Goal: Task Accomplishment & Management: Use online tool/utility

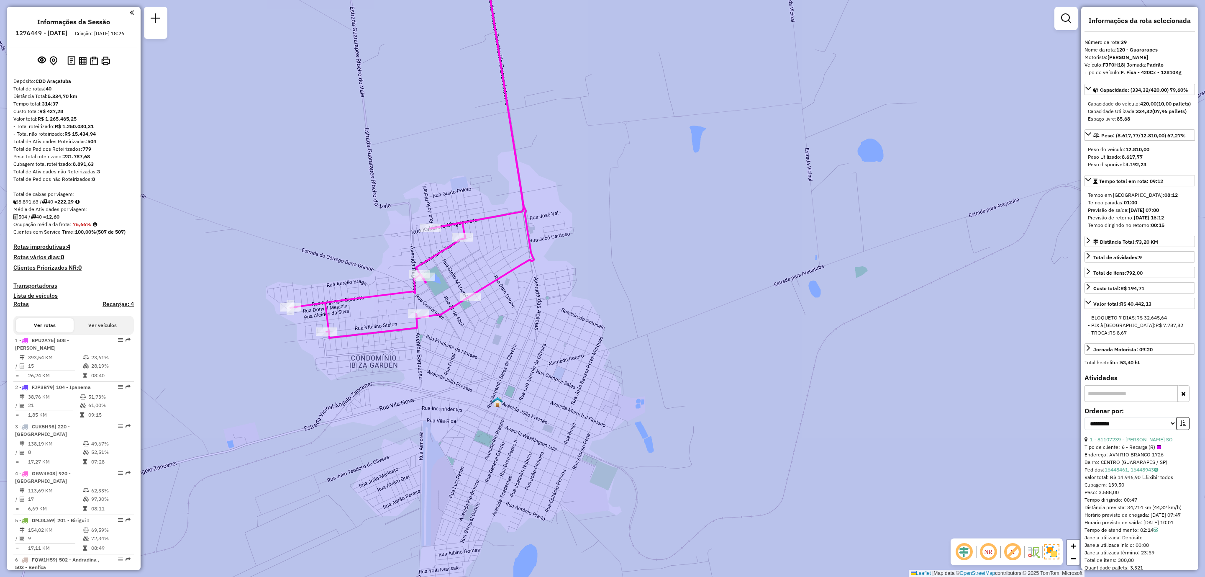
select select "**********"
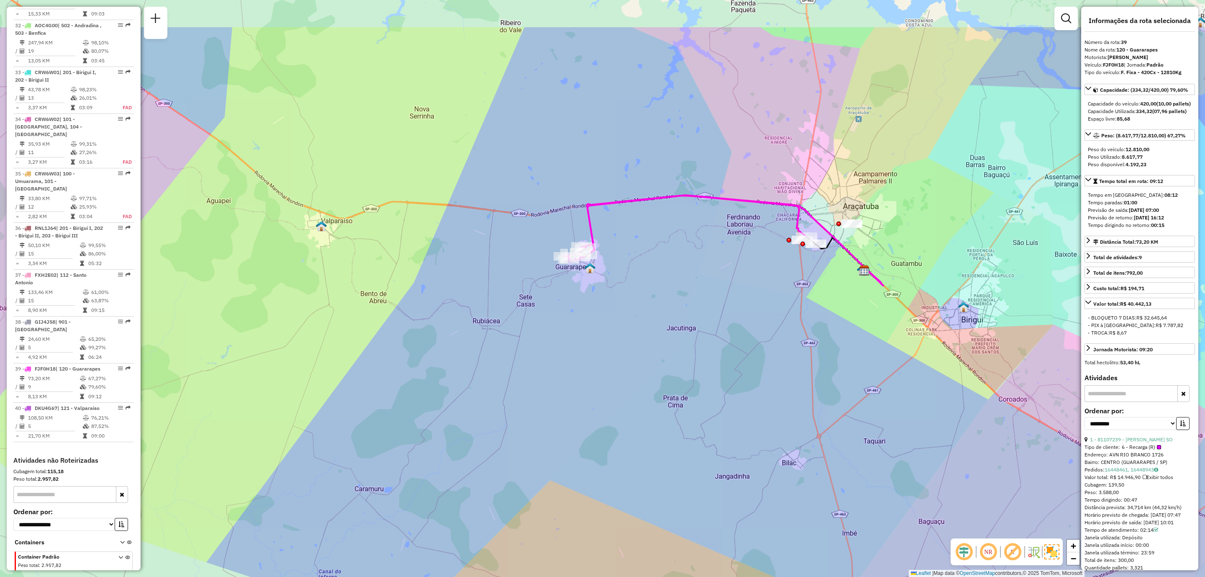
drag, startPoint x: 536, startPoint y: 149, endPoint x: 556, endPoint y: 234, distance: 87.7
click at [556, 234] on div "Janela de atendimento Grade de atendimento Capacidade Transportadoras Veículos …" at bounding box center [602, 288] width 1205 height 577
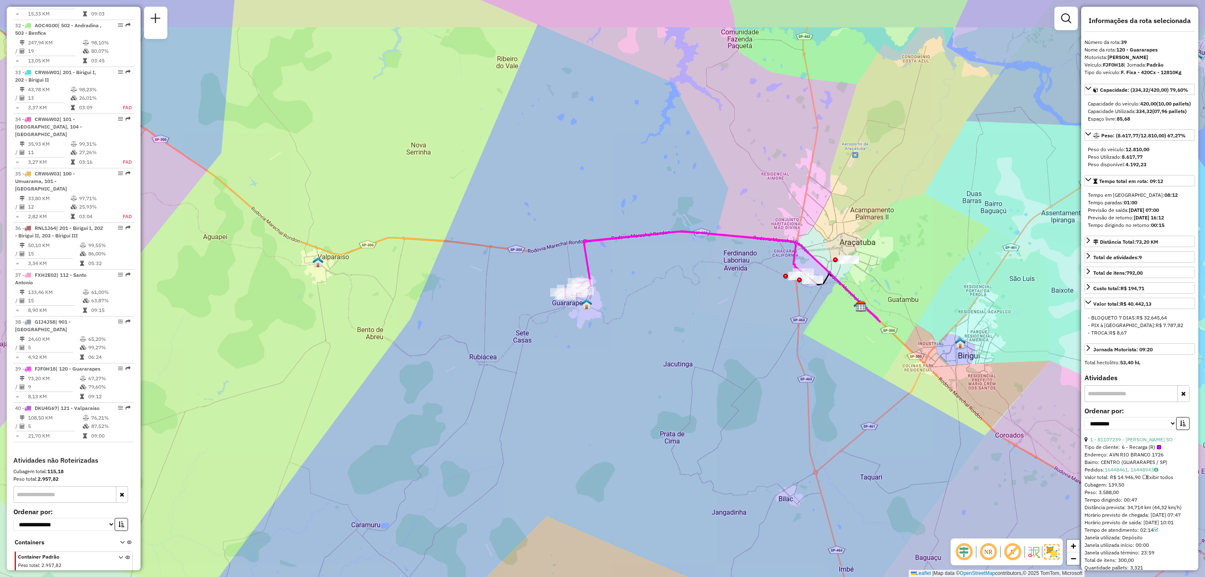
drag, startPoint x: 629, startPoint y: 288, endPoint x: 620, endPoint y: 352, distance: 65.1
click at [624, 354] on div "Janela de atendimento Grade de atendimento Capacidade Transportadoras Veículos …" at bounding box center [602, 288] width 1205 height 577
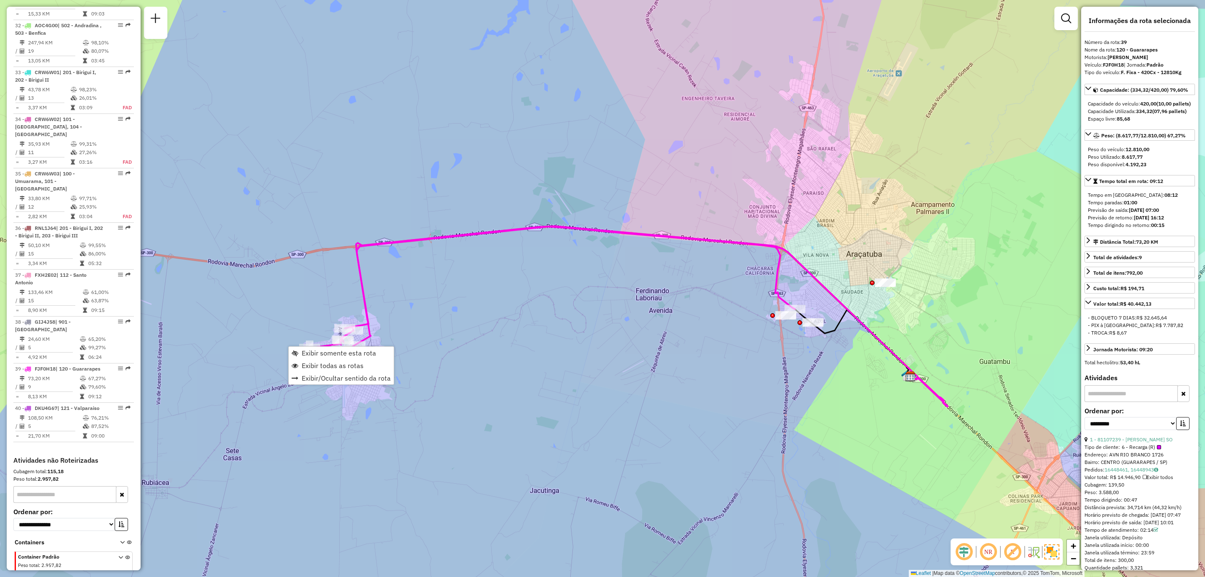
drag, startPoint x: 355, startPoint y: 326, endPoint x: 397, endPoint y: 328, distance: 42.3
click at [397, 328] on div "Janela de atendimento Grade de atendimento Capacidade Transportadoras Veículos …" at bounding box center [602, 288] width 1205 height 577
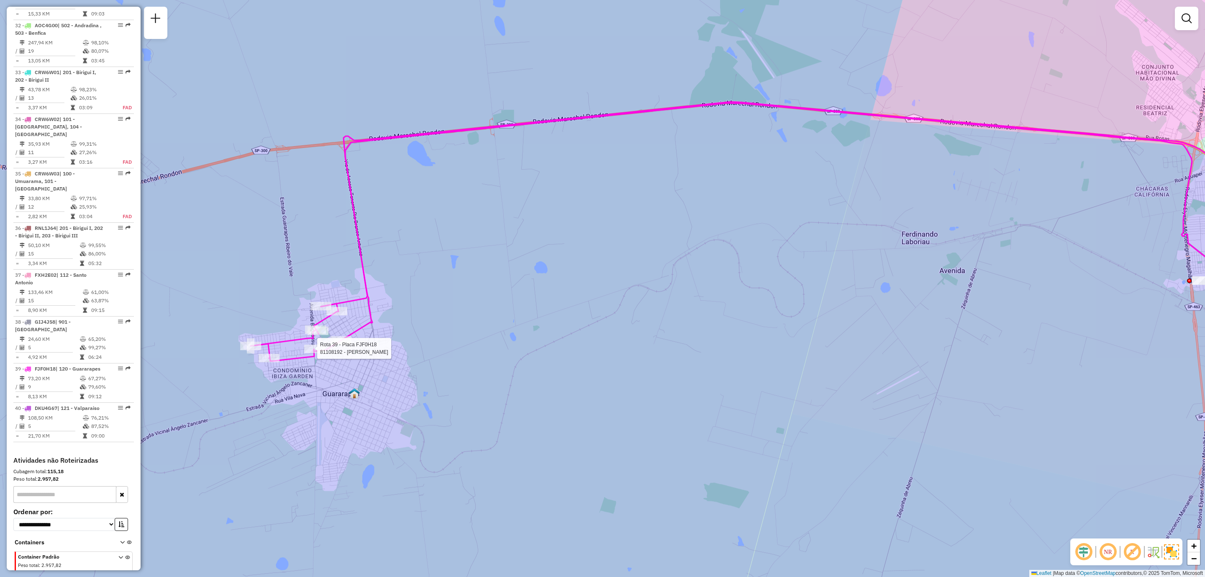
select select "**********"
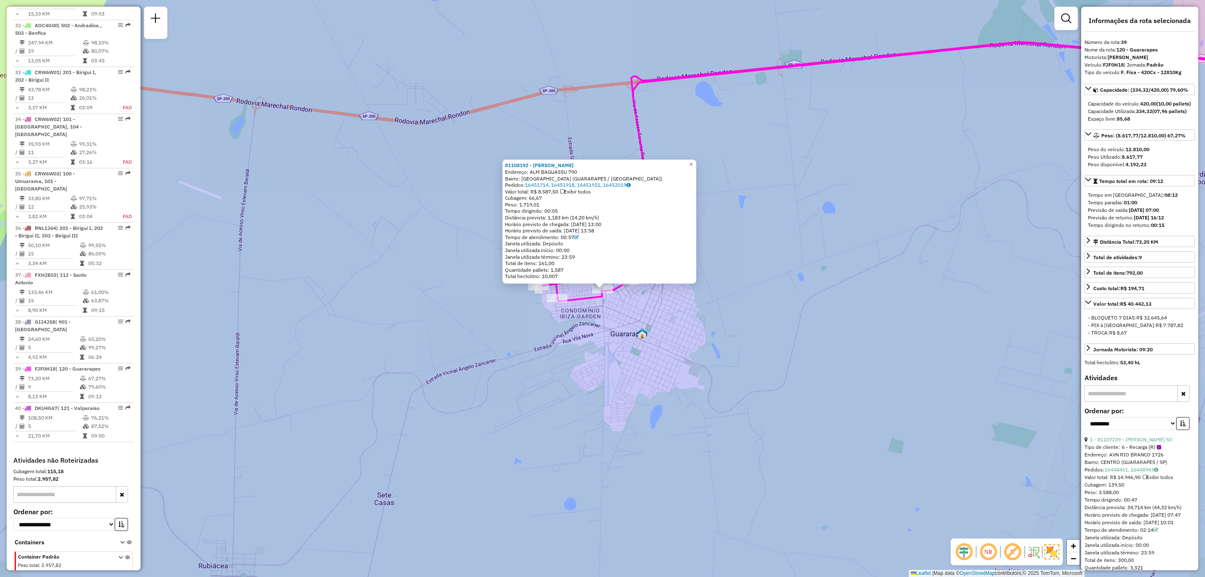
click at [830, 314] on div "81108192 - [PERSON_NAME]: ALM BAGUASSU 790 Bairro: [GEOGRAPHIC_DATA] ([GEOGRAPH…" at bounding box center [602, 288] width 1205 height 577
click at [692, 161] on span "×" at bounding box center [691, 164] width 4 height 7
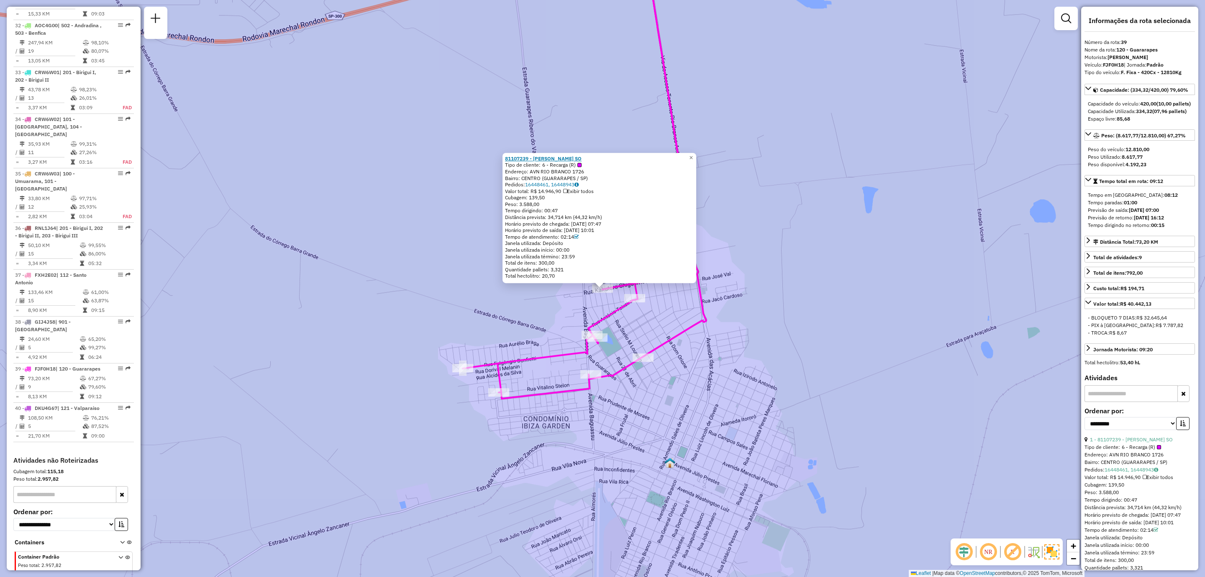
click at [565, 156] on strong "81107239 - [PERSON_NAME] SO" at bounding box center [543, 158] width 77 height 6
click at [701, 284] on icon at bounding box center [651, 170] width 376 height 456
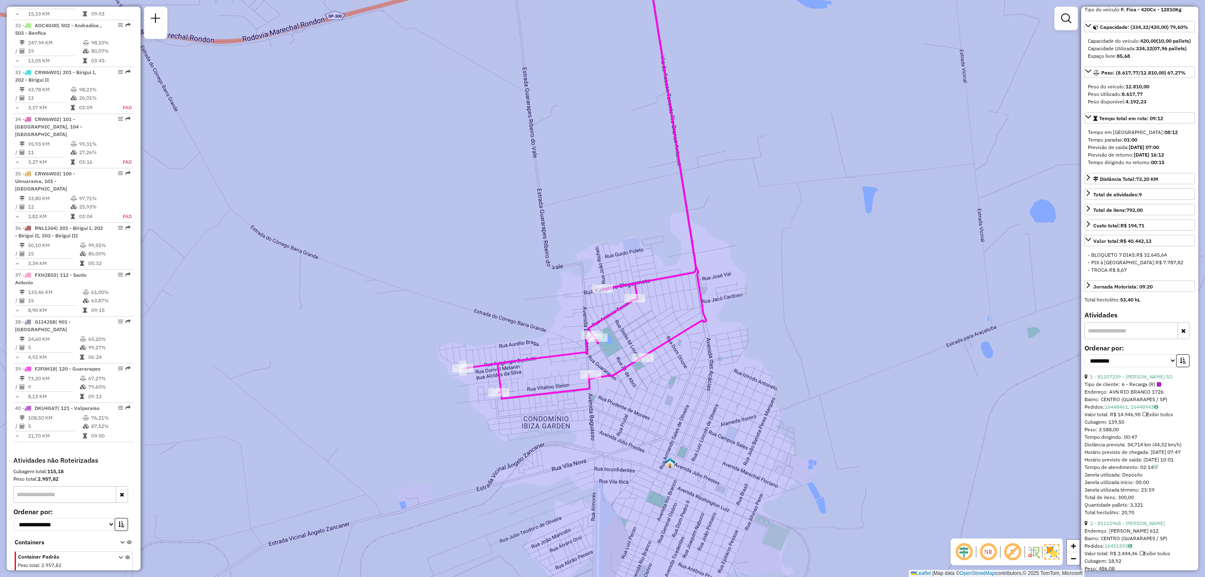
scroll to position [188, 0]
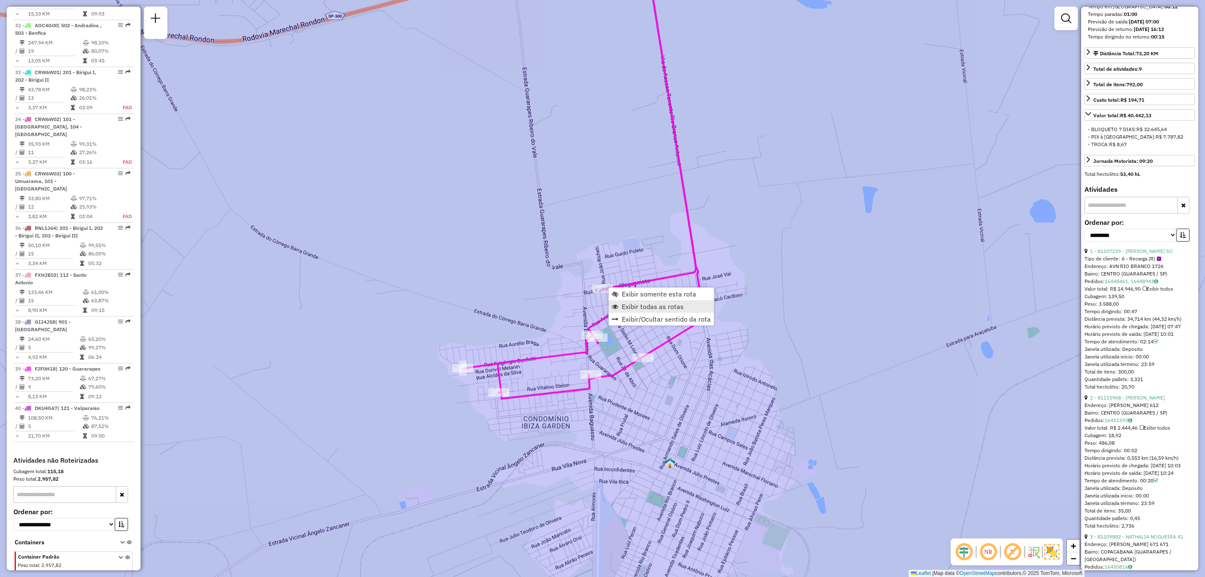
click at [651, 309] on span "Exibir todas as rotas" at bounding box center [653, 306] width 62 height 7
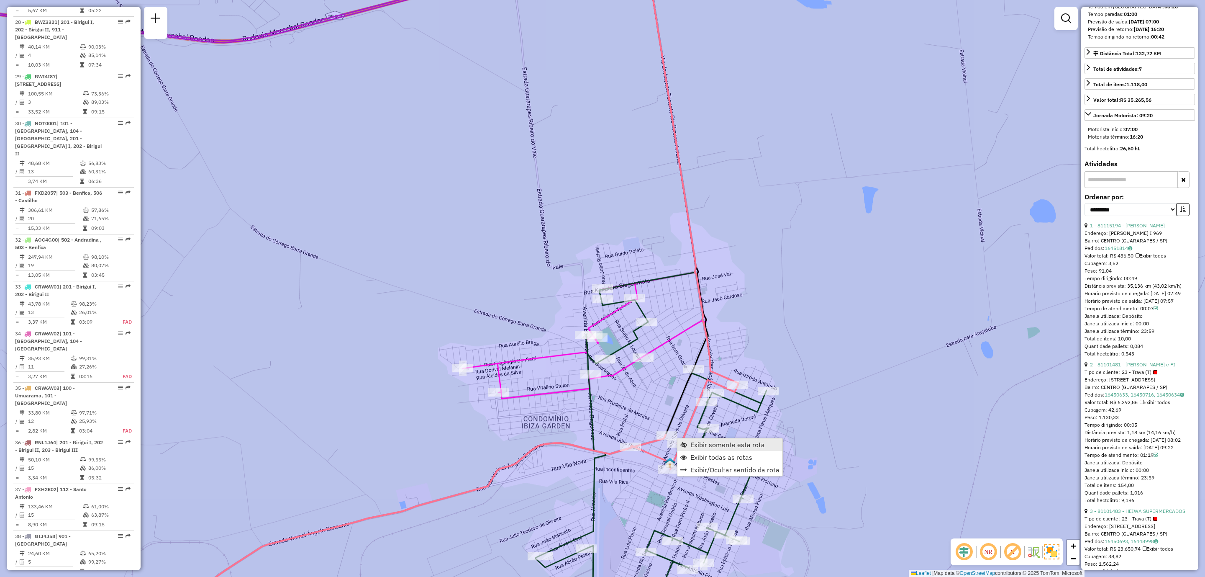
scroll to position [1349, 0]
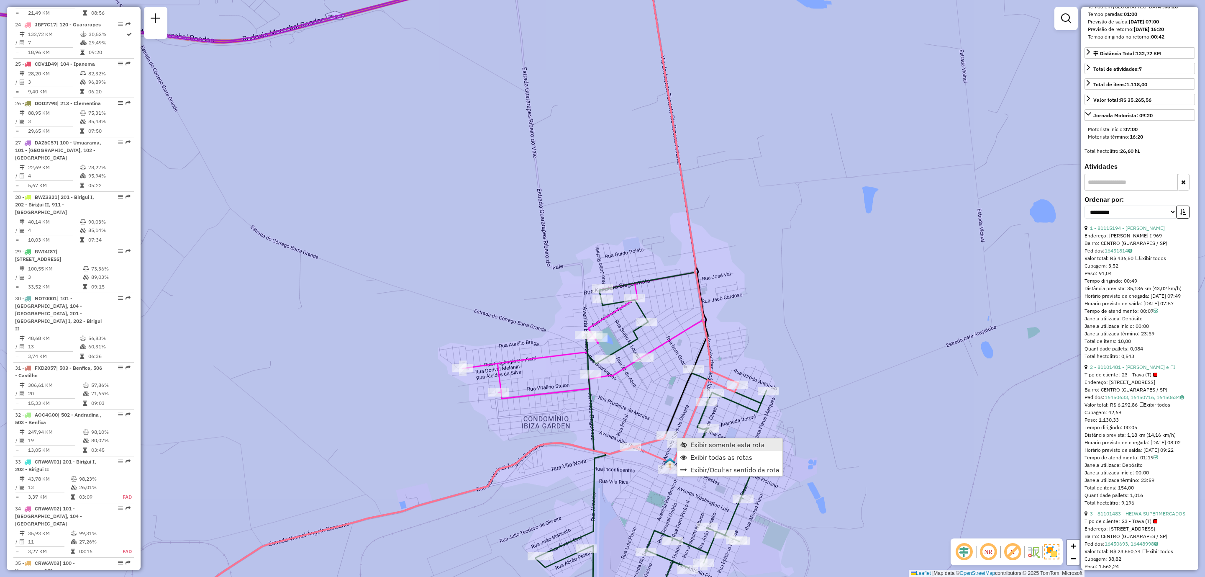
click at [735, 443] on span "Exibir somente esta rota" at bounding box center [728, 444] width 75 height 7
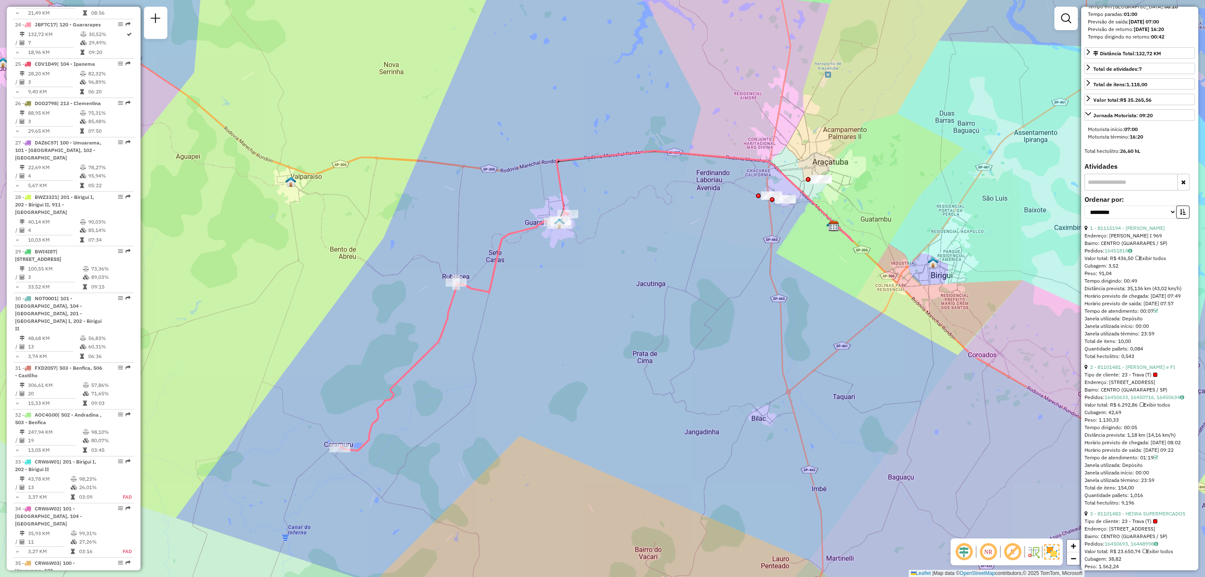
drag, startPoint x: 605, startPoint y: 252, endPoint x: 551, endPoint y: 298, distance: 71.0
click at [551, 298] on div "Janela de atendimento Grade de atendimento Capacidade Transportadoras Veículos …" at bounding box center [602, 288] width 1205 height 577
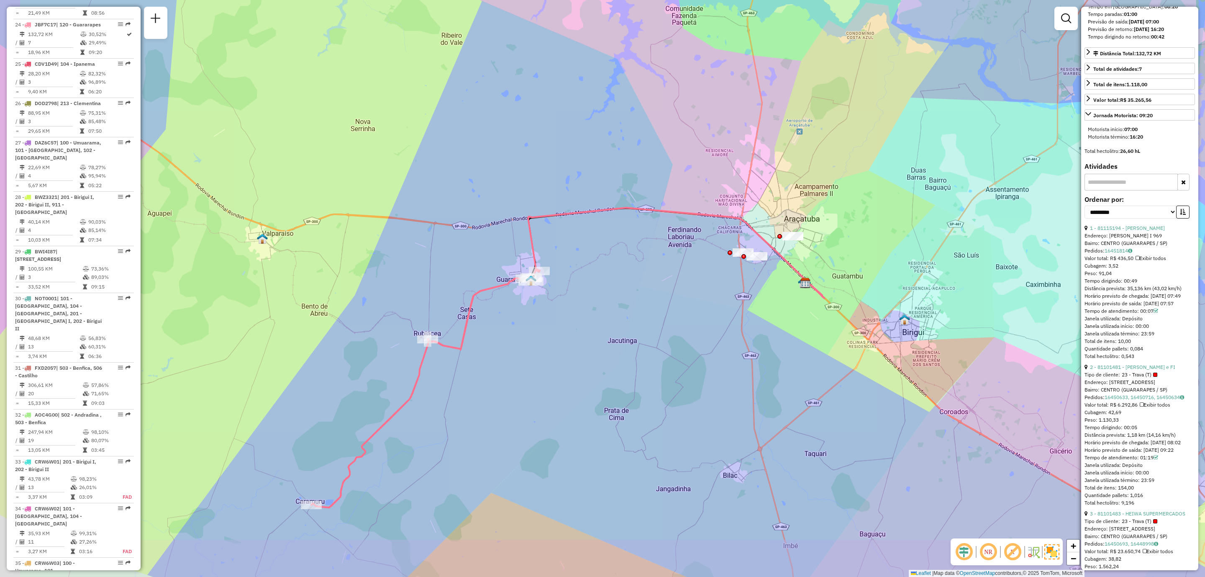
drag, startPoint x: 406, startPoint y: 408, endPoint x: 509, endPoint y: 344, distance: 121.5
click at [509, 344] on div "Janela de atendimento Grade de atendimento Capacidade Transportadoras Veículos …" at bounding box center [602, 288] width 1205 height 577
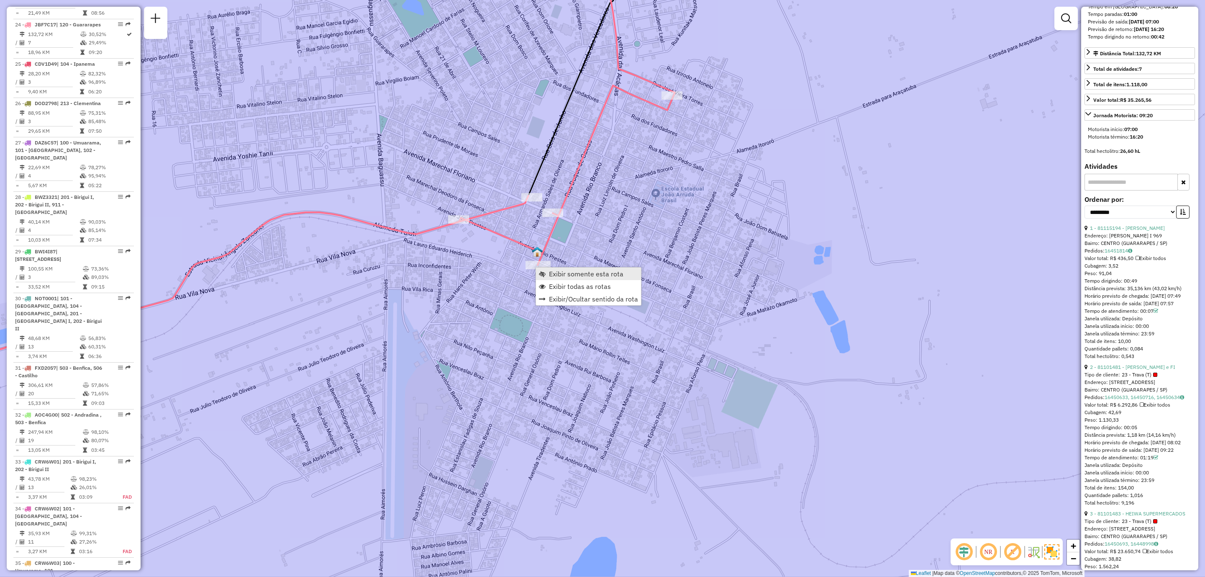
click at [571, 273] on span "Exibir somente esta rota" at bounding box center [586, 273] width 75 height 7
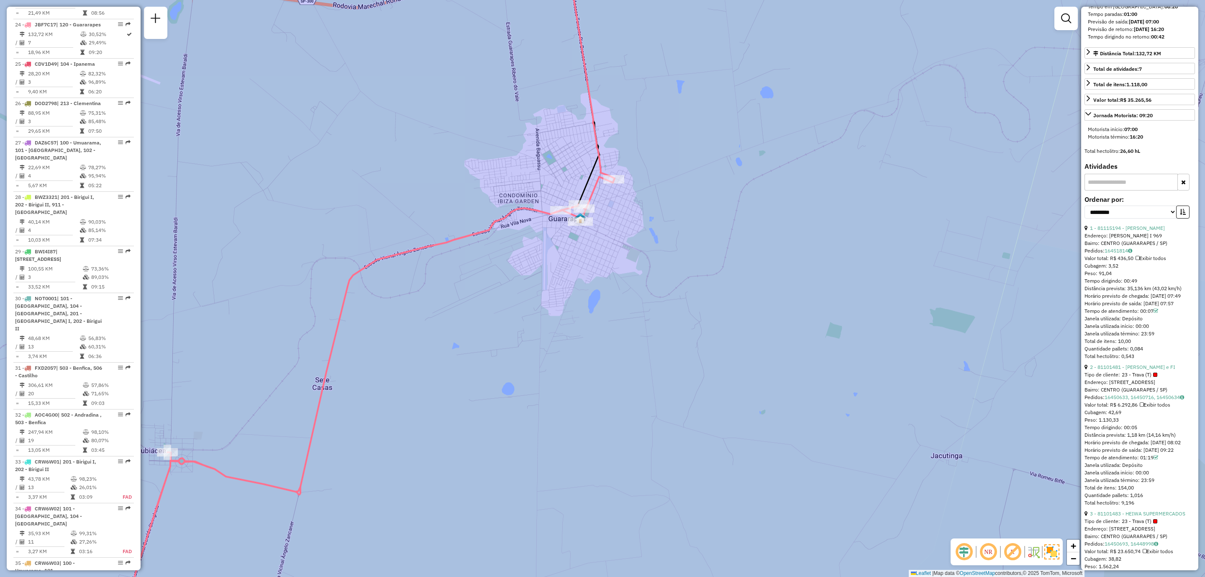
drag, startPoint x: 572, startPoint y: 249, endPoint x: 547, endPoint y: 275, distance: 36.7
click at [547, 275] on div "Janela de atendimento Grade de atendimento Capacidade Transportadoras Veículos …" at bounding box center [602, 288] width 1205 height 577
click at [599, 244] on span "Exibir todas as rotas" at bounding box center [615, 244] width 62 height 7
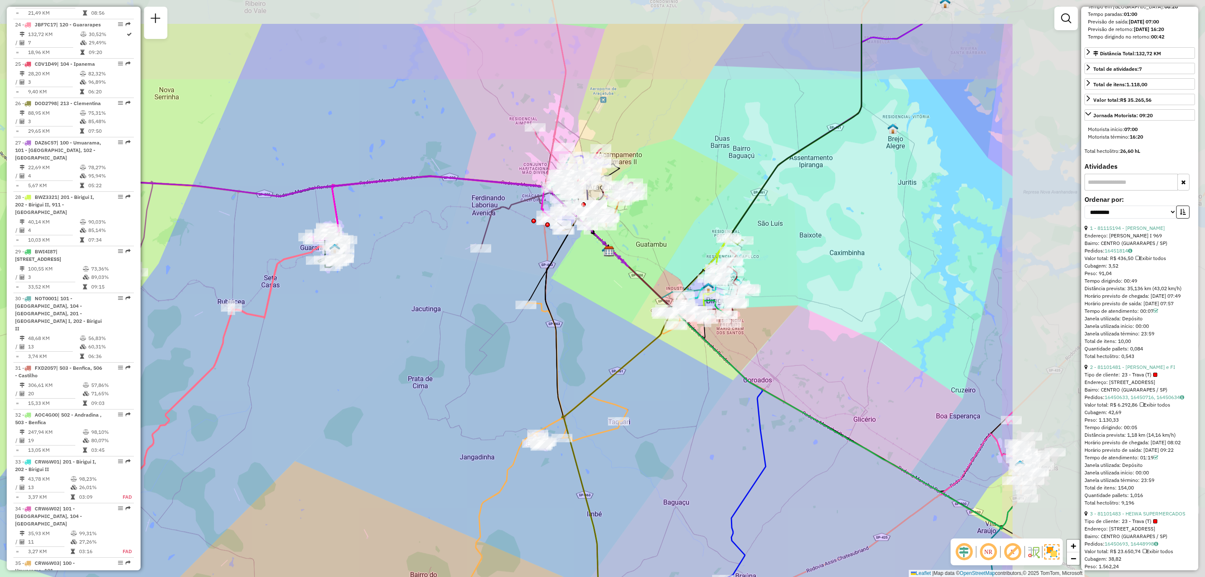
drag, startPoint x: 750, startPoint y: 190, endPoint x: 459, endPoint y: 262, distance: 300.2
click at [459, 262] on div "Janela de atendimento Grade de atendimento Capacidade Transportadoras Veículos …" at bounding box center [602, 288] width 1205 height 577
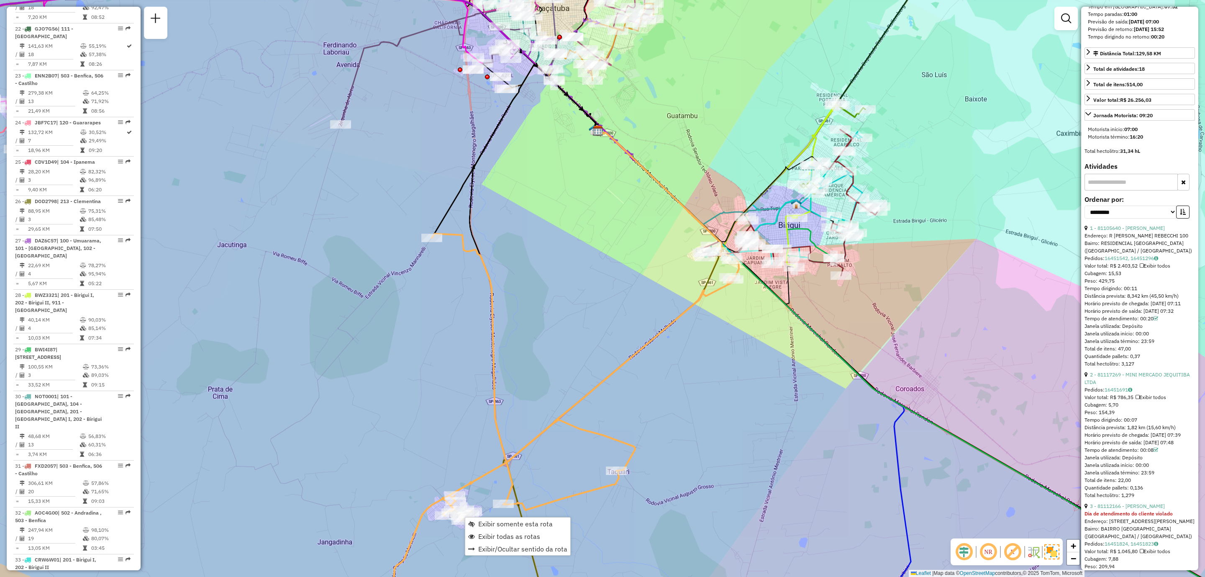
scroll to position [1207, 0]
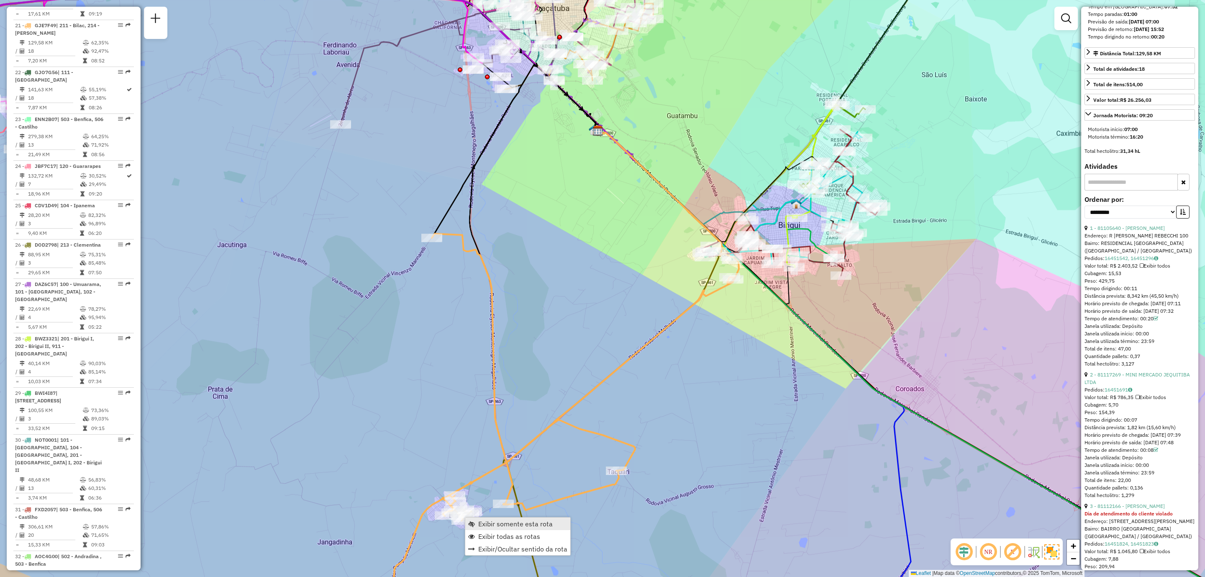
click at [524, 520] on span "Exibir somente esta rota" at bounding box center [515, 523] width 75 height 7
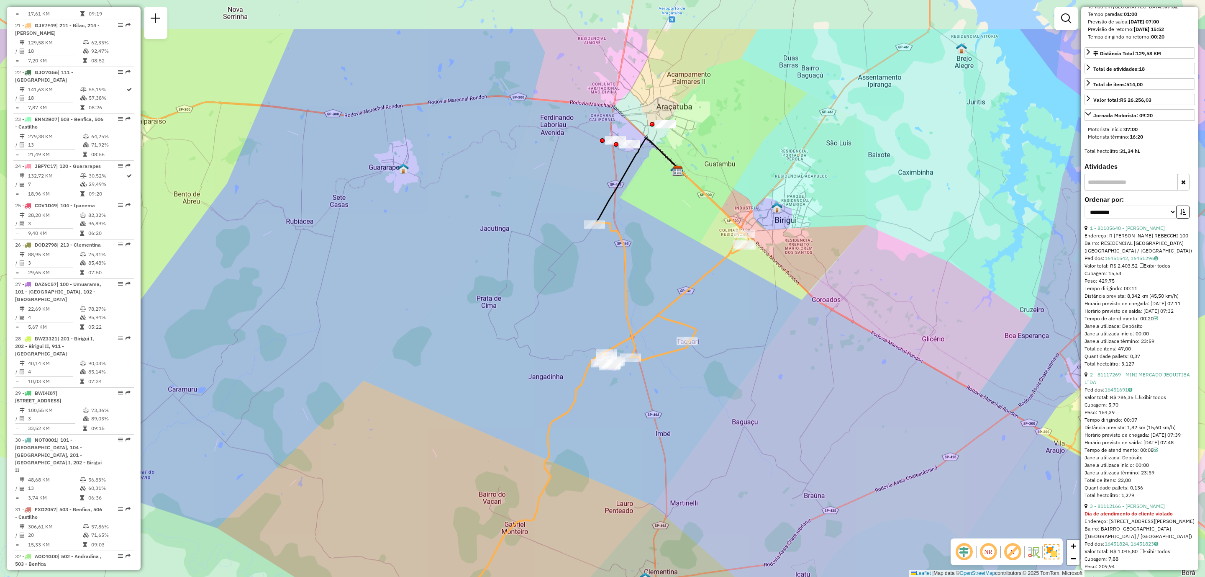
drag, startPoint x: 555, startPoint y: 305, endPoint x: 557, endPoint y: 394, distance: 89.2
click at [557, 394] on div "Janela de atendimento Grade de atendimento Capacidade Transportadoras Veículos …" at bounding box center [602, 288] width 1205 height 577
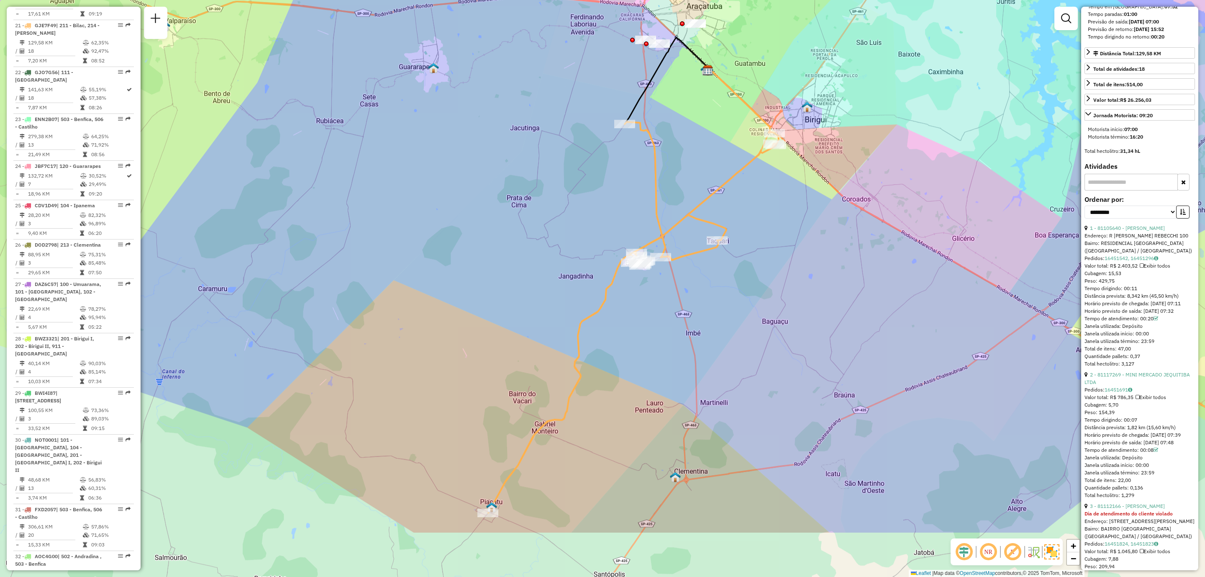
drag, startPoint x: 524, startPoint y: 530, endPoint x: 554, endPoint y: 427, distance: 106.8
click at [554, 427] on div "Janela de atendimento Grade de atendimento Capacidade Transportadoras Veículos …" at bounding box center [602, 288] width 1205 height 577
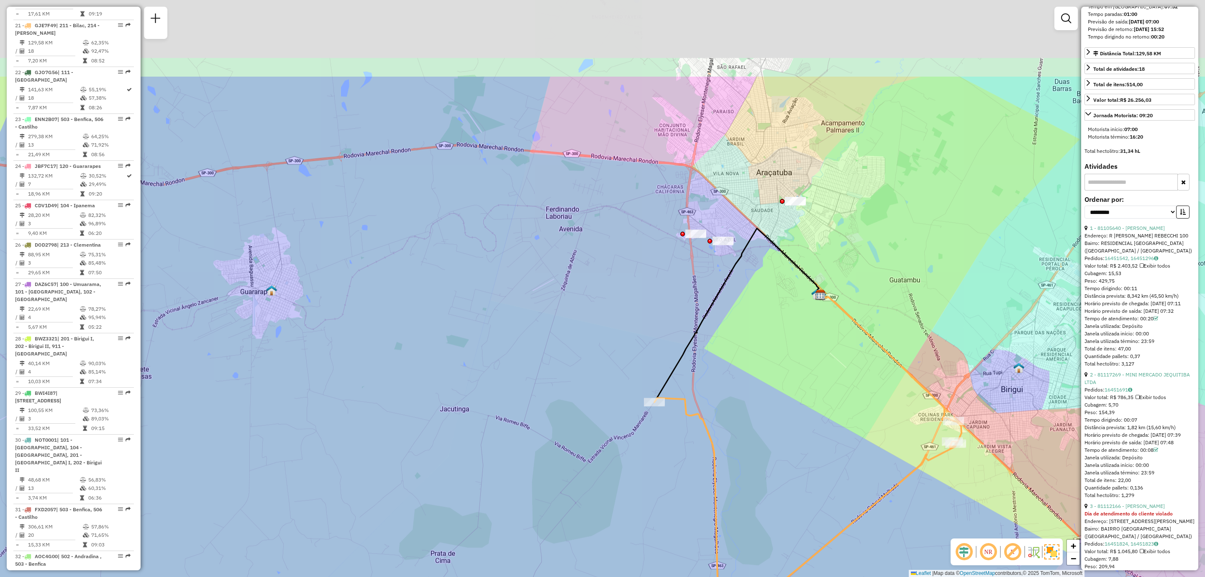
drag, startPoint x: 426, startPoint y: 157, endPoint x: 470, endPoint y: 309, distance: 158.0
click at [470, 309] on div "Janela de atendimento Grade de atendimento Capacidade Transportadoras Veículos …" at bounding box center [602, 288] width 1205 height 577
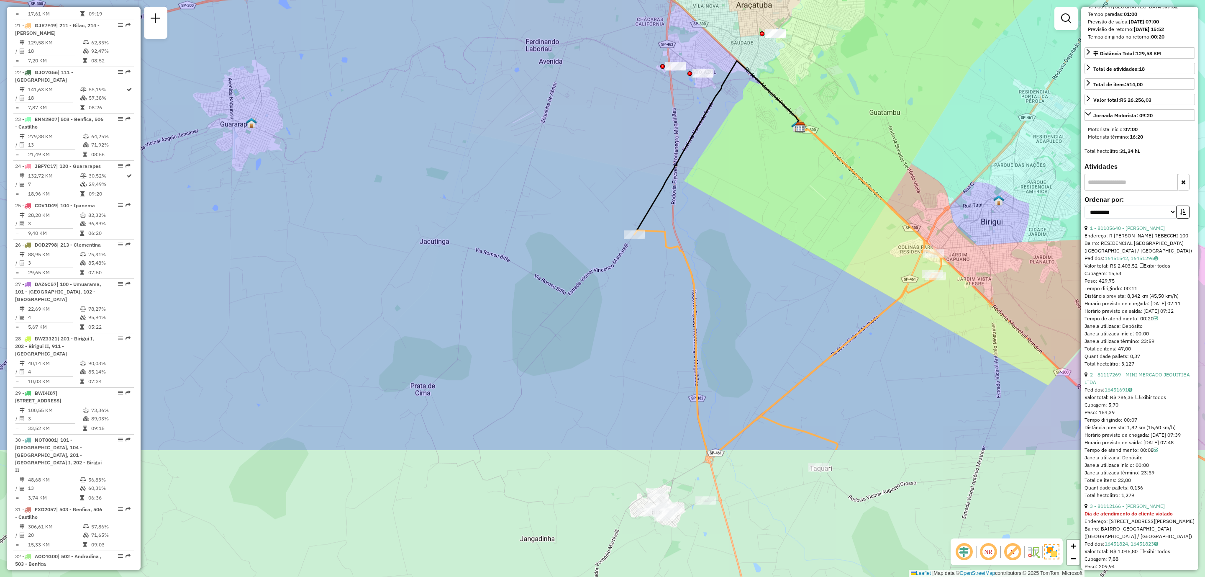
drag, startPoint x: 753, startPoint y: 462, endPoint x: 722, endPoint y: 264, distance: 200.9
click at [722, 264] on div "Janela de atendimento Grade de atendimento Capacidade Transportadoras Veículos …" at bounding box center [602, 288] width 1205 height 577
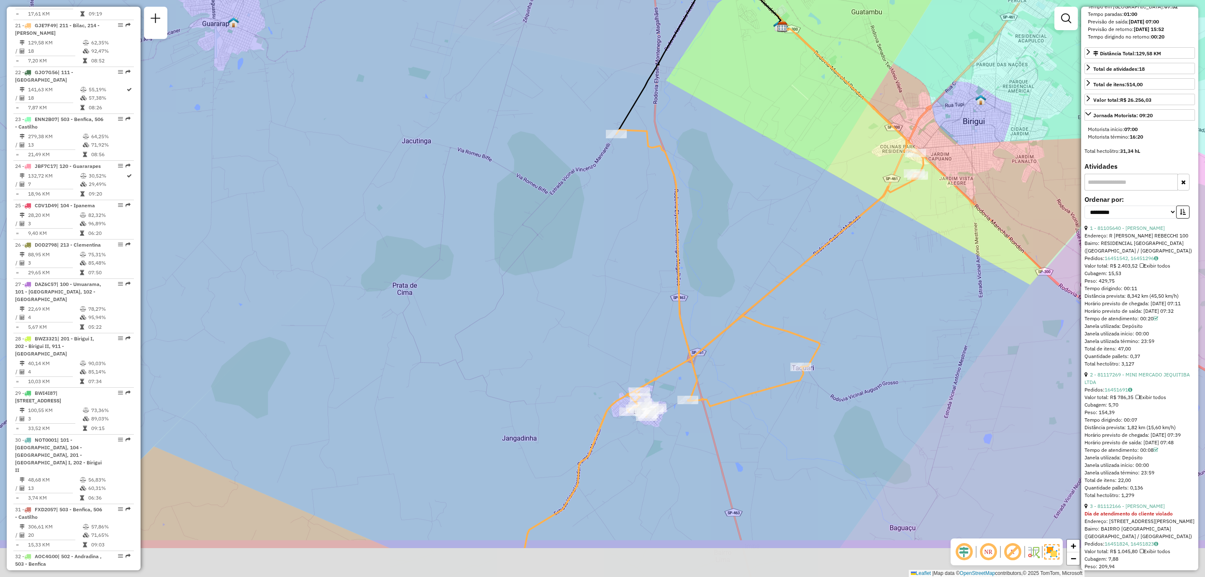
drag, startPoint x: 532, startPoint y: 331, endPoint x: 533, endPoint y: 288, distance: 44.0
click at [533, 288] on div "Janela de atendimento Grade de atendimento Capacidade Transportadoras Veículos …" at bounding box center [602, 288] width 1205 height 577
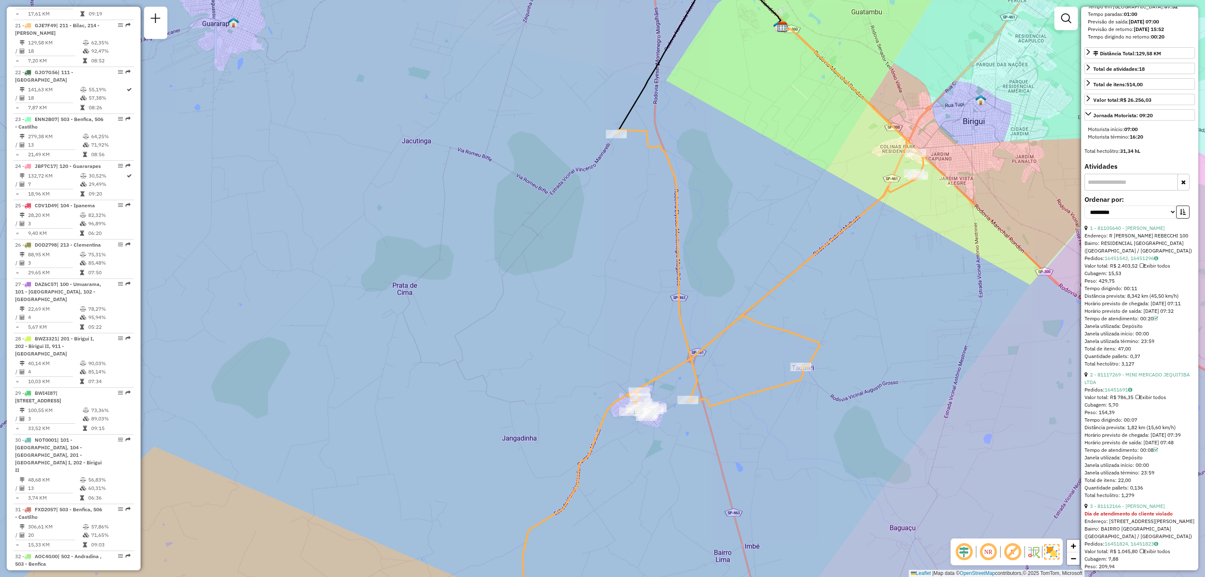
drag, startPoint x: 552, startPoint y: 471, endPoint x: 538, endPoint y: 439, distance: 35.4
click at [537, 438] on div "Janela de atendimento Grade de atendimento Capacidade Transportadoras Veículos …" at bounding box center [602, 288] width 1205 height 577
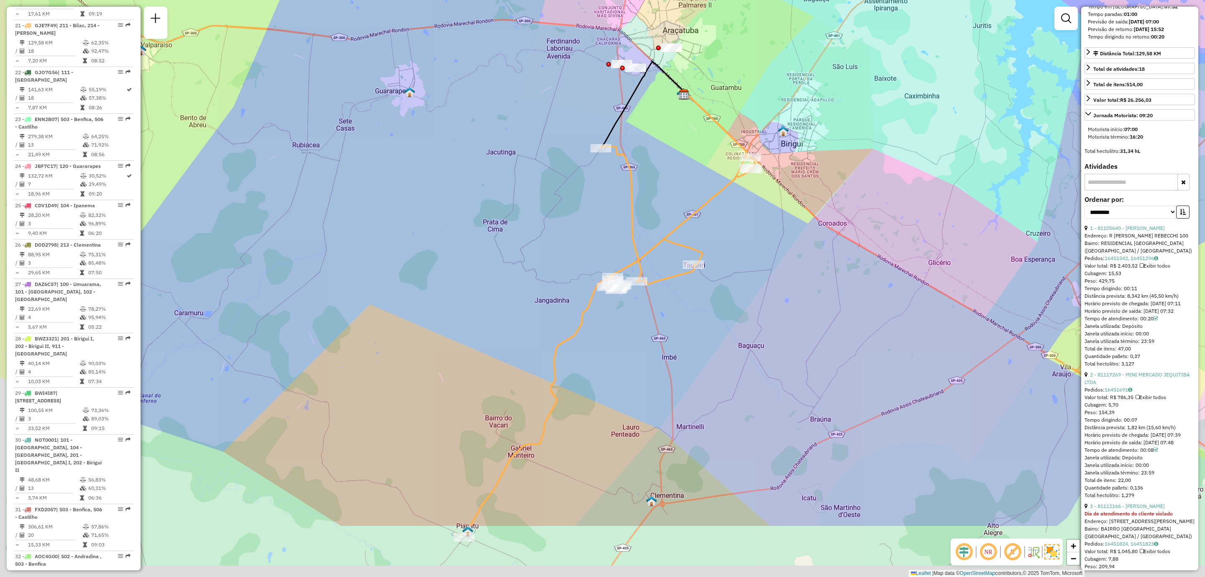
drag, startPoint x: 503, startPoint y: 450, endPoint x: 514, endPoint y: 399, distance: 51.4
click at [514, 399] on div "Janela de atendimento Grade de atendimento Capacidade Transportadoras Veículos …" at bounding box center [602, 288] width 1205 height 577
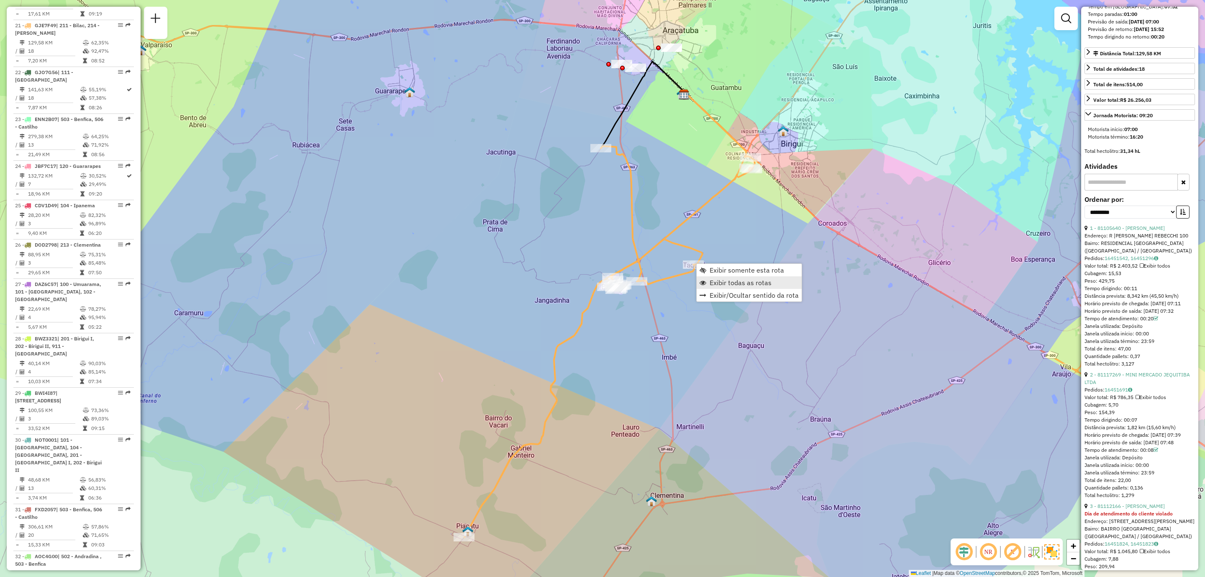
click at [741, 282] on span "Exibir todas as rotas" at bounding box center [741, 282] width 62 height 7
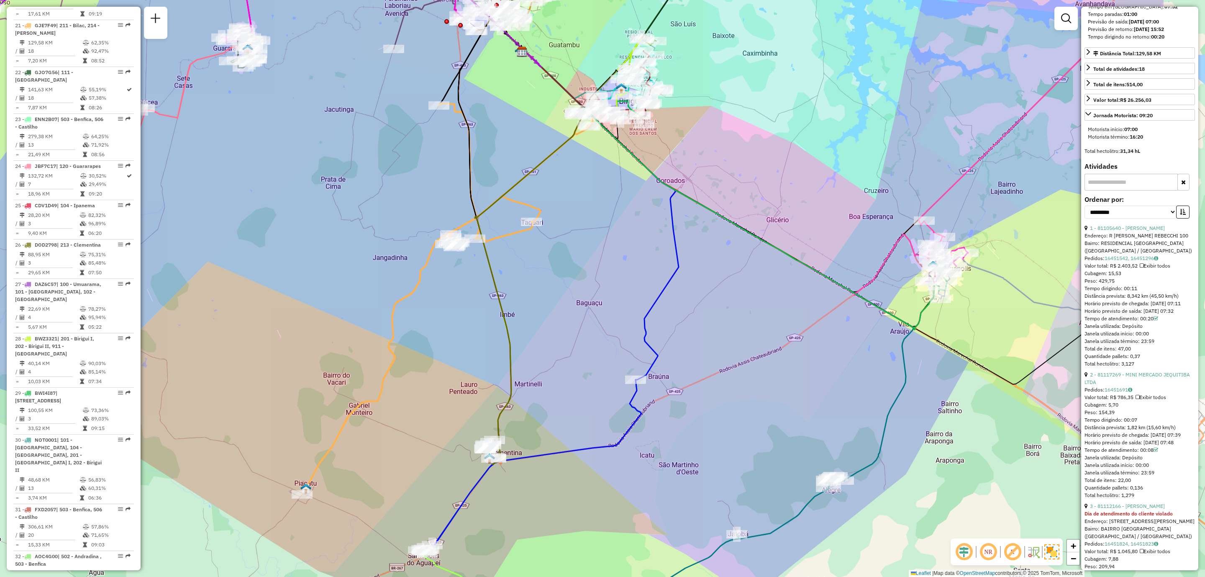
drag, startPoint x: 819, startPoint y: 411, endPoint x: 711, endPoint y: 385, distance: 110.7
click at [711, 385] on div "Janela de atendimento Grade de atendimento Capacidade Transportadoras Veículos …" at bounding box center [602, 288] width 1205 height 577
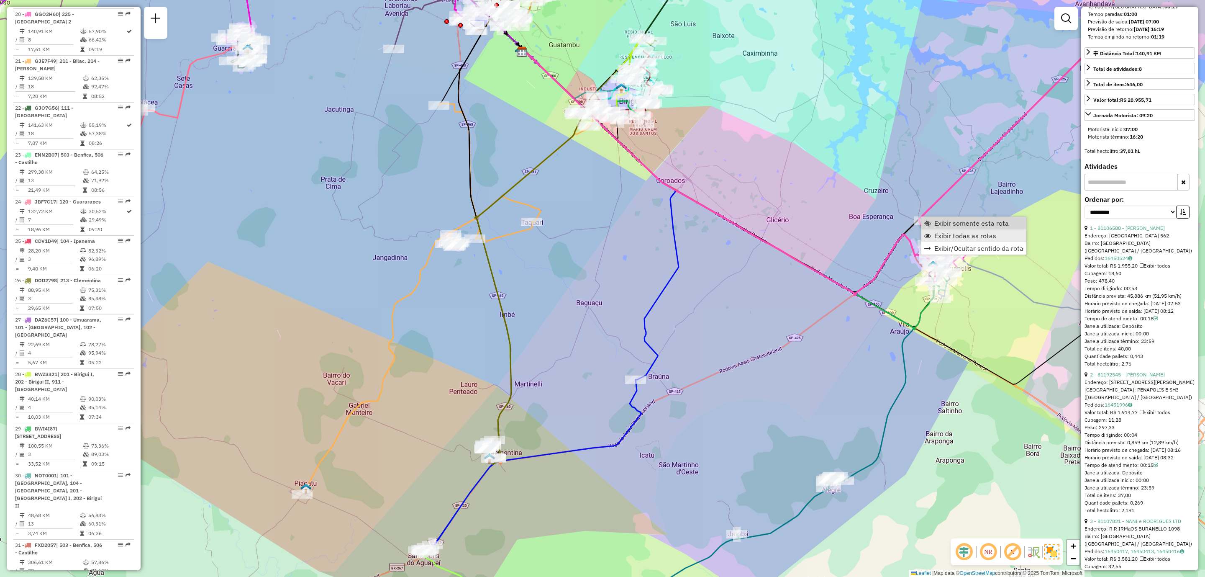
scroll to position [1161, 0]
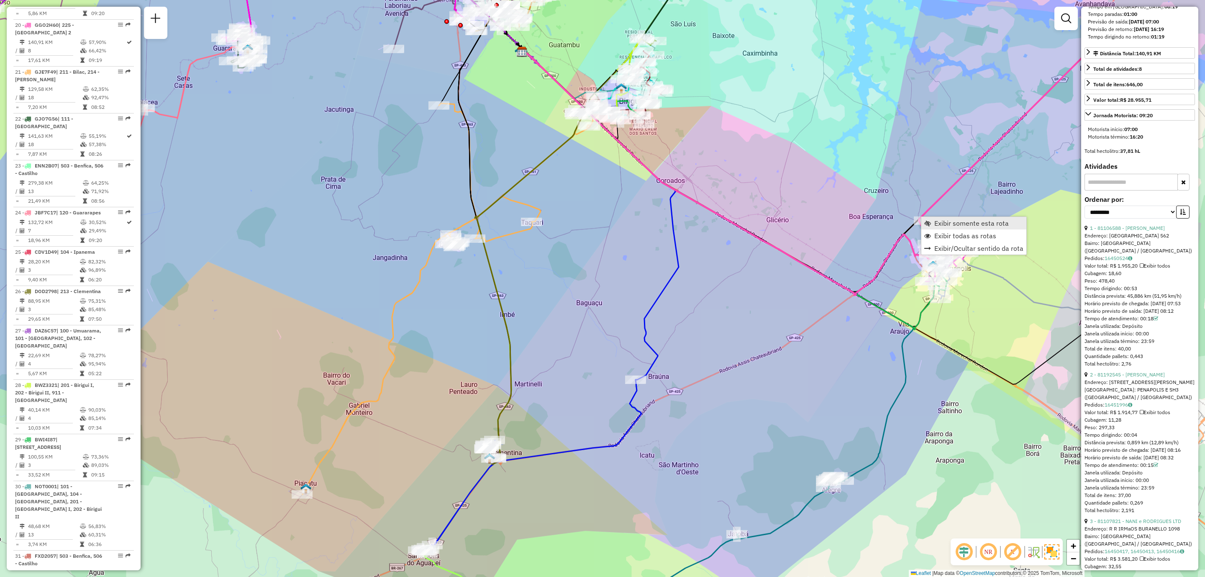
click at [943, 220] on span "Exibir somente esta rota" at bounding box center [972, 223] width 75 height 7
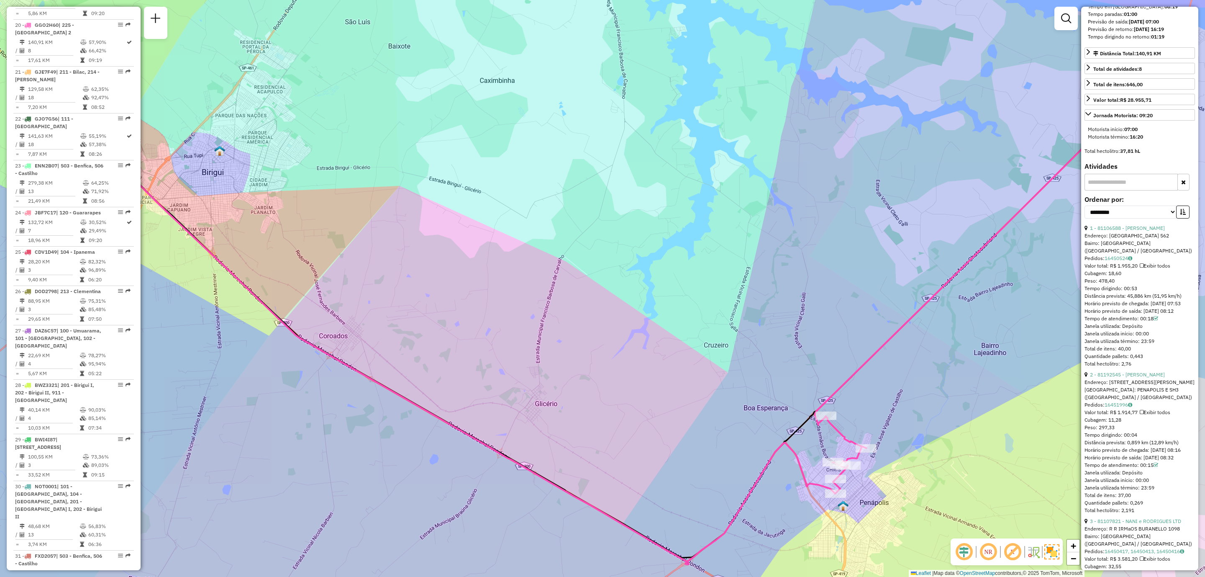
drag, startPoint x: 952, startPoint y: 275, endPoint x: 820, endPoint y: 380, distance: 168.6
click at [824, 379] on icon at bounding box center [988, 291] width 347 height 403
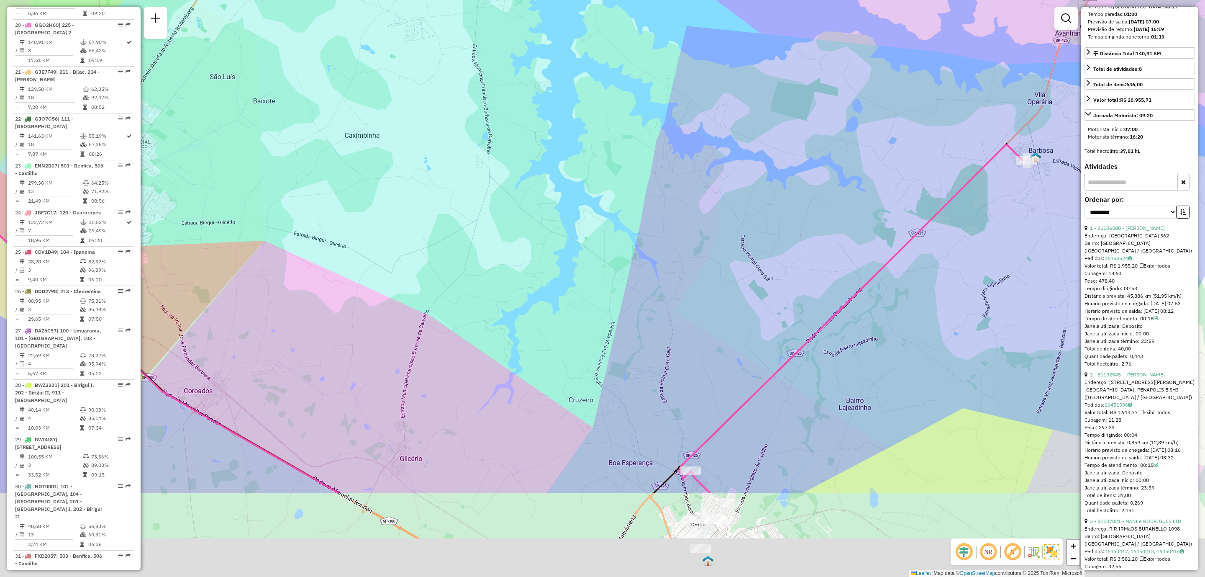
drag, startPoint x: 872, startPoint y: 355, endPoint x: 960, endPoint y: 211, distance: 168.3
click at [961, 211] on div "Janela de atendimento Grade de atendimento Capacidade Transportadoras Veículos …" at bounding box center [602, 288] width 1205 height 577
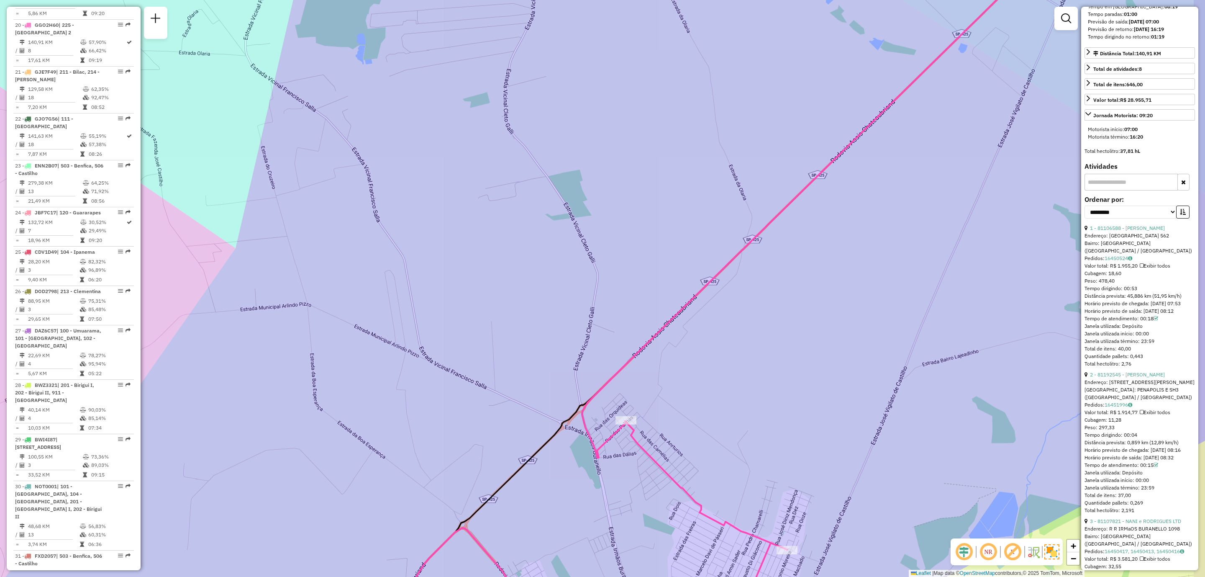
drag, startPoint x: 859, startPoint y: 354, endPoint x: 730, endPoint y: 279, distance: 149.7
click at [730, 279] on div "Janela de atendimento Grade de atendimento Capacidade Transportadoras Veículos …" at bounding box center [602, 288] width 1205 height 577
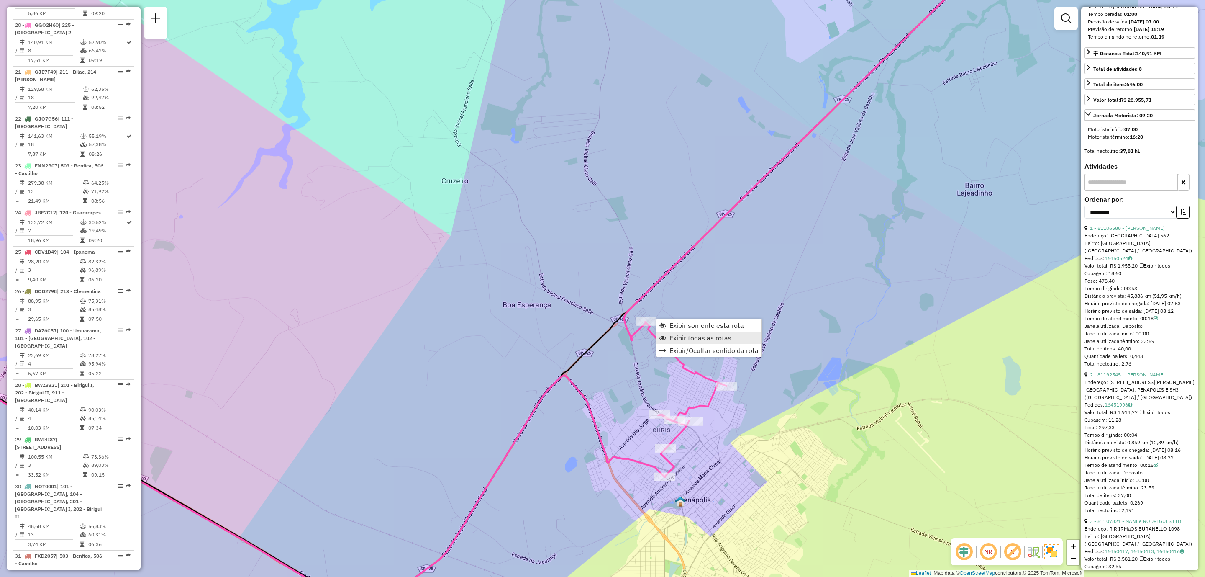
click at [699, 332] on link "Exibir todas as rotas" at bounding box center [709, 337] width 105 height 13
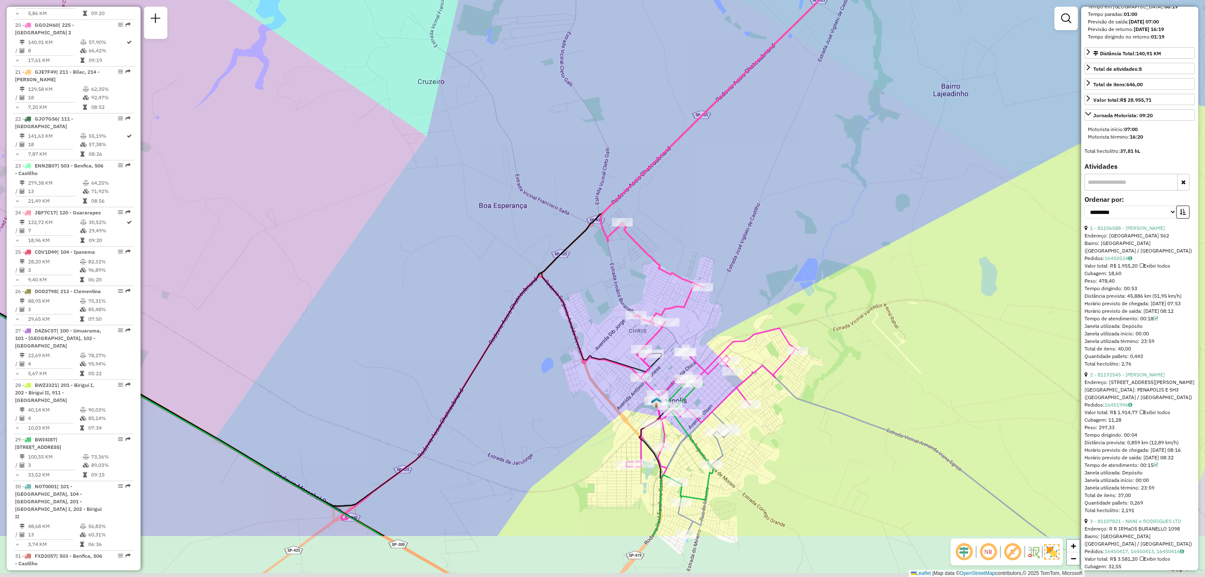
drag, startPoint x: 701, startPoint y: 387, endPoint x: 677, endPoint y: 288, distance: 102.0
click at [677, 288] on div "Janela de atendimento Grade de atendimento Capacidade Transportadoras Veículos …" at bounding box center [602, 288] width 1205 height 577
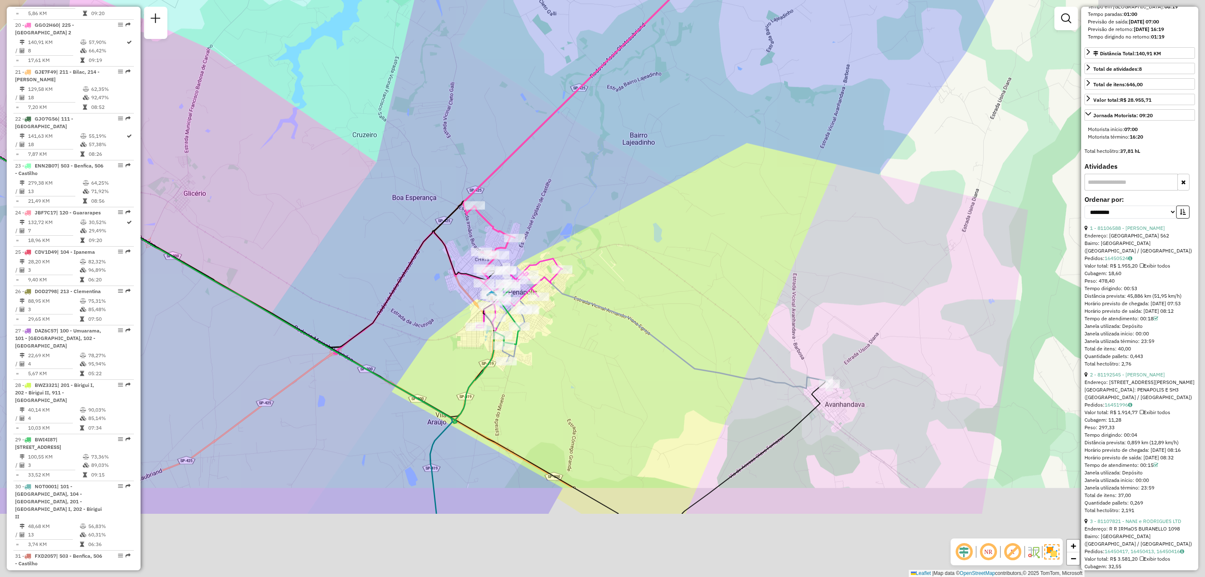
drag, startPoint x: 790, startPoint y: 442, endPoint x: 560, endPoint y: 301, distance: 269.8
click at [560, 301] on div "Rota 4 - Placa GBW4E08 81111585 - [PERSON_NAME] de atendimento Grade de atendim…" at bounding box center [602, 288] width 1205 height 577
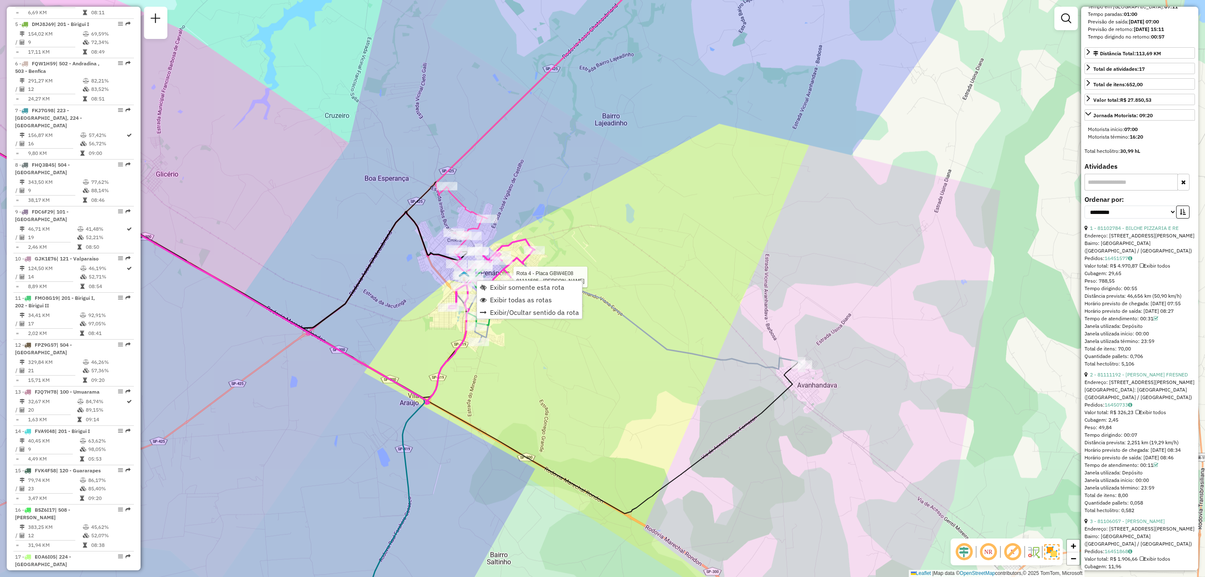
scroll to position [461, 0]
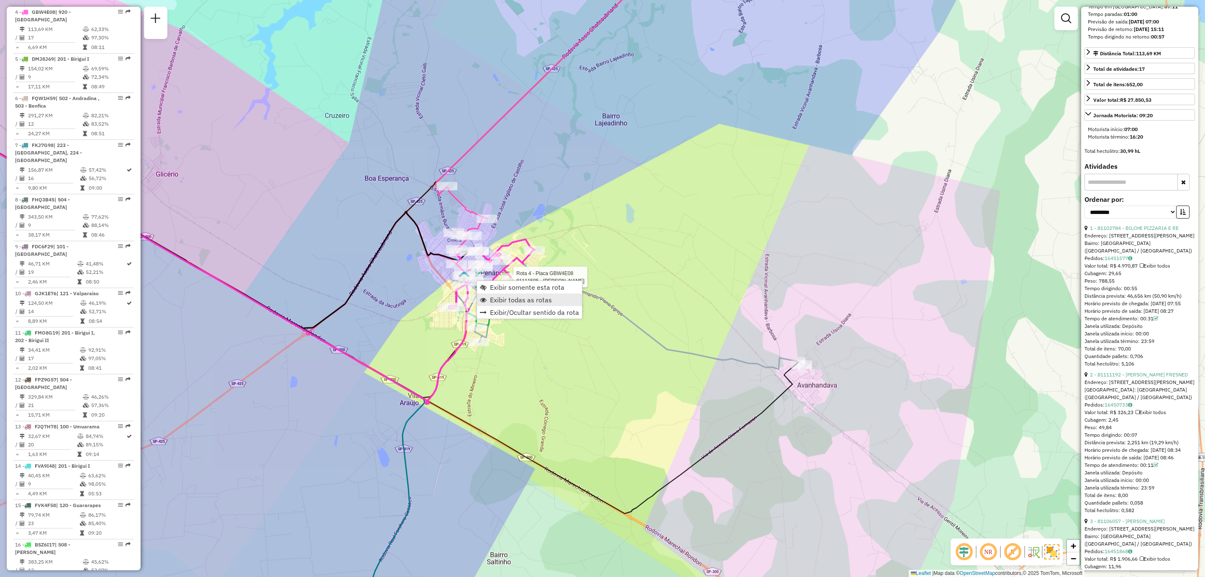
click at [522, 299] on span "Exibir todas as rotas" at bounding box center [521, 299] width 62 height 7
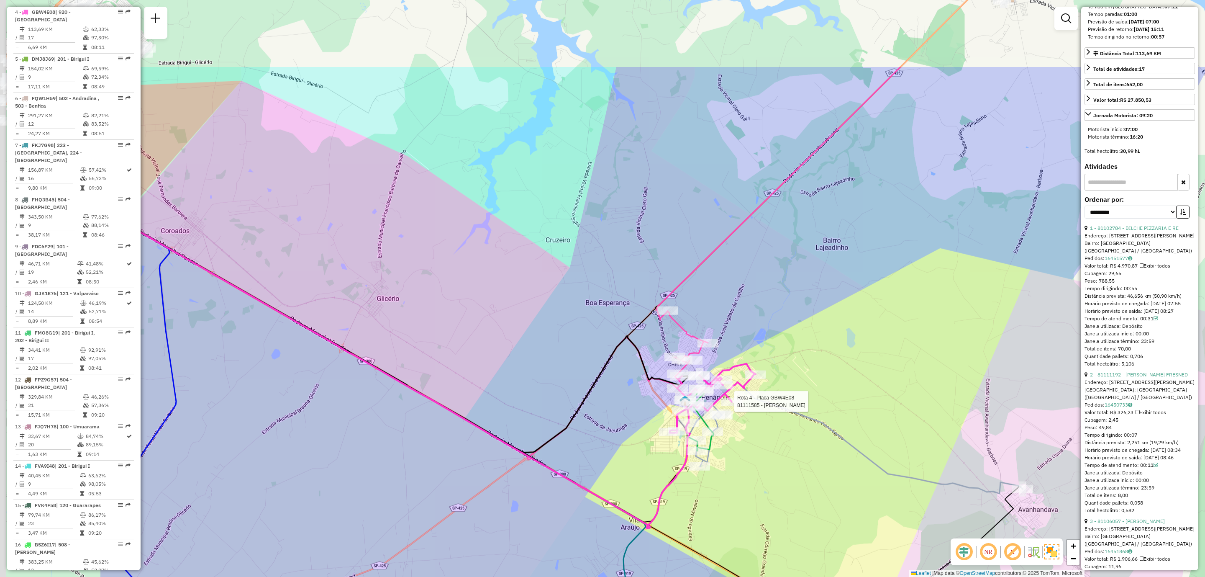
drag, startPoint x: 310, startPoint y: 234, endPoint x: 532, endPoint y: 360, distance: 255.3
click at [532, 359] on div "Rota 4 - Placa GBW4E08 81111585 - [PERSON_NAME] de atendimento Grade de atendim…" at bounding box center [602, 288] width 1205 height 577
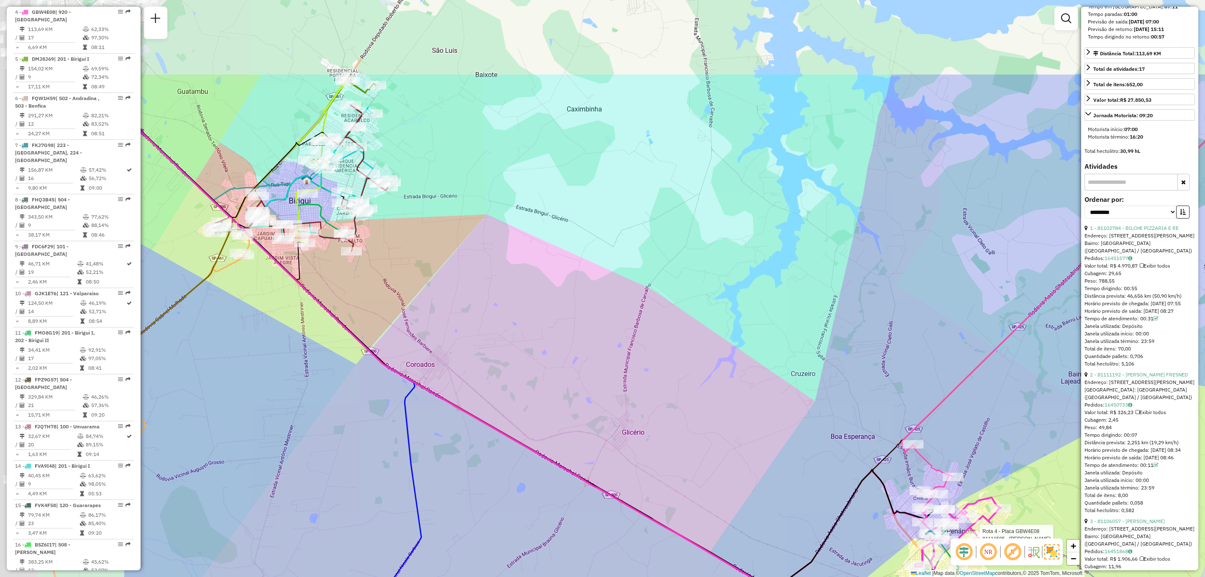
drag, startPoint x: 456, startPoint y: 281, endPoint x: 633, endPoint y: 366, distance: 196.2
click at [633, 366] on div "Rota 4 - Placa GBW4E08 81111585 - [PERSON_NAME] de atendimento Grade de atendim…" at bounding box center [602, 288] width 1205 height 577
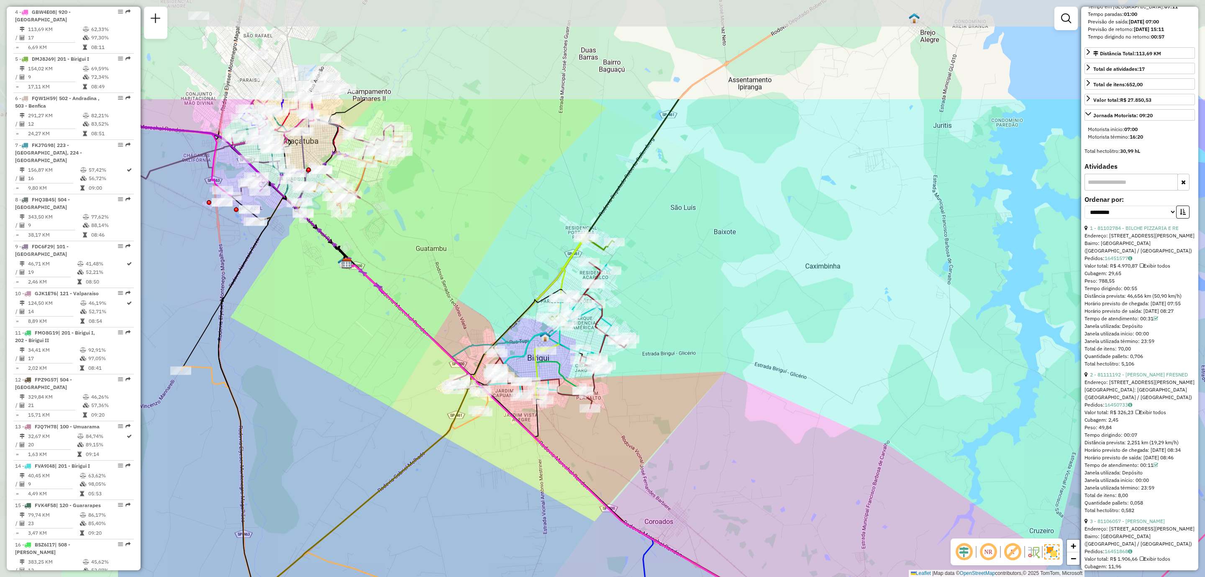
drag, startPoint x: 363, startPoint y: 259, endPoint x: 603, endPoint y: 416, distance: 286.6
click at [603, 416] on div "Rota 4 - Placa GBW4E08 81111585 - [PERSON_NAME] de atendimento Grade de atendim…" at bounding box center [602, 288] width 1205 height 577
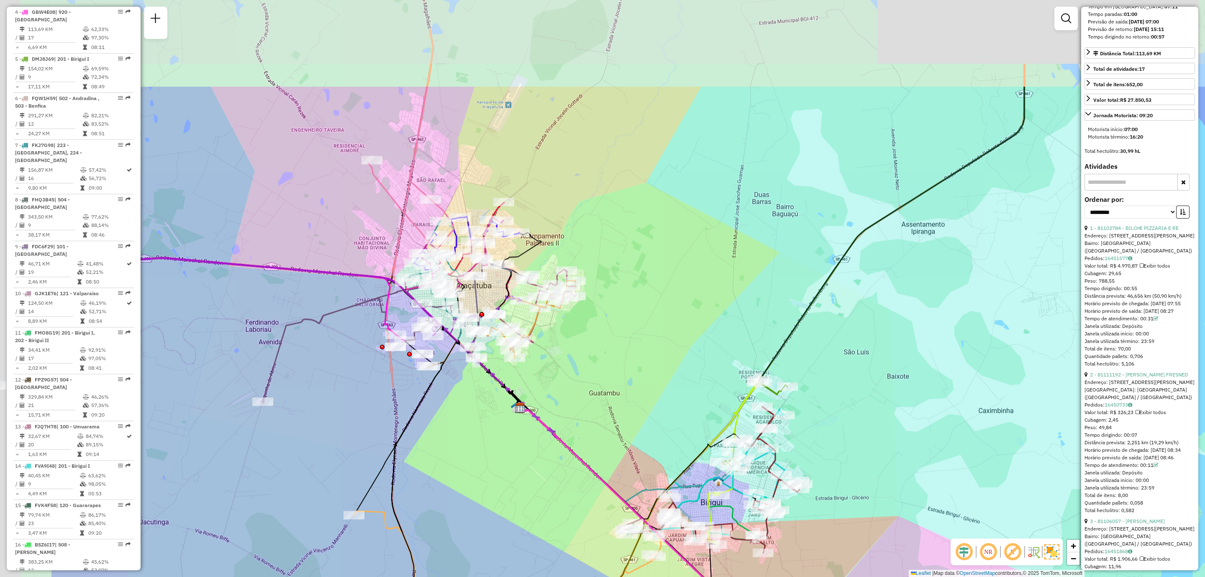
drag, startPoint x: 470, startPoint y: 250, endPoint x: 642, endPoint y: 388, distance: 220.6
click at [642, 393] on div "Rota 4 - Placa GBW4E08 81111585 - [PERSON_NAME] de atendimento Grade de atendim…" at bounding box center [602, 288] width 1205 height 577
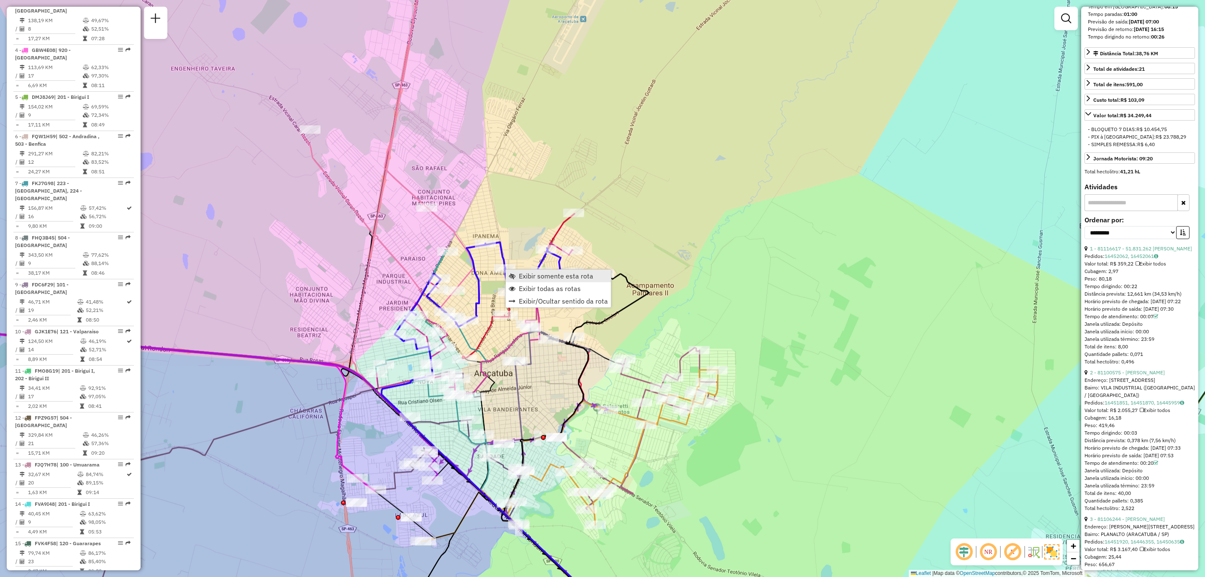
scroll to position [382, 0]
click at [543, 277] on span "Exibir somente esta rota" at bounding box center [556, 275] width 75 height 7
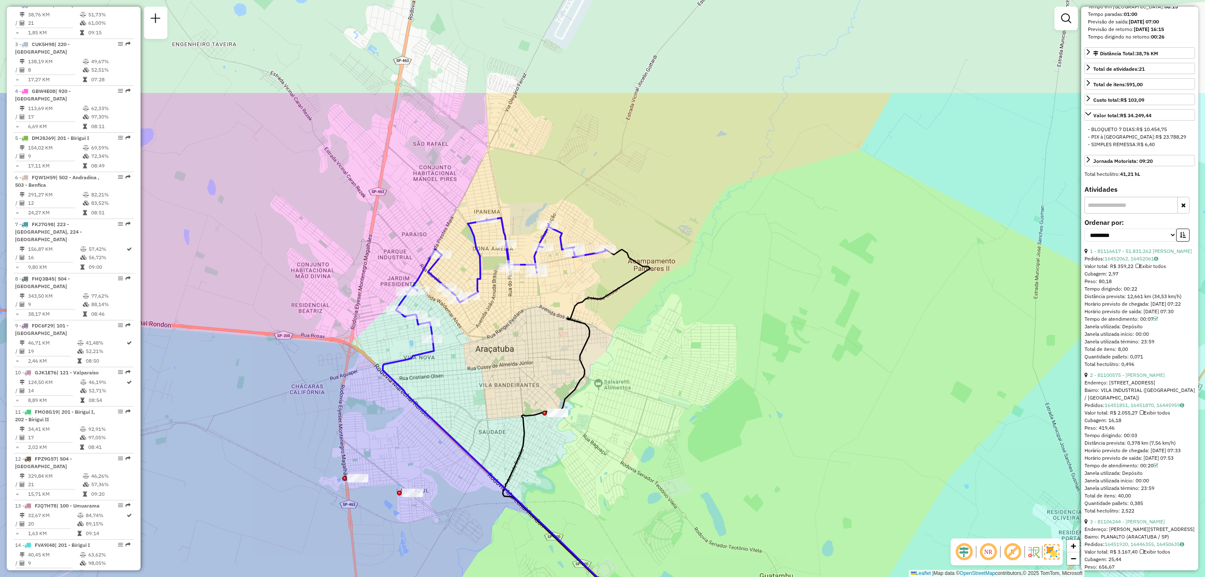
drag, startPoint x: 547, startPoint y: 208, endPoint x: 468, endPoint y: 379, distance: 189.3
click at [468, 379] on div "Janela de atendimento Grade de atendimento Capacidade Transportadoras Veículos …" at bounding box center [602, 288] width 1205 height 577
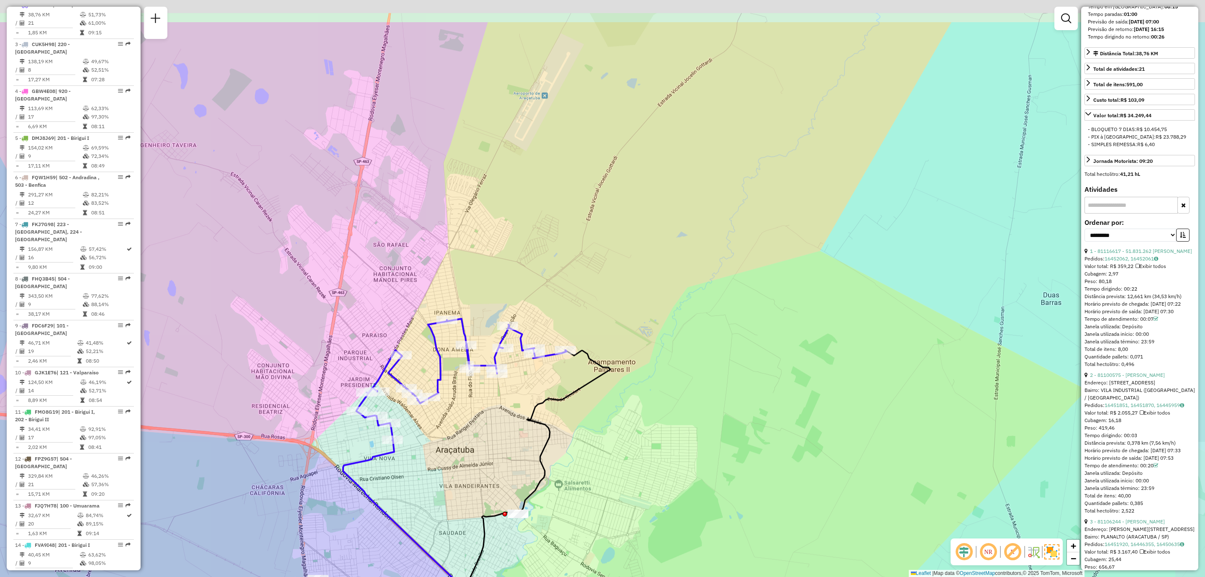
drag, startPoint x: 475, startPoint y: 194, endPoint x: 438, endPoint y: 299, distance: 111.3
click at [438, 299] on div "Janela de atendimento Grade de atendimento Capacidade Transportadoras Veículos …" at bounding box center [602, 288] width 1205 height 577
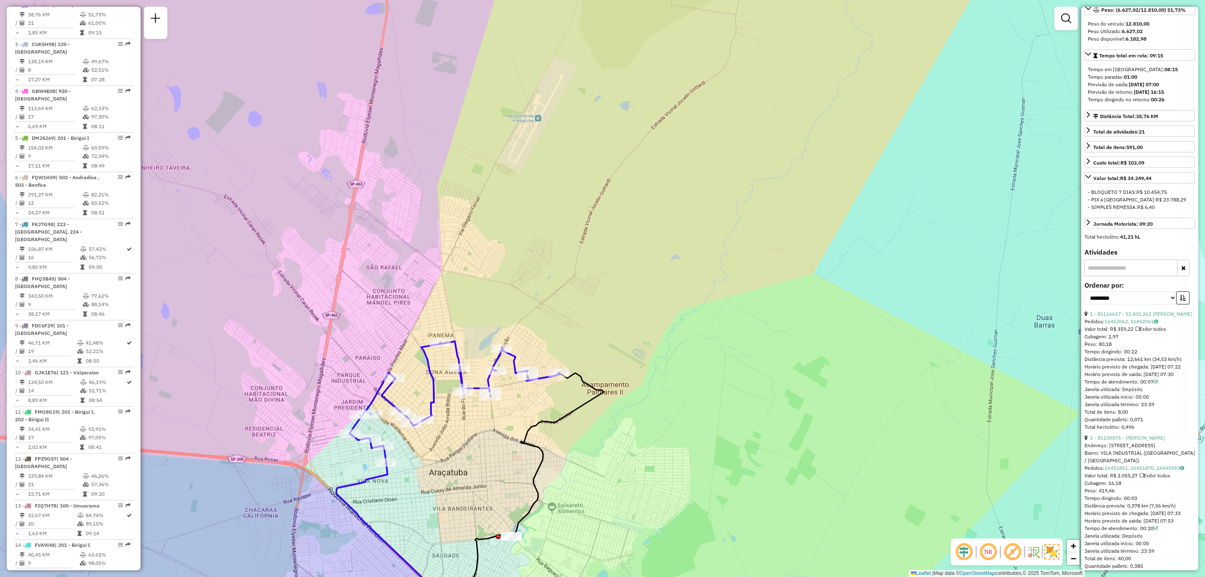
scroll to position [0, 0]
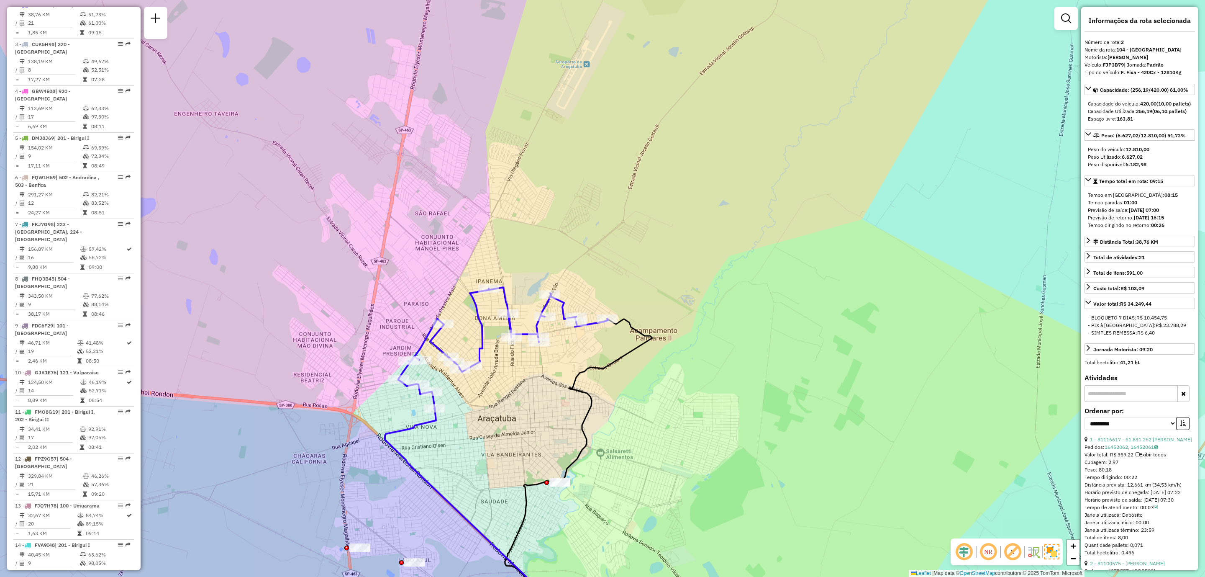
drag, startPoint x: 543, startPoint y: 391, endPoint x: 569, endPoint y: 368, distance: 34.7
click at [569, 368] on div "Janela de atendimento Grade de atendimento Capacidade Transportadoras Veículos …" at bounding box center [602, 288] width 1205 height 577
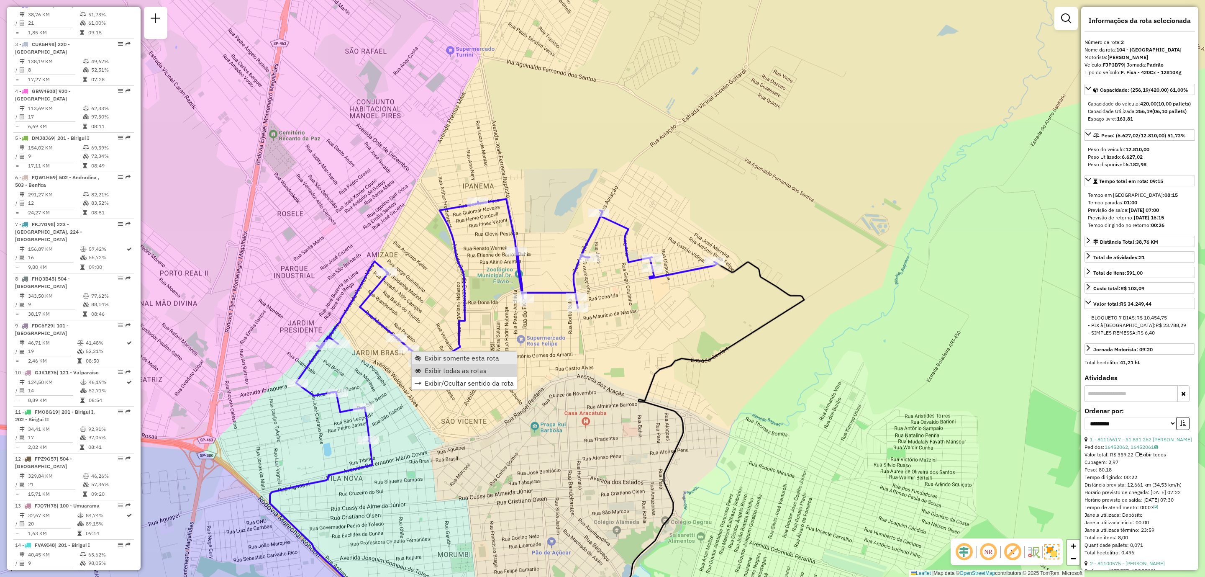
click at [469, 372] on span "Exibir todas as rotas" at bounding box center [456, 370] width 62 height 7
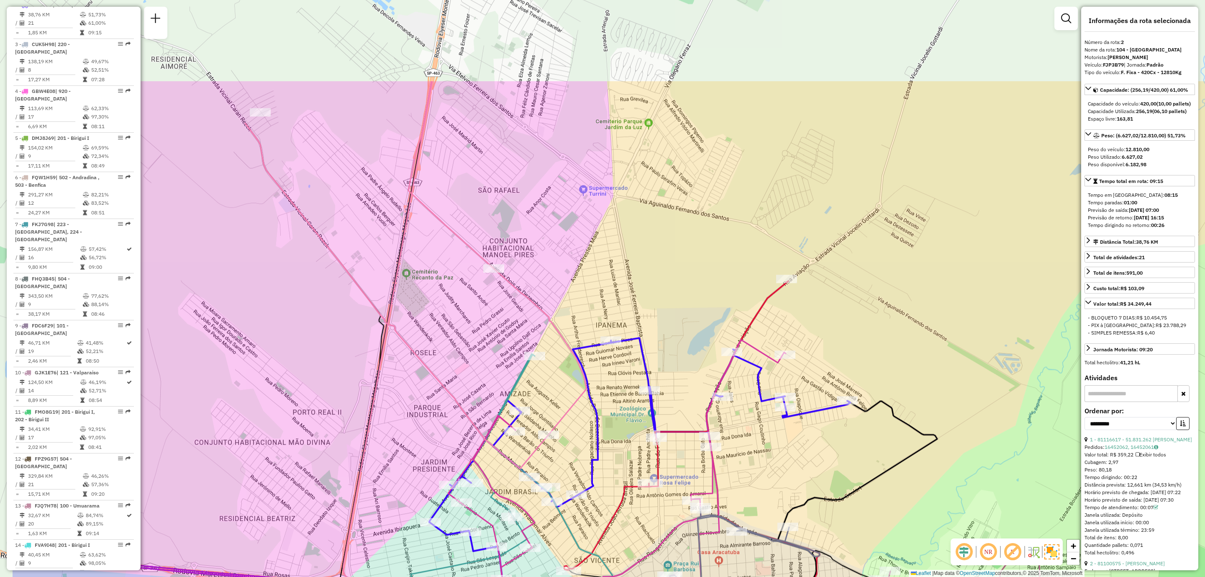
drag, startPoint x: 311, startPoint y: 236, endPoint x: 444, endPoint y: 375, distance: 192.4
click at [444, 375] on div "Janela de atendimento Grade de atendimento Capacidade Transportadoras Veículos …" at bounding box center [602, 288] width 1205 height 577
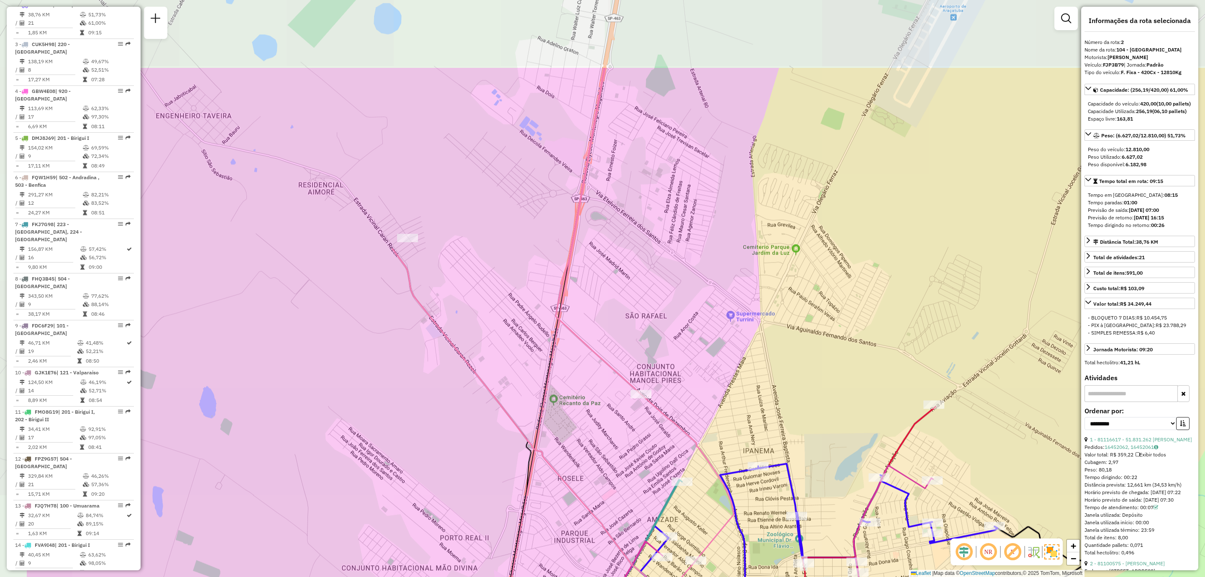
drag, startPoint x: 423, startPoint y: 267, endPoint x: 570, endPoint y: 392, distance: 193.6
click at [570, 392] on div "Janela de atendimento Grade de atendimento Capacidade Transportadoras Veículos …" at bounding box center [602, 288] width 1205 height 577
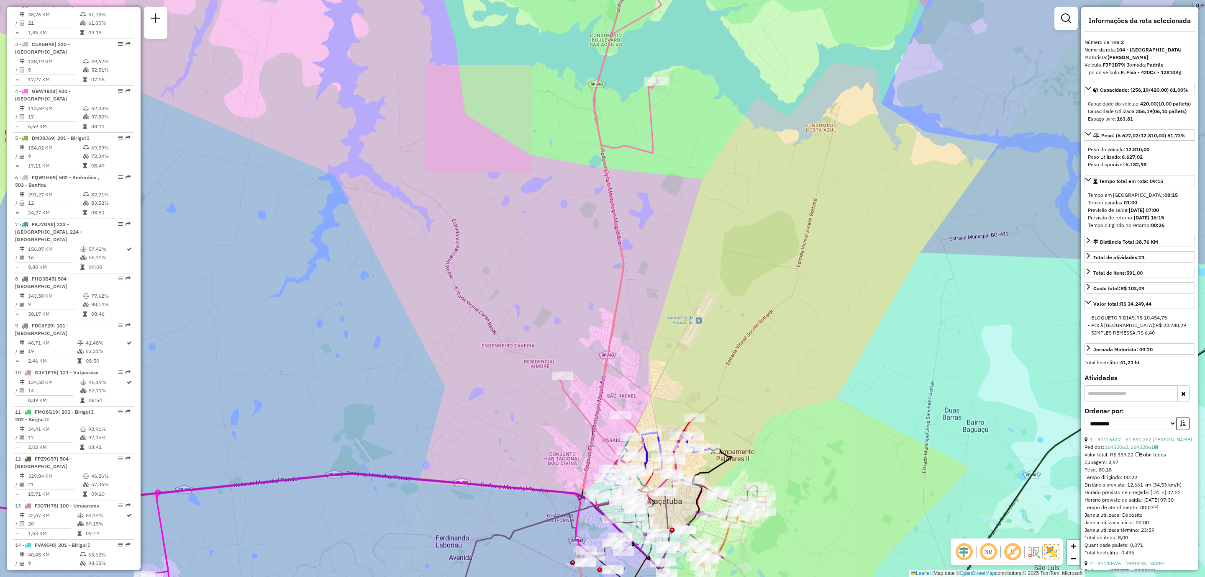
drag, startPoint x: 642, startPoint y: 298, endPoint x: 580, endPoint y: 470, distance: 182.8
click at [580, 470] on div "Janela de atendimento Grade de atendimento Capacidade Transportadoras Veículos …" at bounding box center [602, 288] width 1205 height 577
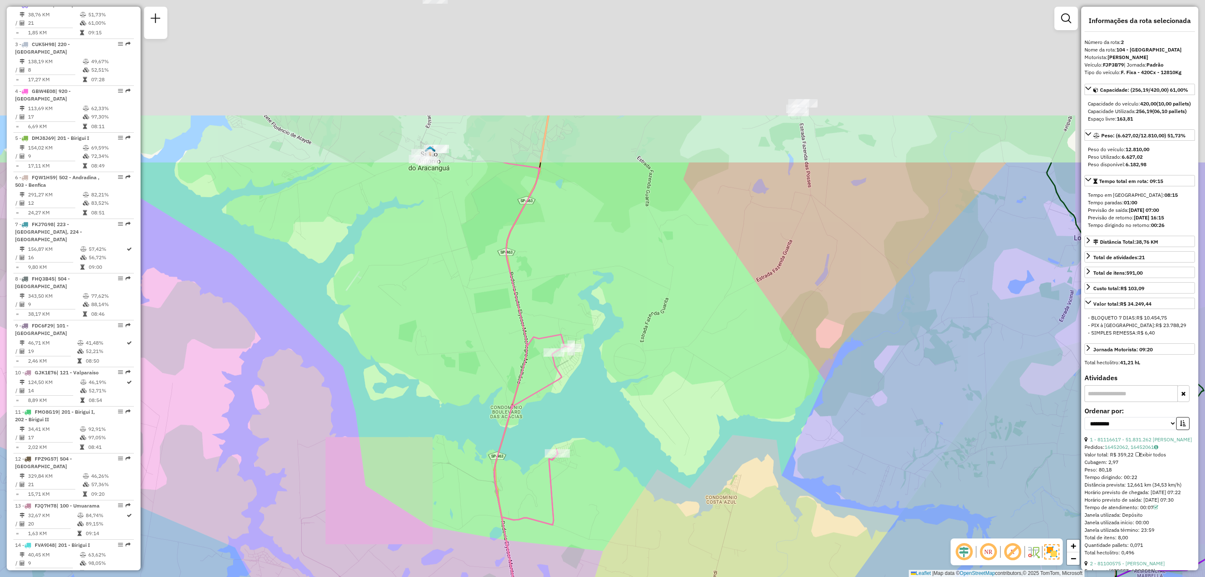
drag, startPoint x: 616, startPoint y: 214, endPoint x: 571, endPoint y: 438, distance: 228.7
click at [571, 438] on div "Janela de atendimento Grade de atendimento Capacidade Transportadoras Veículos …" at bounding box center [602, 288] width 1205 height 577
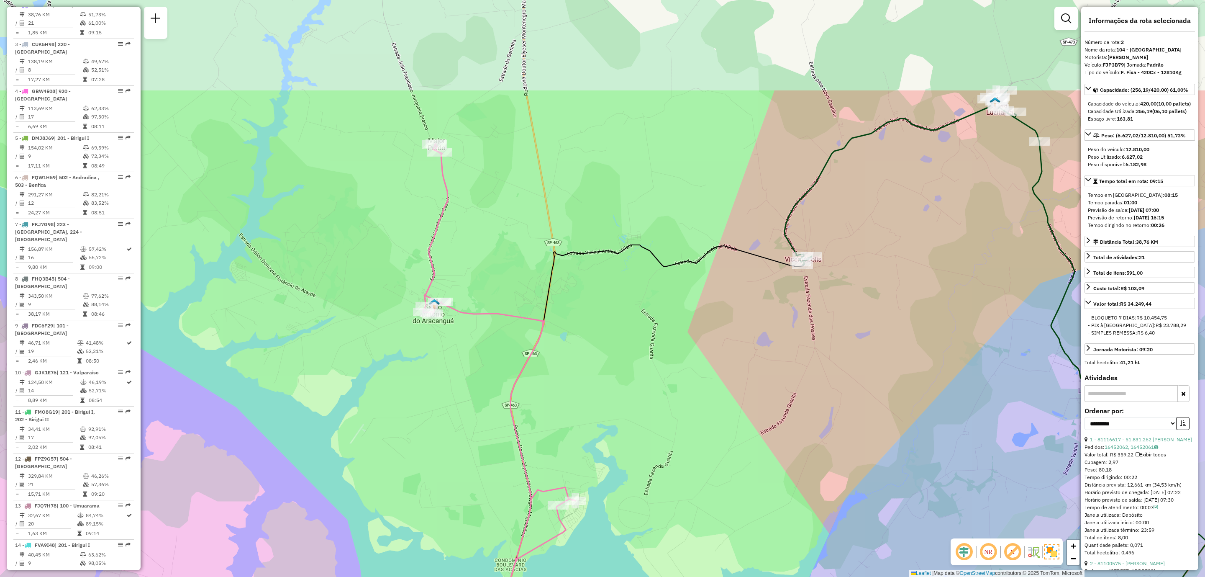
drag, startPoint x: 542, startPoint y: 255, endPoint x: 547, endPoint y: 403, distance: 148.2
click at [547, 403] on div "Rota 37 - Placa FXH2E02 81111856 - [PERSON_NAME] [PERSON_NAME] de atendimento G…" at bounding box center [602, 288] width 1205 height 577
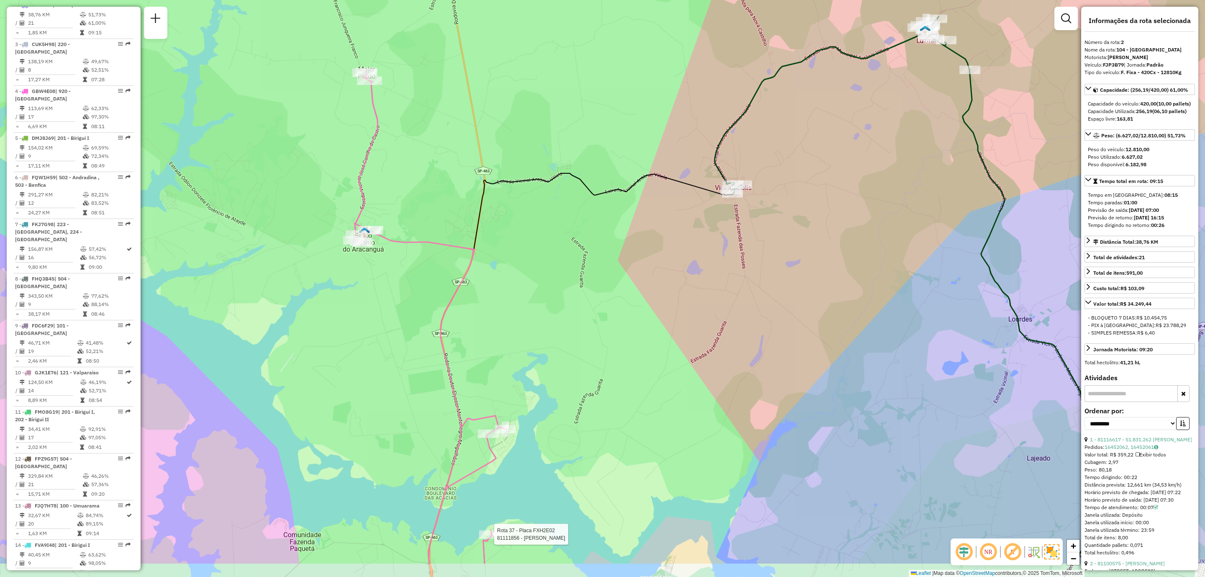
drag, startPoint x: 520, startPoint y: 392, endPoint x: 437, endPoint y: 347, distance: 94.2
click at [438, 354] on div "Rota 37 - Placa FXH2E02 81111856 - [PERSON_NAME] [PERSON_NAME] de atendimento G…" at bounding box center [602, 288] width 1205 height 577
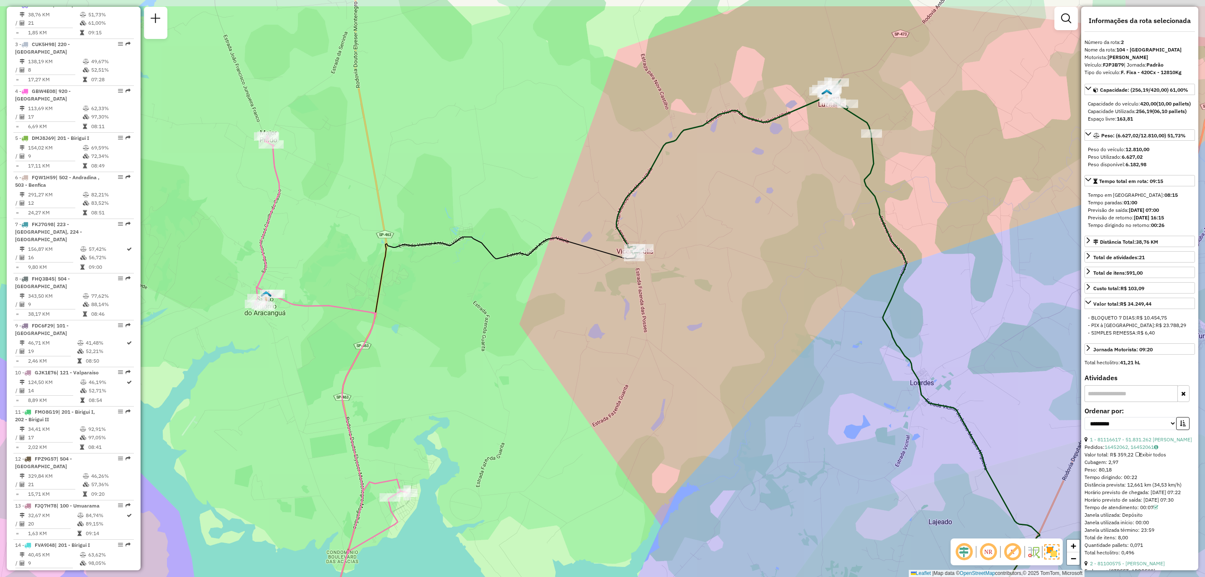
drag, startPoint x: 809, startPoint y: 77, endPoint x: 734, endPoint y: 141, distance: 98.9
click at [734, 141] on div "Rota 37 - Placa FXH2E02 81111856 - [PERSON_NAME] [PERSON_NAME] de atendimento G…" at bounding box center [602, 288] width 1205 height 577
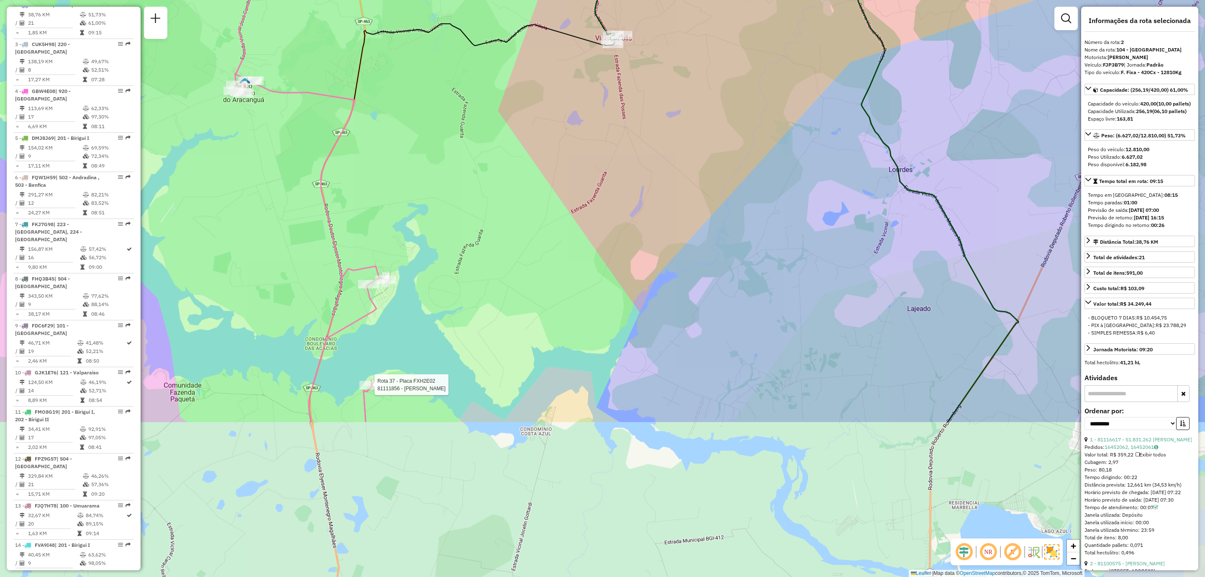
drag, startPoint x: 569, startPoint y: 373, endPoint x: 549, endPoint y: 161, distance: 213.1
click at [549, 161] on div "Rota 37 - Placa FXH2E02 81111856 - [PERSON_NAME] [PERSON_NAME] de atendimento G…" at bounding box center [602, 288] width 1205 height 577
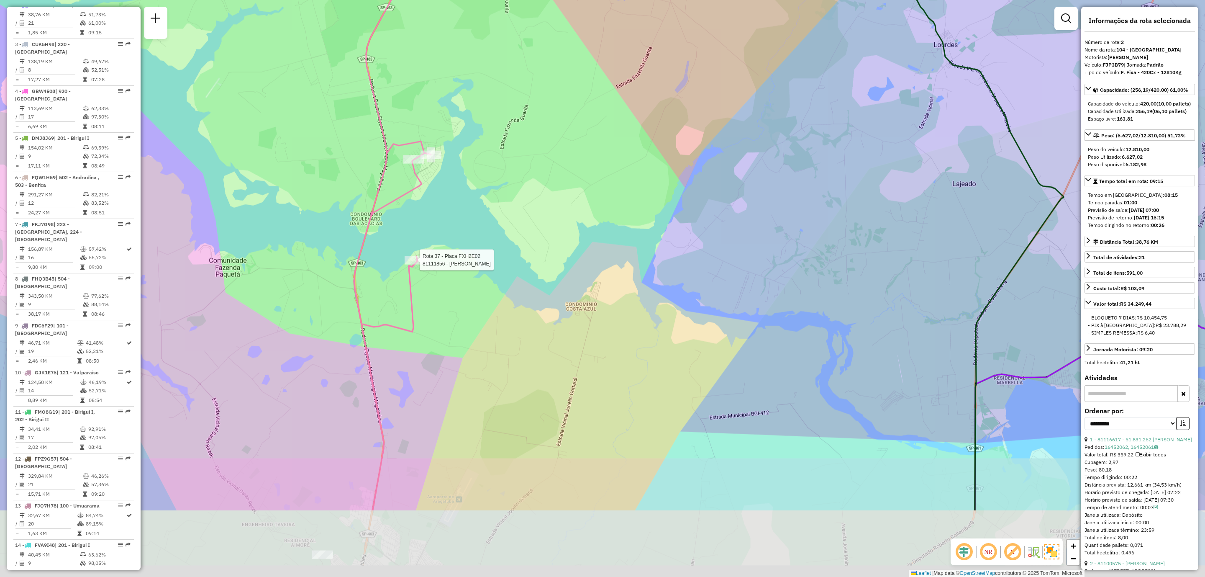
drag, startPoint x: 497, startPoint y: 348, endPoint x: 663, endPoint y: 142, distance: 264.3
click at [671, 111] on div "Rota 37 - Placa FXH2E02 81111856 - [PERSON_NAME] [PERSON_NAME] de atendimento G…" at bounding box center [602, 288] width 1205 height 577
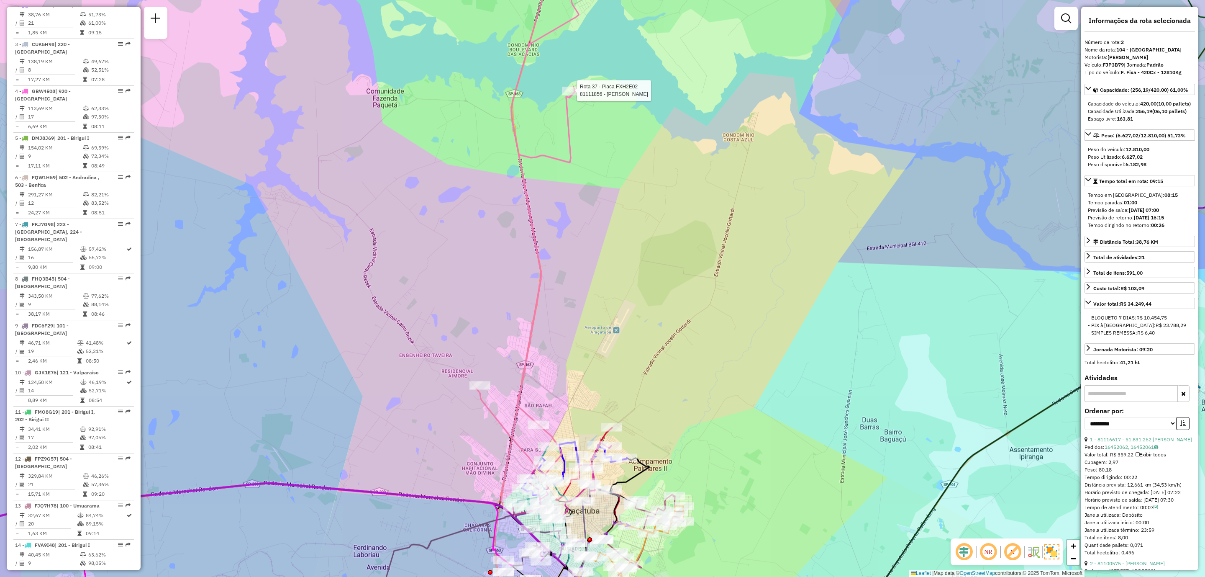
drag, startPoint x: 545, startPoint y: 341, endPoint x: 667, endPoint y: 131, distance: 242.7
click at [665, 134] on div "Rota 37 - Placa FXH2E02 81111856 - [PERSON_NAME] [PERSON_NAME] de atendimento G…" at bounding box center [602, 288] width 1205 height 577
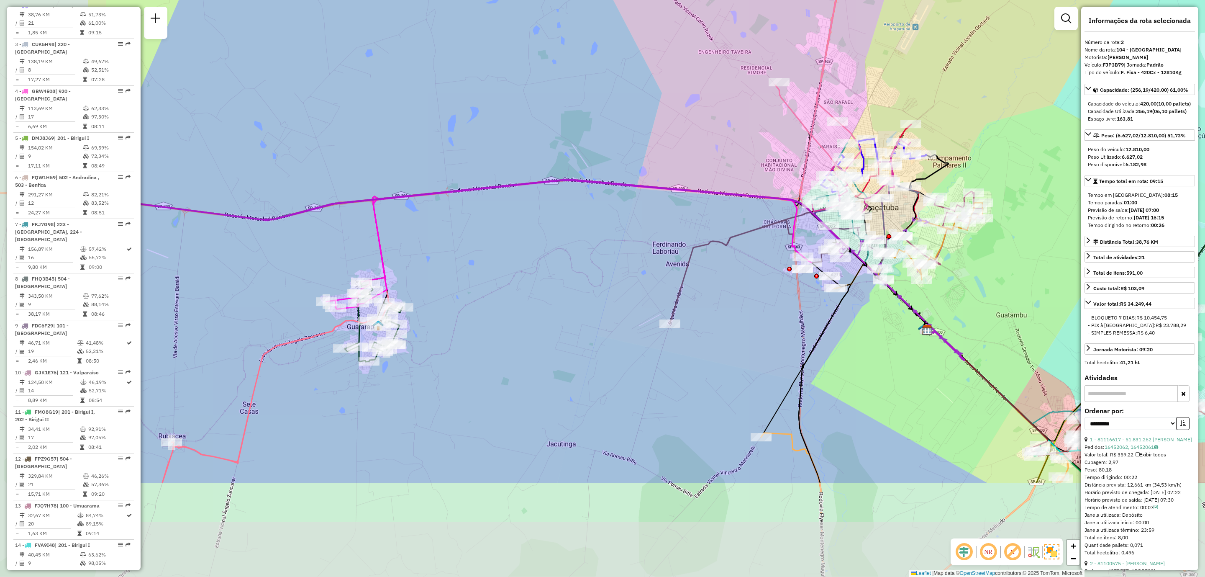
drag, startPoint x: 439, startPoint y: 313, endPoint x: 622, endPoint y: 181, distance: 225.4
click at [622, 181] on icon at bounding box center [466, 218] width 756 height 77
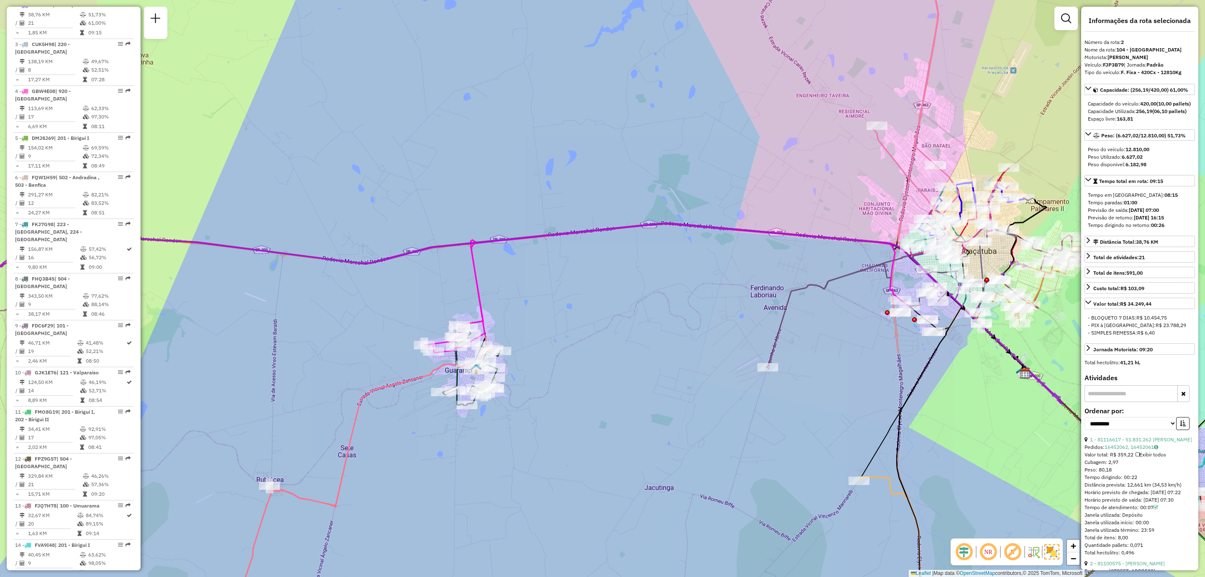
drag, startPoint x: 301, startPoint y: 392, endPoint x: 422, endPoint y: 395, distance: 121.8
click at [413, 431] on div "Rota 37 - Placa FXH2E02 81111856 - [PERSON_NAME] [PERSON_NAME] de atendimento G…" at bounding box center [602, 288] width 1205 height 577
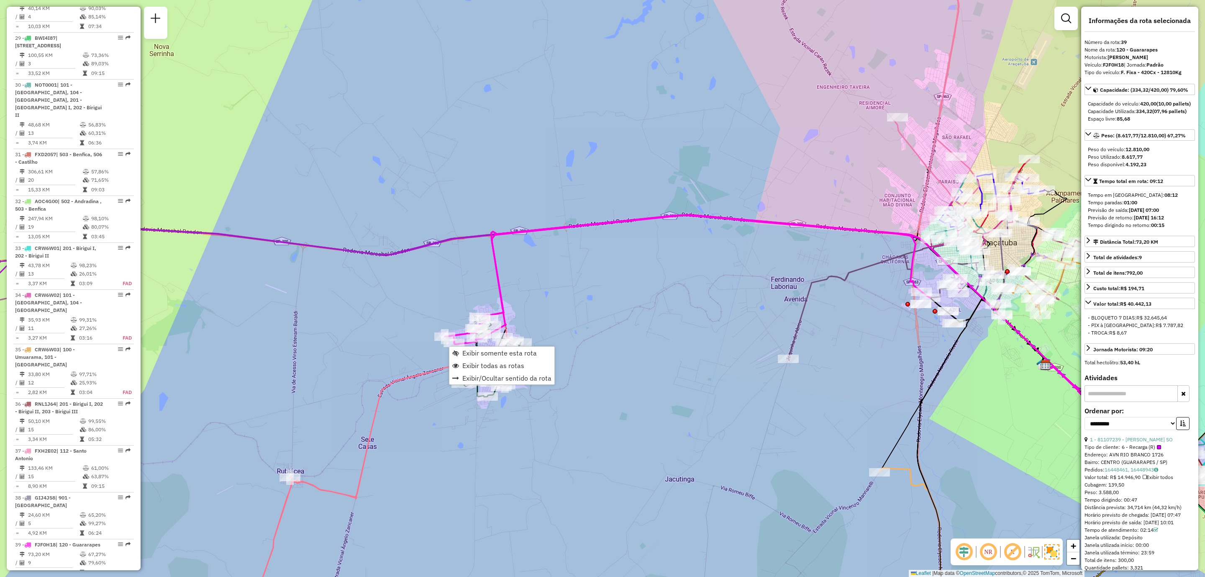
scroll to position [1738, 0]
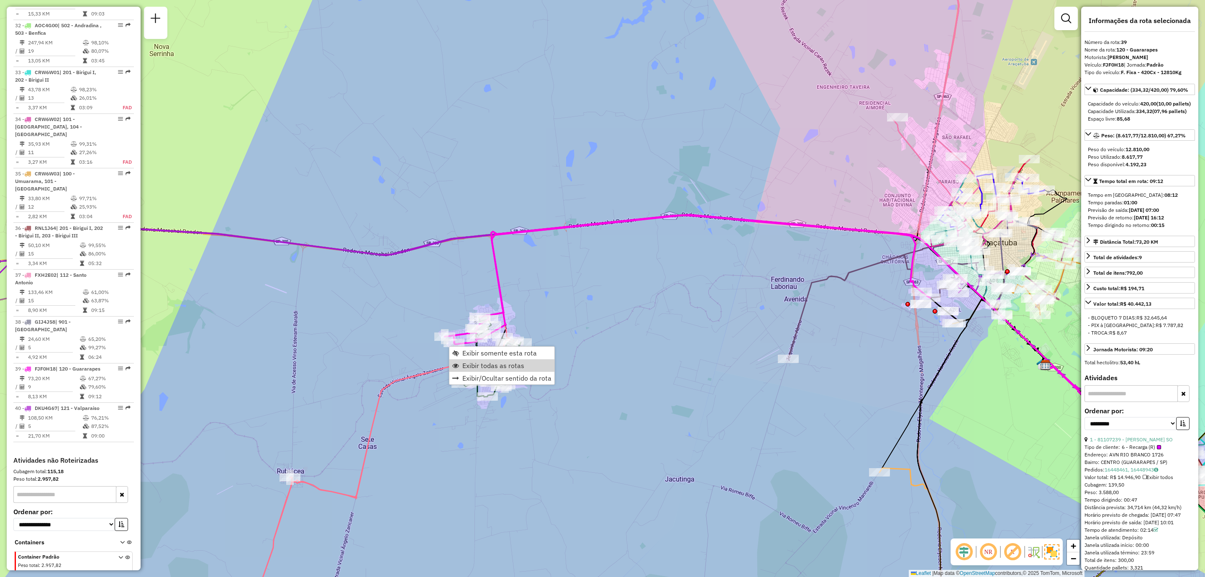
click at [578, 333] on div "Rota 37 - Placa FXH2E02 81111856 - [PERSON_NAME] [PERSON_NAME] de atendimento G…" at bounding box center [602, 288] width 1205 height 577
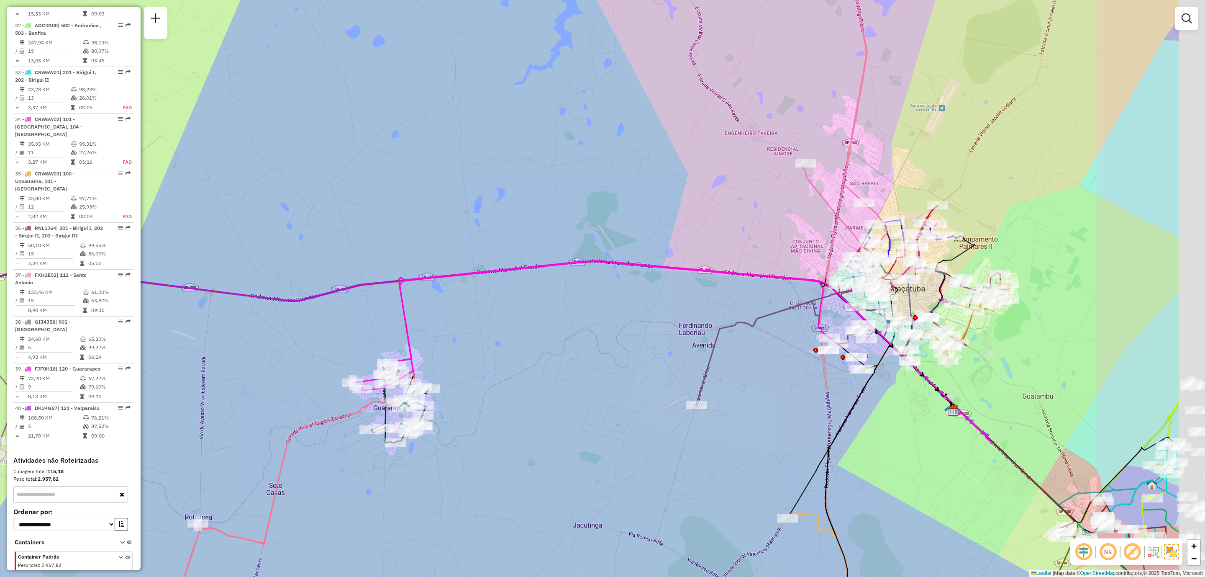
drag, startPoint x: 912, startPoint y: 338, endPoint x: 599, endPoint y: 405, distance: 319.7
click at [599, 405] on div "Janela de atendimento Grade de atendimento Capacidade Transportadoras Veículos …" at bounding box center [602, 288] width 1205 height 577
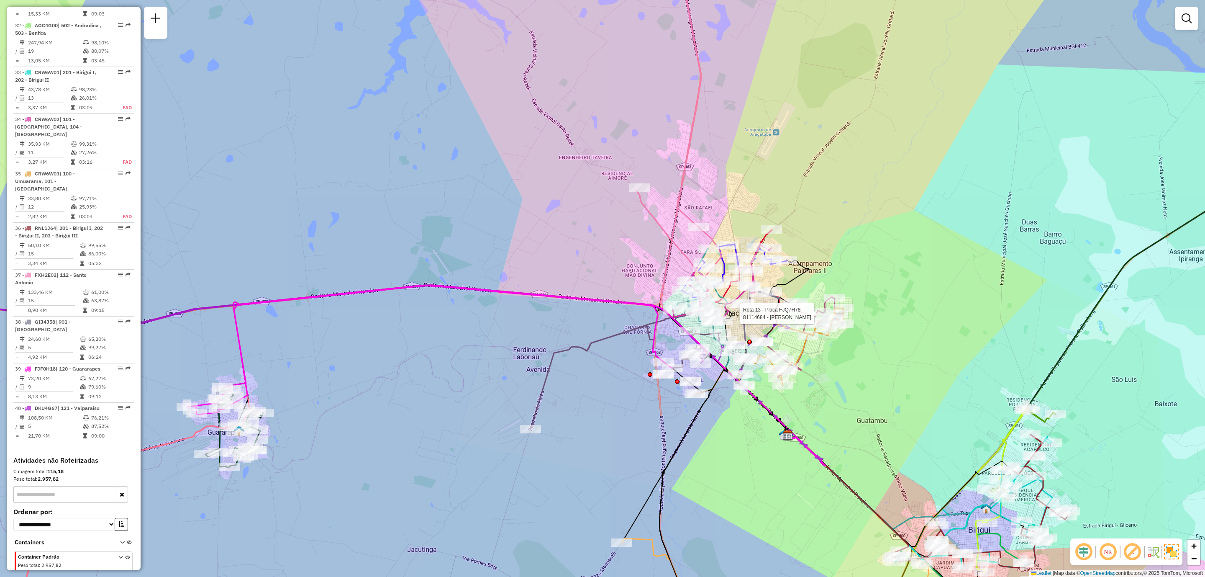
select select "**********"
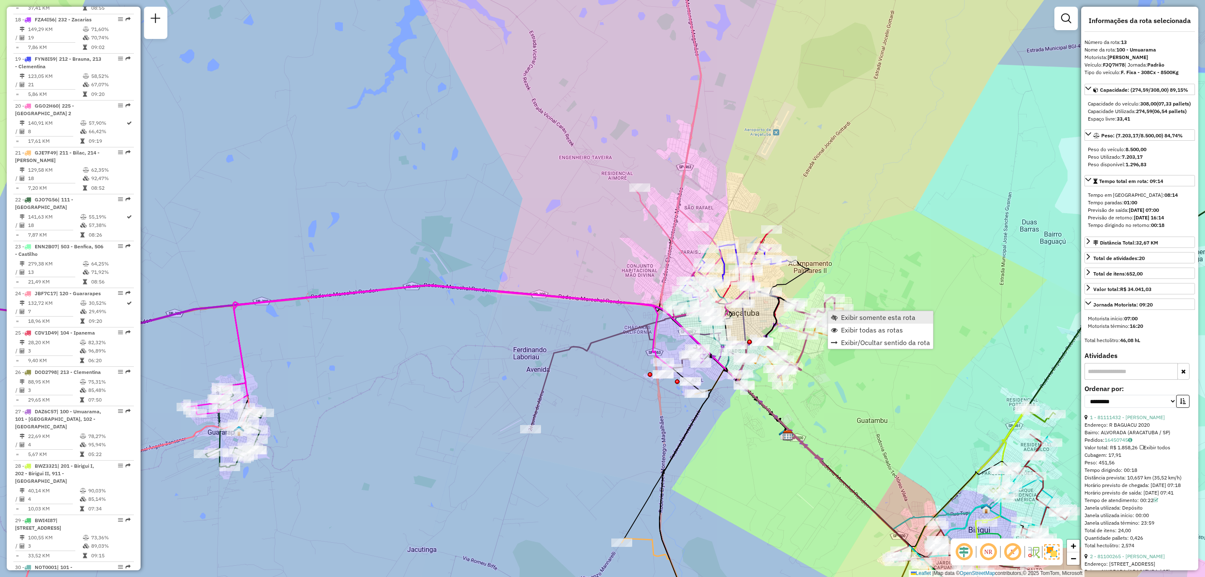
scroll to position [861, 0]
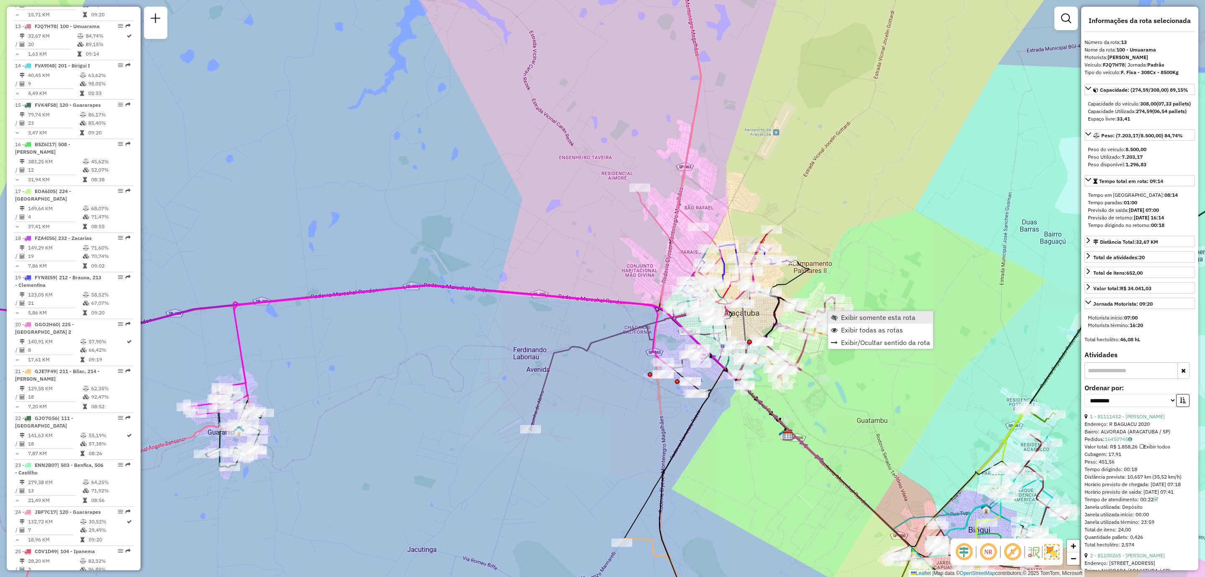
click at [853, 314] on span "Exibir somente esta rota" at bounding box center [878, 317] width 75 height 7
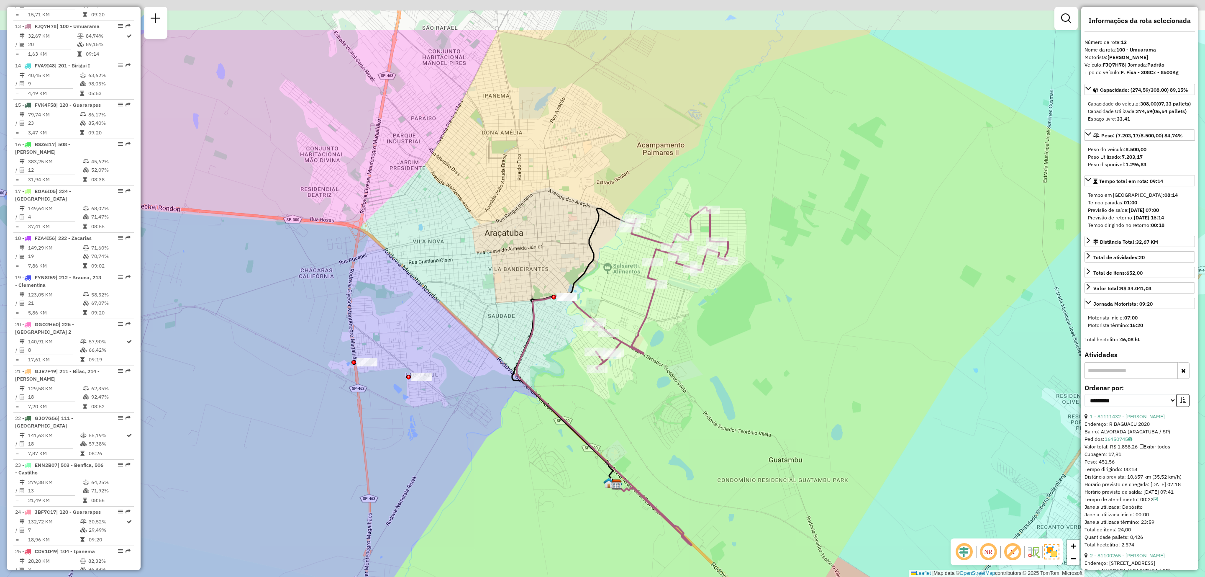
drag, startPoint x: 699, startPoint y: 296, endPoint x: 716, endPoint y: 408, distance: 113.1
click at [716, 408] on div "Janela de atendimento Grade de atendimento Capacidade Transportadoras Veículos …" at bounding box center [602, 288] width 1205 height 577
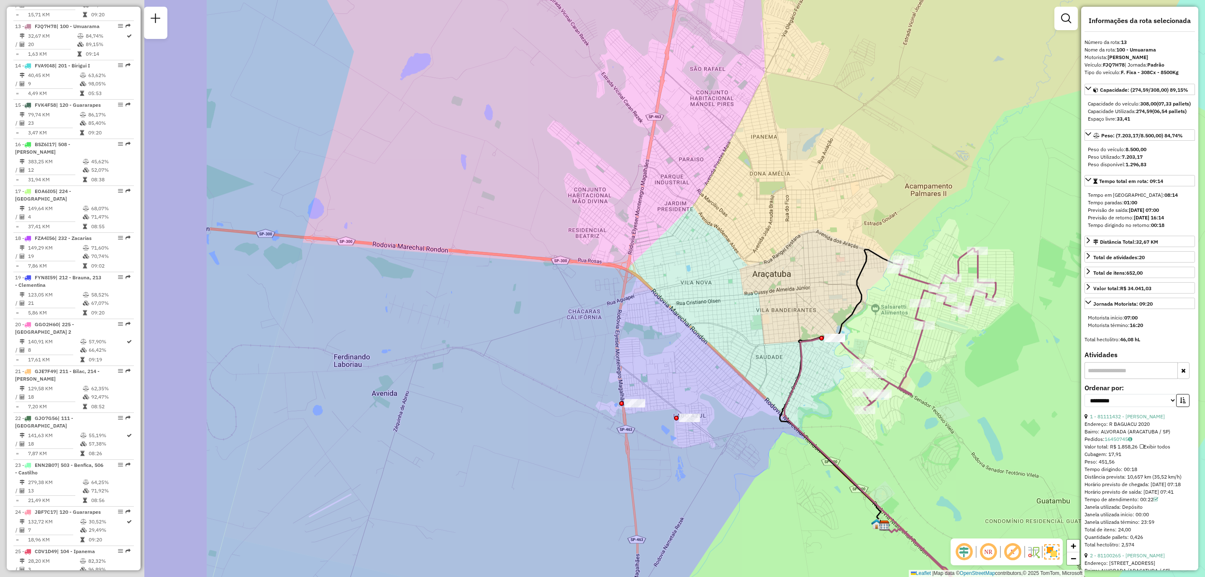
drag, startPoint x: 456, startPoint y: 248, endPoint x: 715, endPoint y: 257, distance: 259.3
click at [715, 257] on div "Janela de atendimento Grade de atendimento Capacidade Transportadoras Veículos …" at bounding box center [602, 288] width 1205 height 577
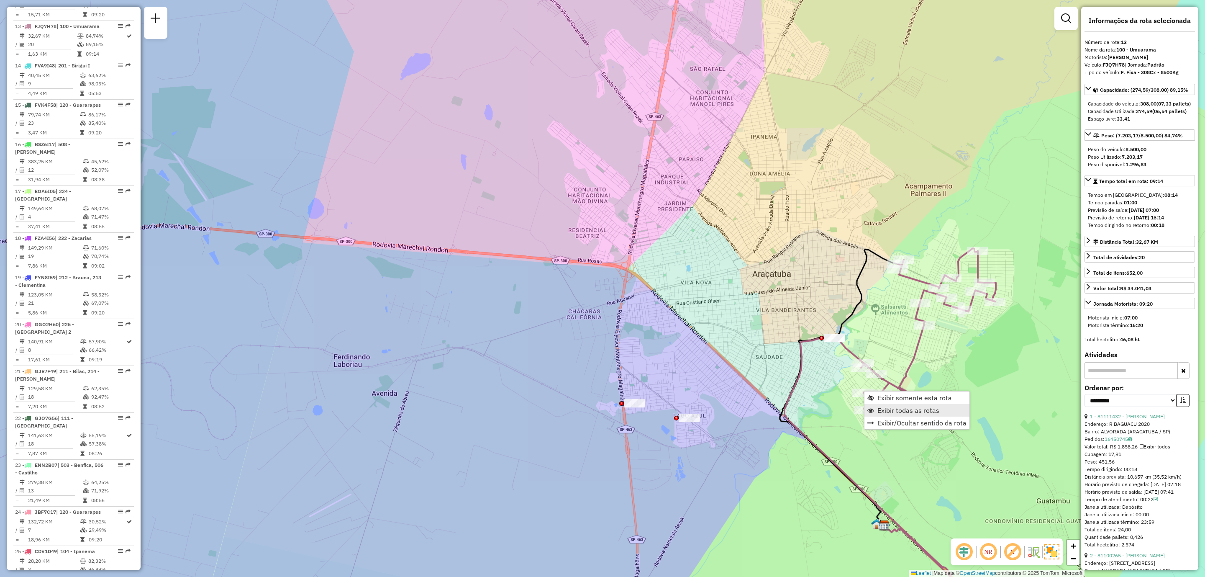
click at [909, 412] on span "Exibir todas as rotas" at bounding box center [909, 410] width 62 height 7
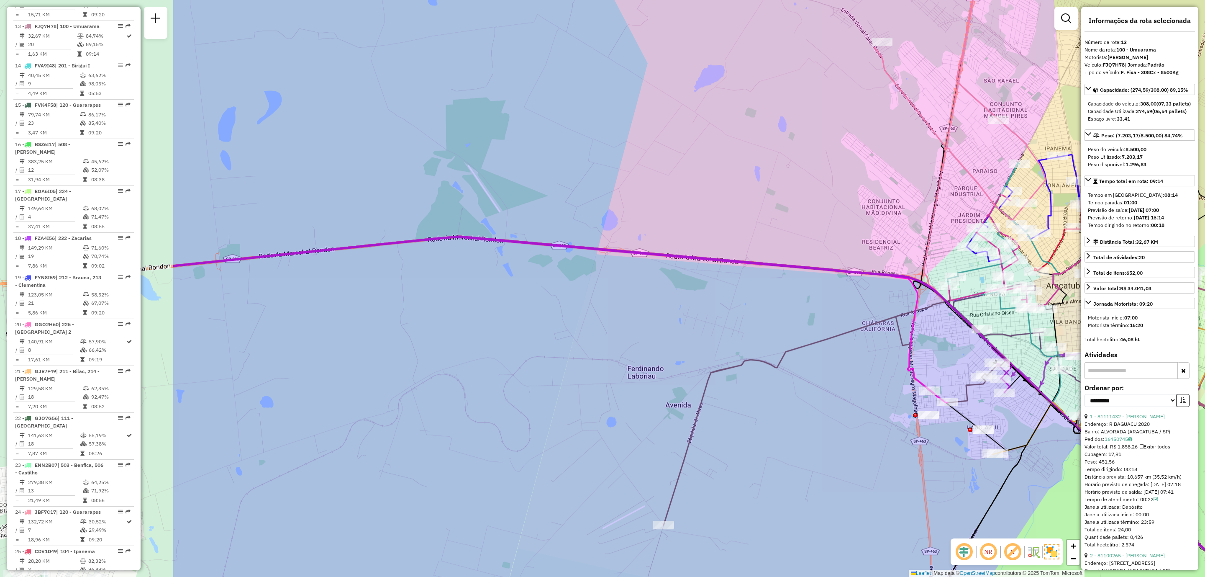
drag, startPoint x: 412, startPoint y: 337, endPoint x: 702, endPoint y: 349, distance: 290.3
click at [702, 349] on div "Janela de atendimento Grade de atendimento Capacidade Transportadoras Veículos …" at bounding box center [602, 288] width 1205 height 577
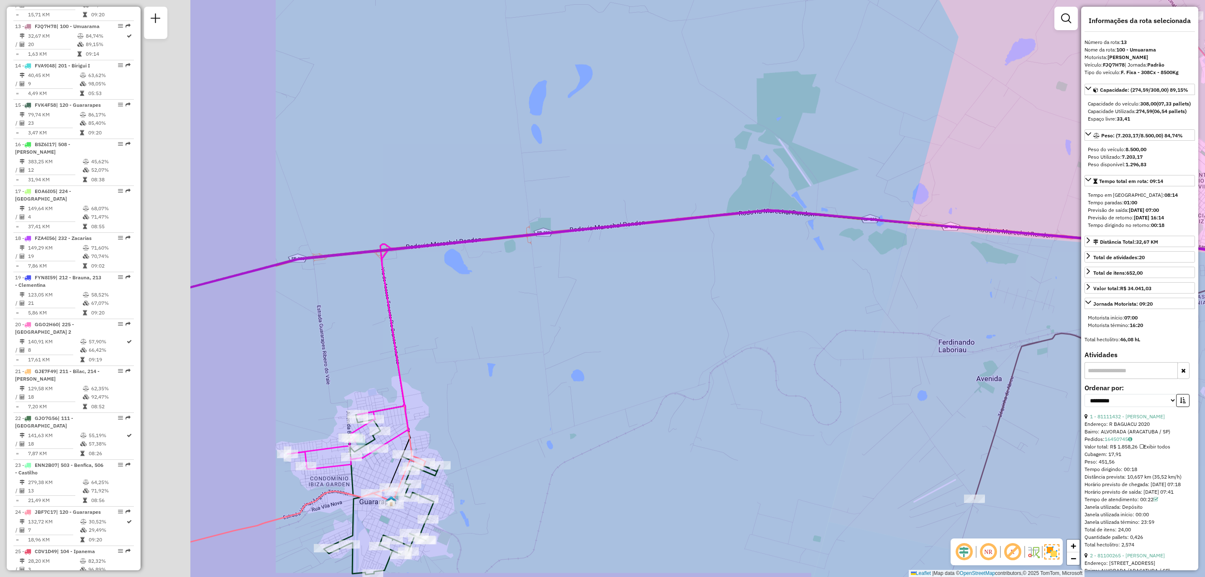
drag, startPoint x: 431, startPoint y: 351, endPoint x: 787, endPoint y: 346, distance: 356.2
click at [776, 343] on div "Janela de atendimento Grade de atendimento Capacidade Transportadoras Veículos …" at bounding box center [602, 288] width 1205 height 577
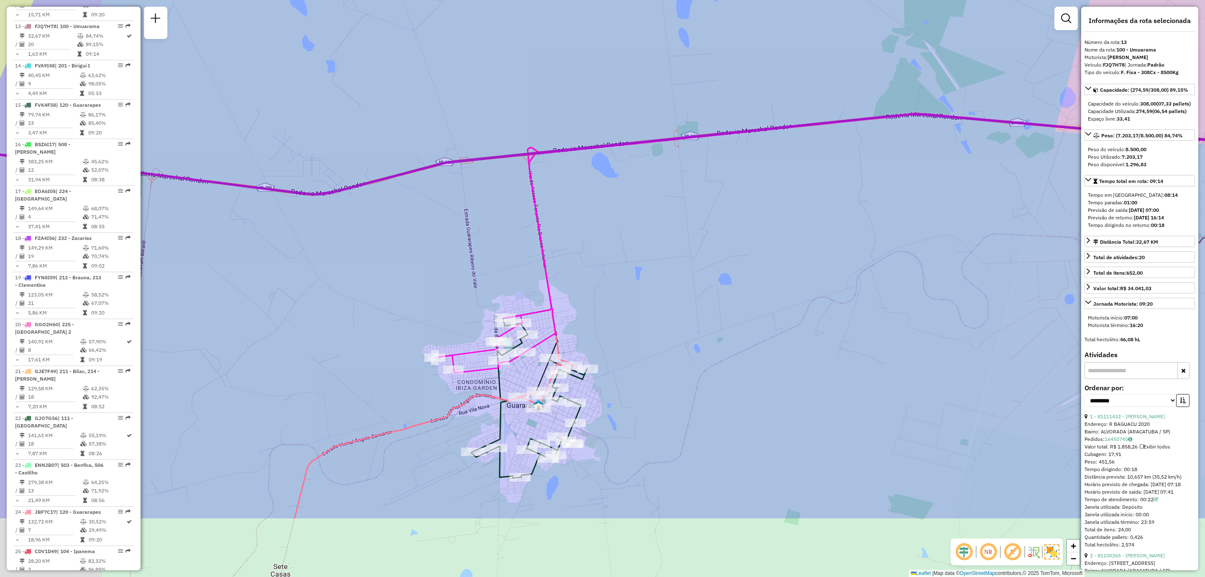
drag, startPoint x: 583, startPoint y: 419, endPoint x: 719, endPoint y: 268, distance: 203.0
click at [719, 268] on div "Janela de atendimento Grade de atendimento Capacidade Transportadoras Veículos …" at bounding box center [602, 288] width 1205 height 577
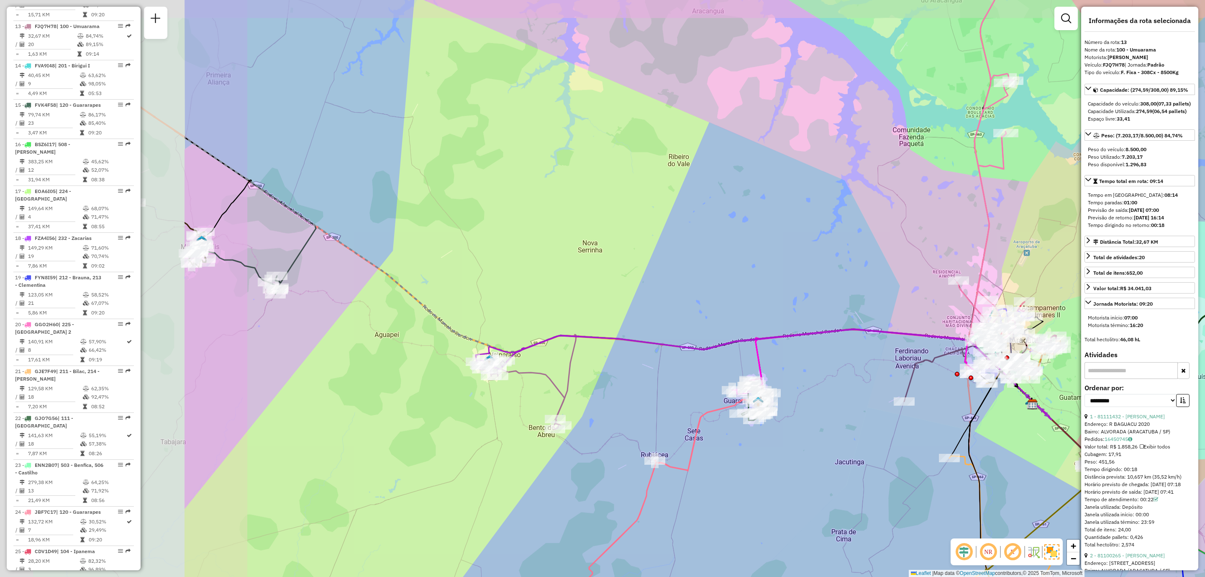
drag, startPoint x: 416, startPoint y: 365, endPoint x: 672, endPoint y: 389, distance: 257.3
click at [672, 389] on div "Janela de atendimento Grade de atendimento Capacidade Transportadoras Veículos …" at bounding box center [602, 288] width 1205 height 577
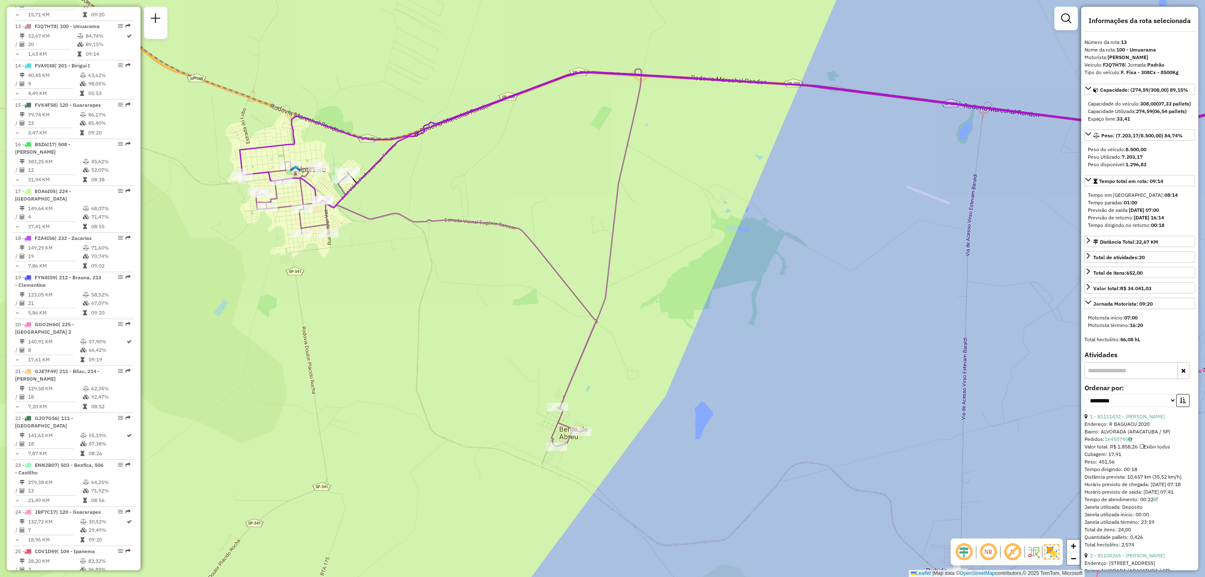
drag, startPoint x: 377, startPoint y: 185, endPoint x: 376, endPoint y: 218, distance: 33.9
click at [383, 216] on div "Rota 15 - Placa FVK4F58 81101558 - [PERSON_NAME] BARRETO Janela de atendimento …" at bounding box center [602, 288] width 1205 height 577
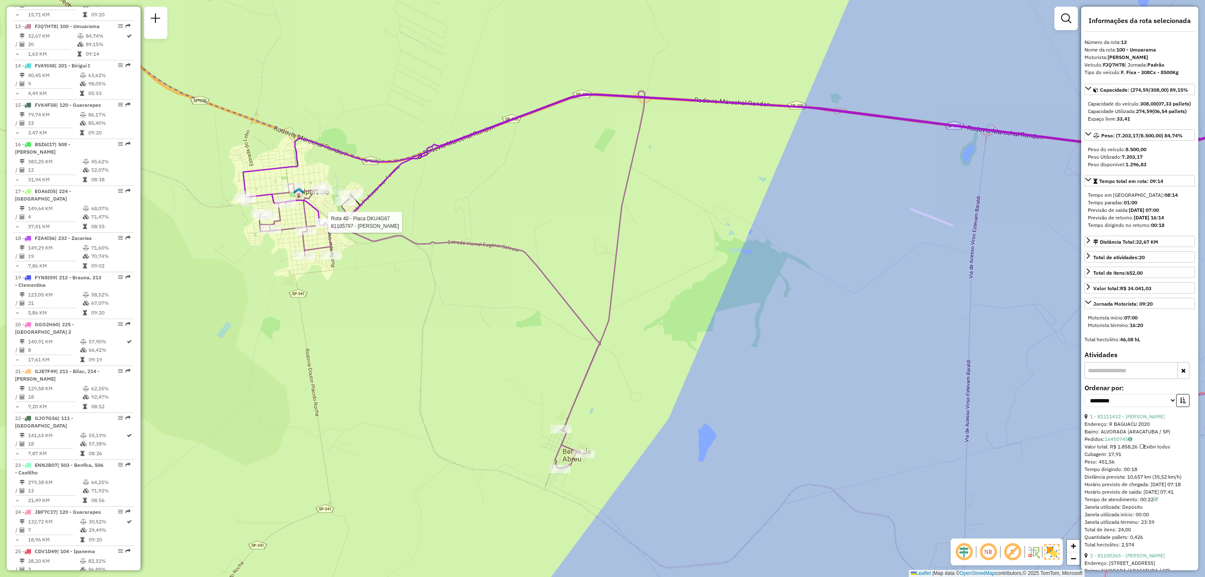
scroll to position [1738, 0]
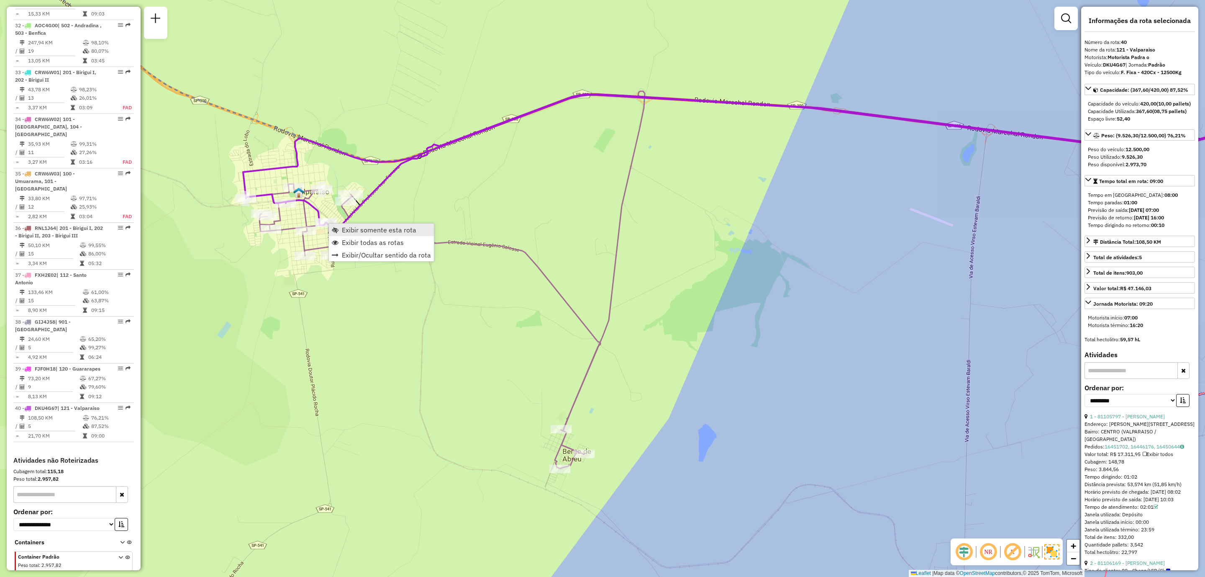
click at [372, 231] on span "Exibir somente esta rota" at bounding box center [379, 229] width 75 height 7
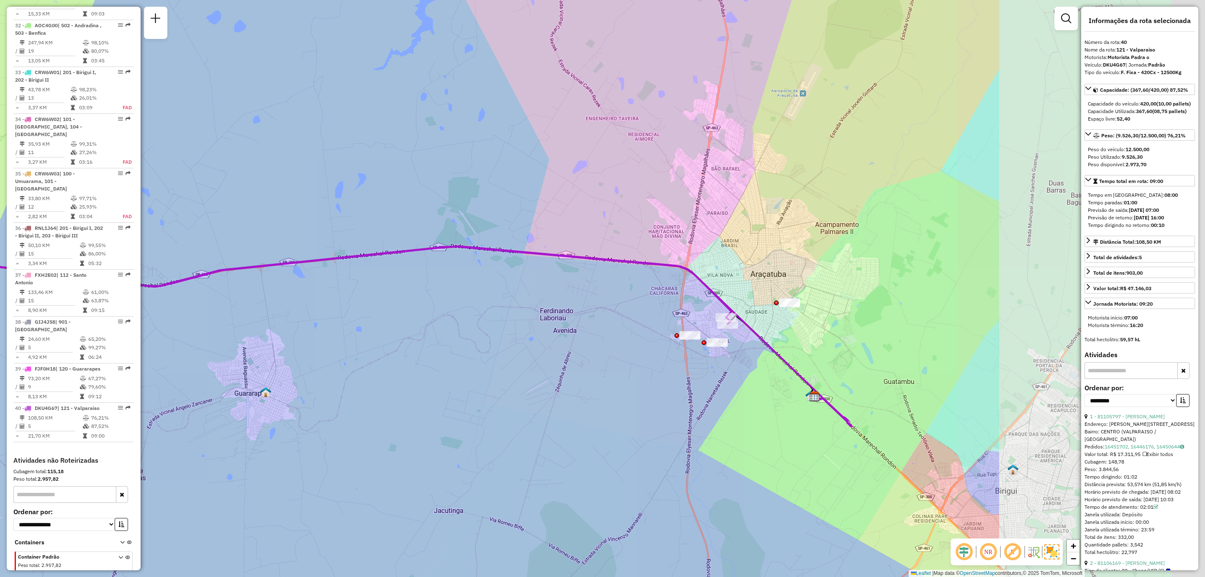
drag, startPoint x: 711, startPoint y: 279, endPoint x: 417, endPoint y: 313, distance: 295.4
click at [417, 313] on div "Janela de atendimento Grade de atendimento Capacidade Transportadoras Veículos …" at bounding box center [602, 288] width 1205 height 577
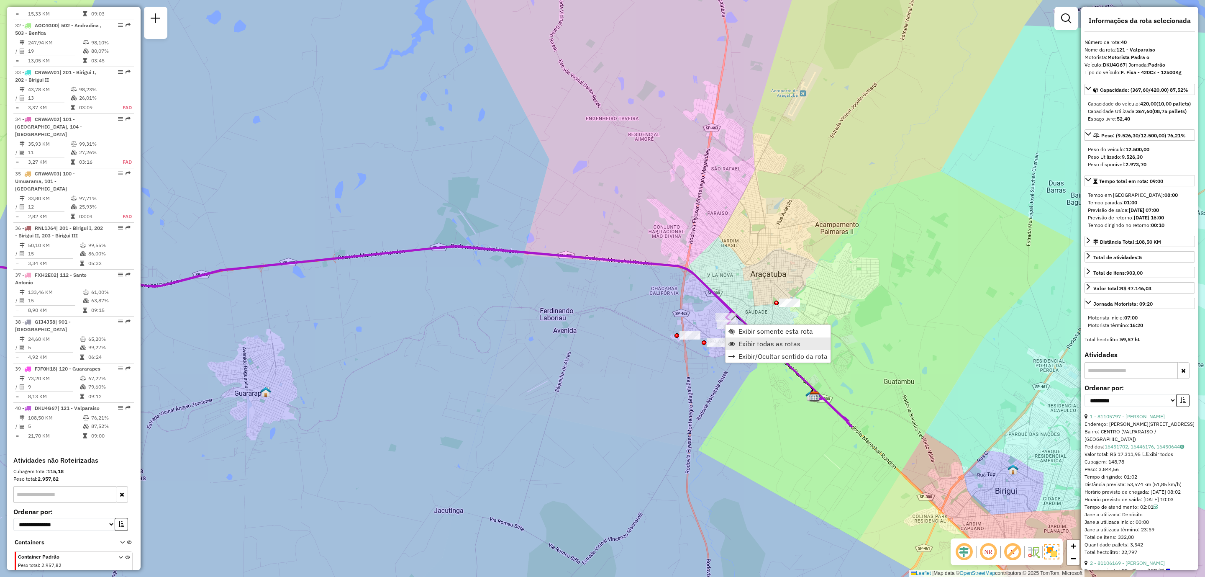
click at [769, 345] on span "Exibir todas as rotas" at bounding box center [770, 343] width 62 height 7
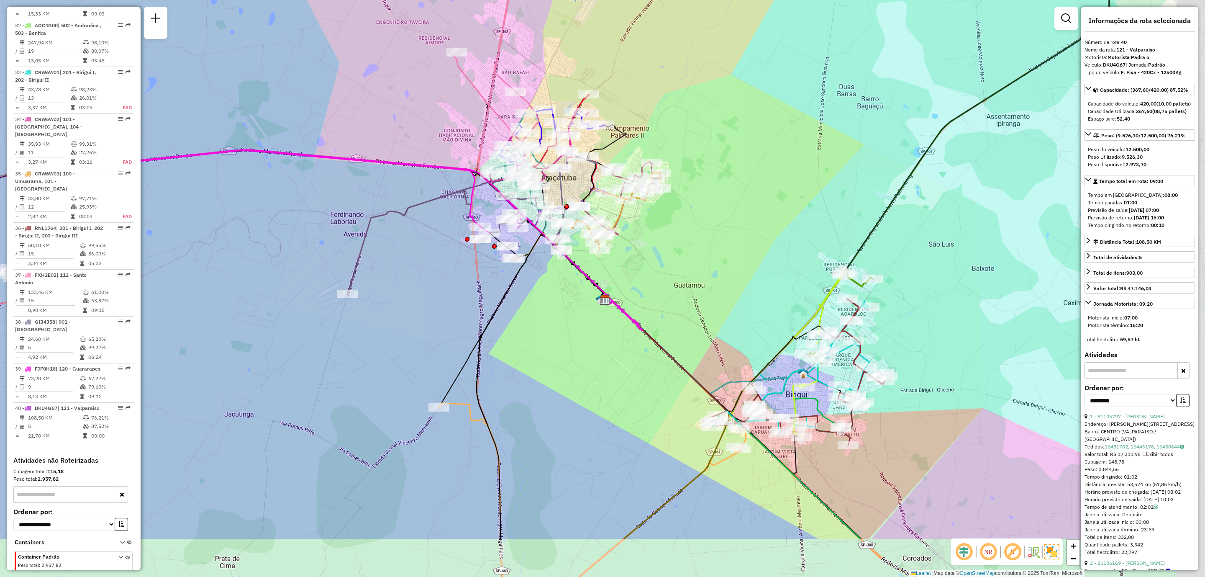
drag, startPoint x: 773, startPoint y: 457, endPoint x: 564, endPoint y: 361, distance: 230.7
click at [564, 361] on div "Janela de atendimento Grade de atendimento Capacidade Transportadoras Veículos …" at bounding box center [602, 288] width 1205 height 577
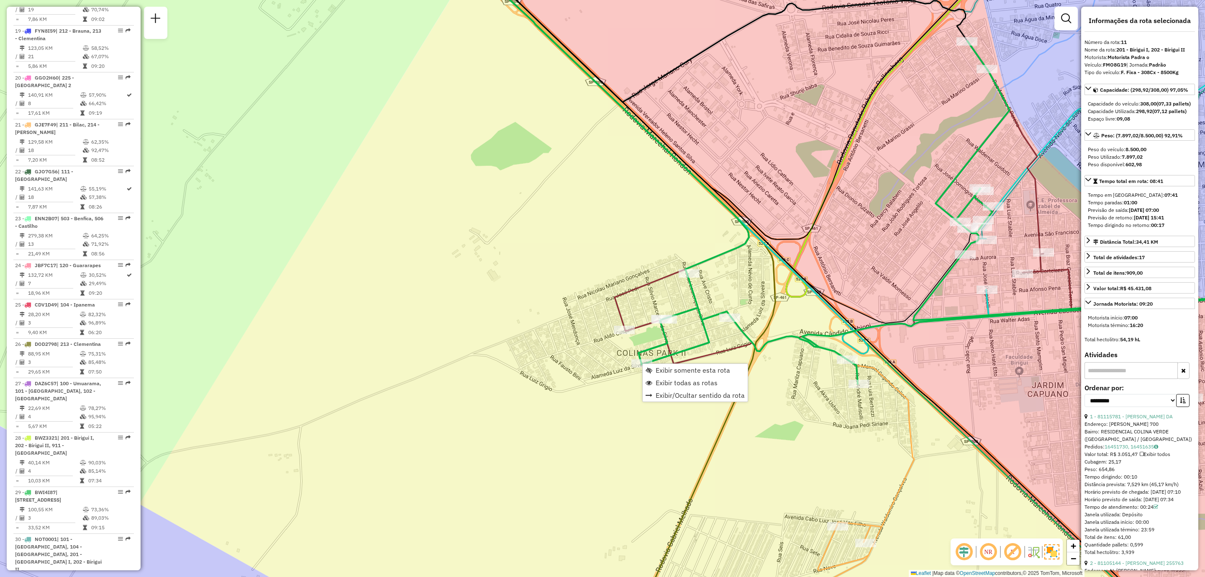
scroll to position [768, 0]
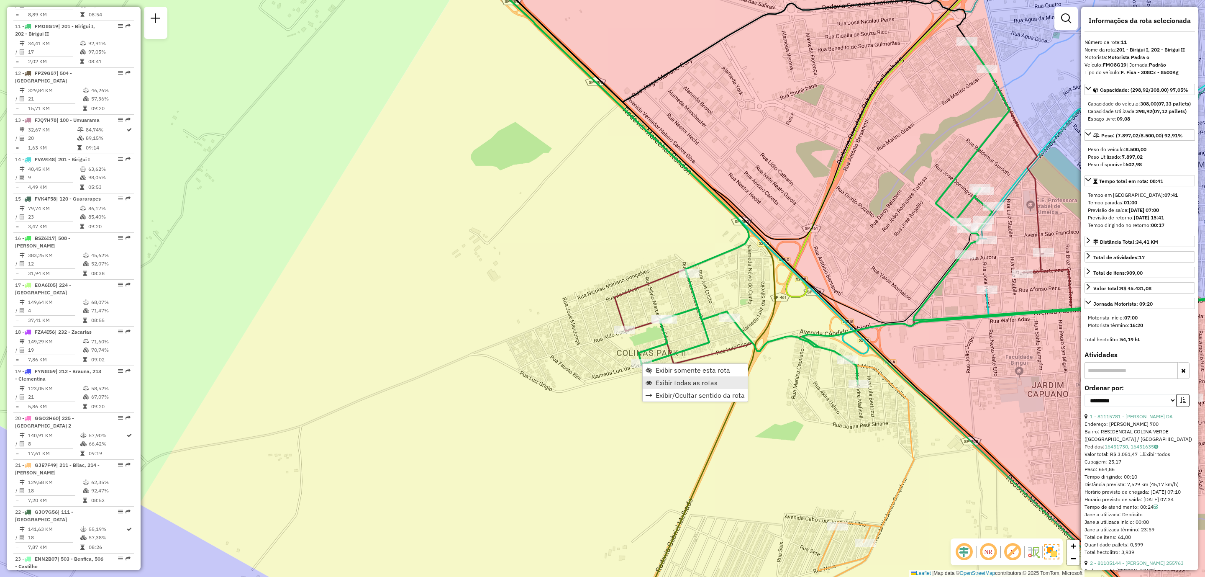
click at [716, 383] on span "Exibir todas as rotas" at bounding box center [687, 382] width 62 height 7
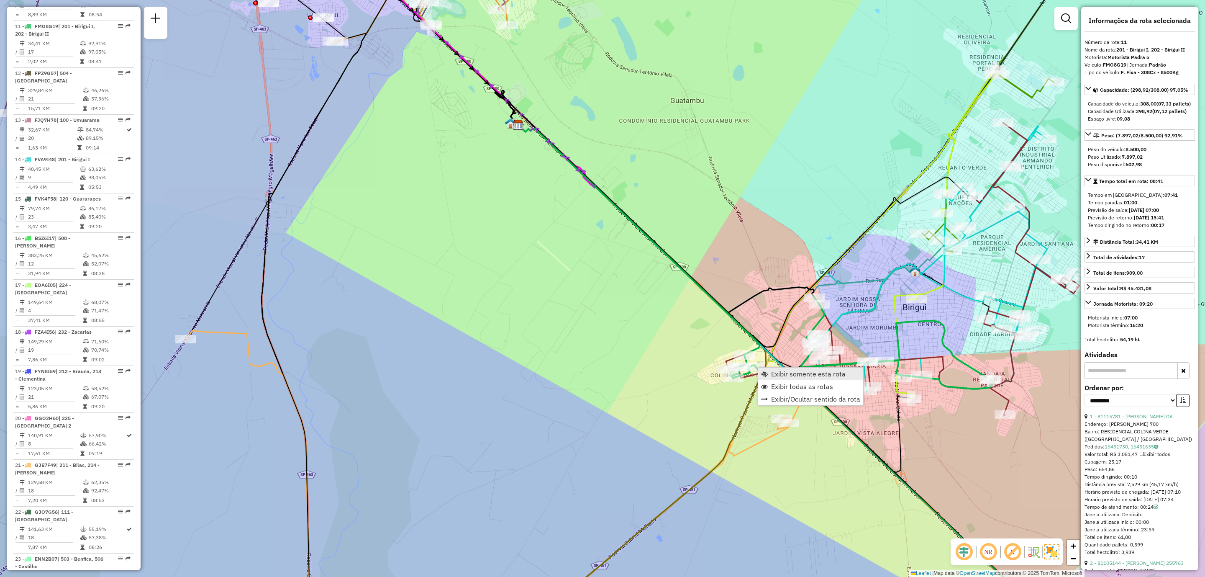
click at [785, 373] on span "Exibir somente esta rota" at bounding box center [808, 373] width 75 height 7
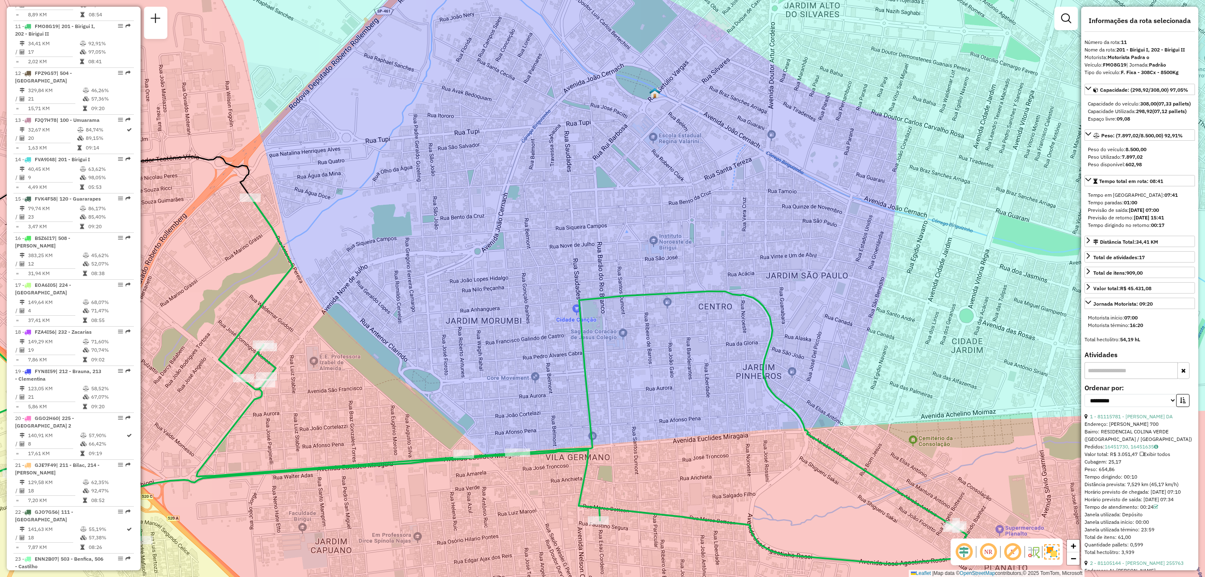
drag, startPoint x: 829, startPoint y: 473, endPoint x: 784, endPoint y: 447, distance: 51.6
click at [784, 447] on div "Janela de atendimento Grade de atendimento Capacidade Transportadoras Veículos …" at bounding box center [602, 288] width 1205 height 577
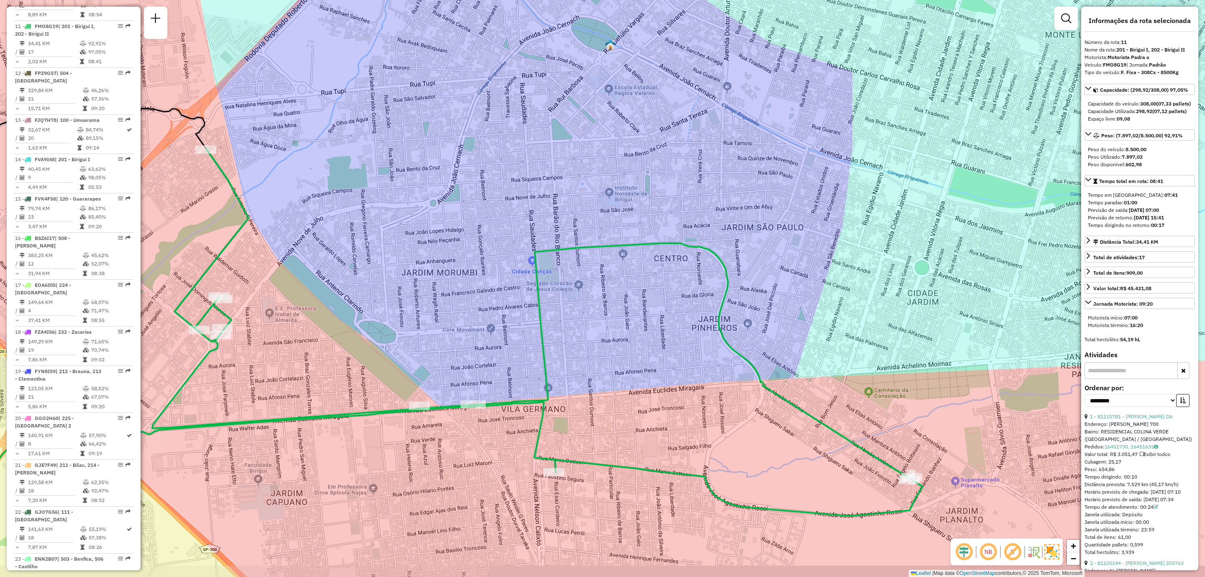
drag, startPoint x: 782, startPoint y: 490, endPoint x: 750, endPoint y: 447, distance: 54.1
click at [750, 447] on div "Janela de atendimento Grade de atendimento Capacidade Transportadoras Veículos …" at bounding box center [602, 288] width 1205 height 577
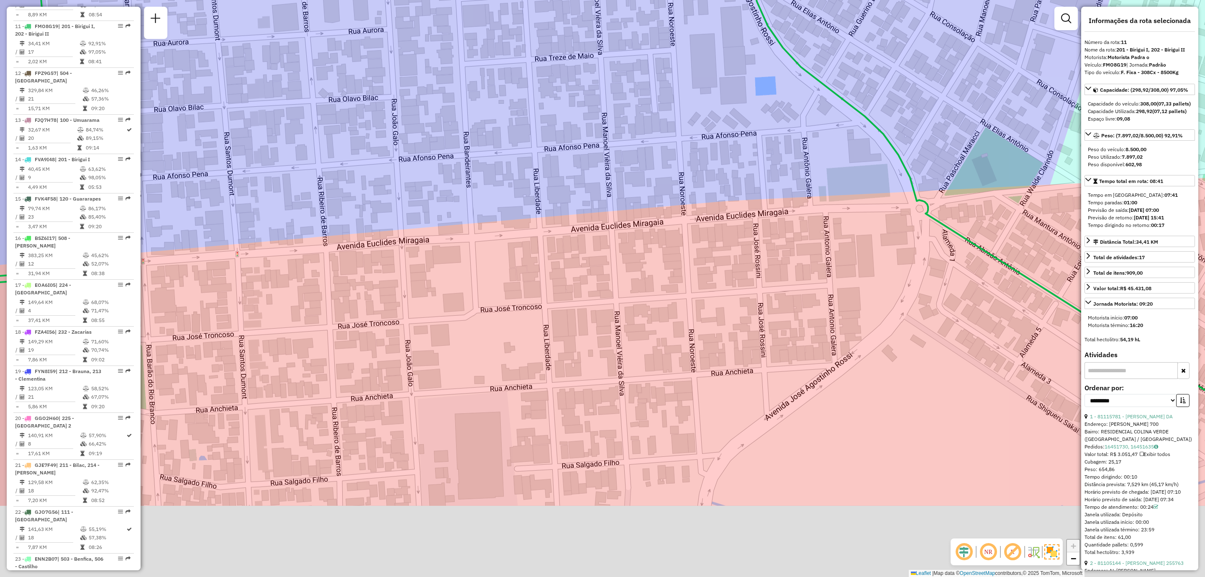
drag, startPoint x: 763, startPoint y: 484, endPoint x: 897, endPoint y: 321, distance: 210.9
click at [897, 321] on div "Janela de atendimento Grade de atendimento Capacidade Transportadoras Veículos …" at bounding box center [602, 288] width 1205 height 577
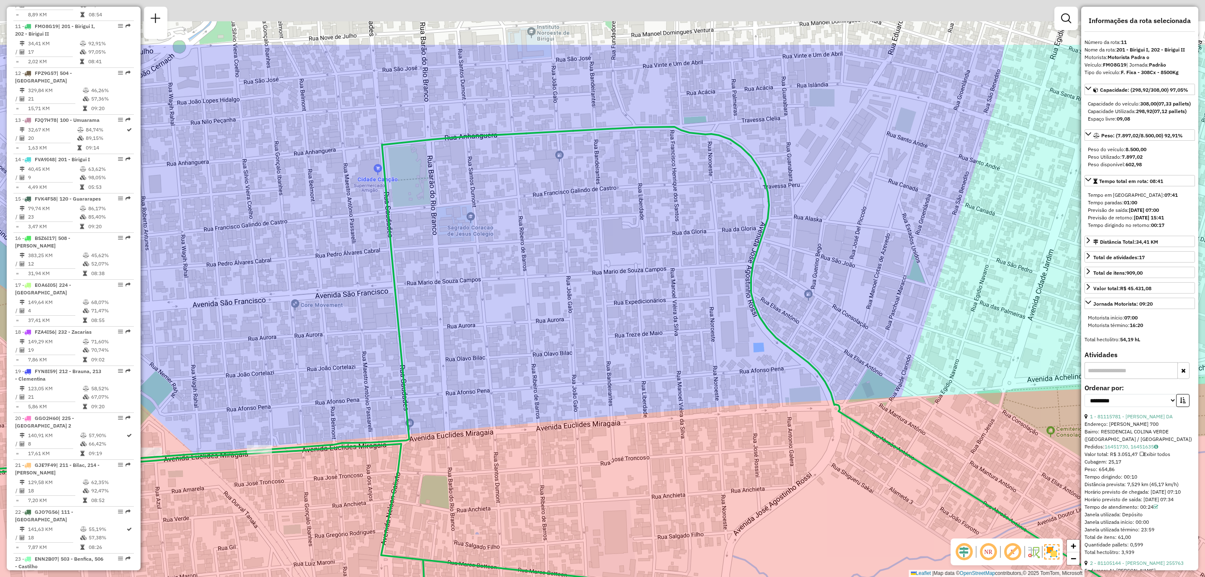
drag, startPoint x: 745, startPoint y: 360, endPoint x: 732, endPoint y: 470, distance: 110.8
click at [732, 470] on div "Janela de atendimento Grade de atendimento Capacidade Transportadoras Veículos …" at bounding box center [602, 288] width 1205 height 577
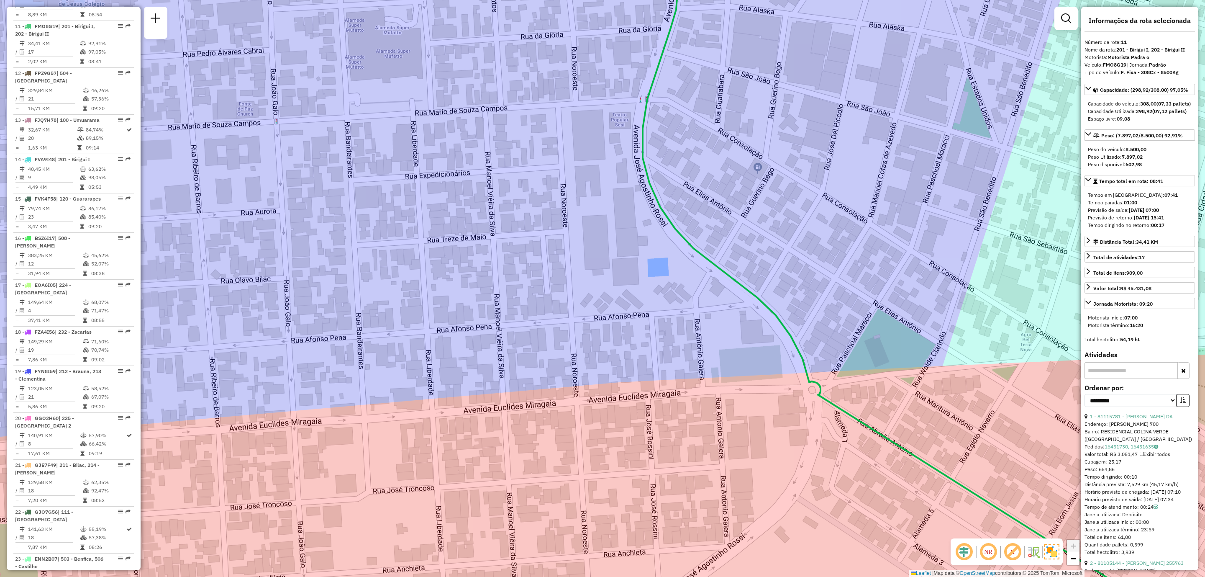
drag, startPoint x: 783, startPoint y: 304, endPoint x: 742, endPoint y: 282, distance: 46.3
click at [742, 282] on icon at bounding box center [501, 267] width 1325 height 693
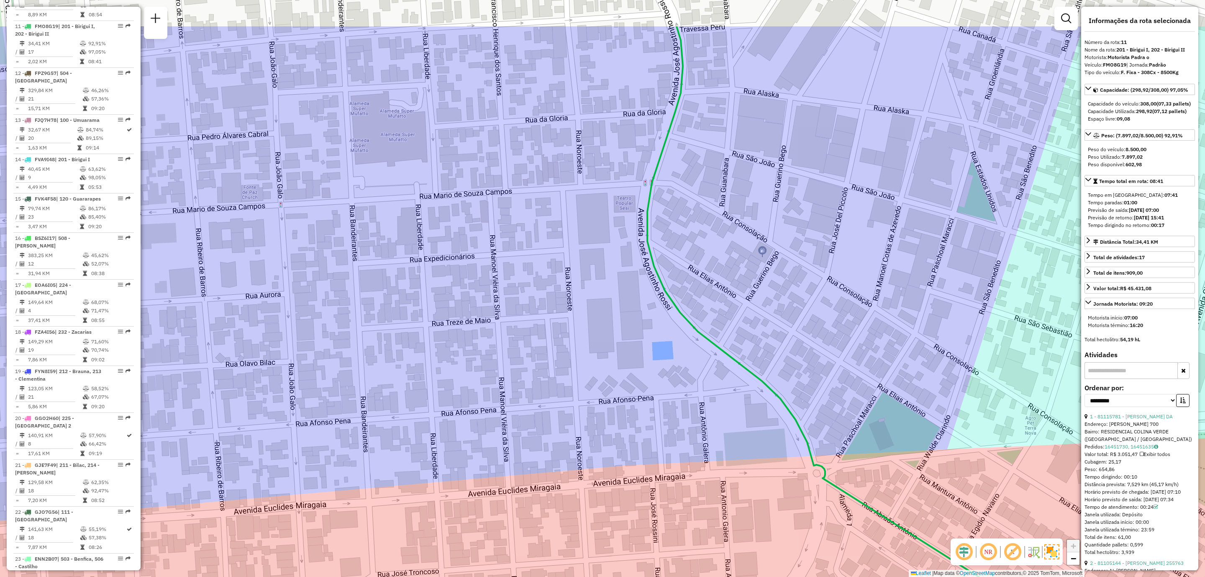
drag, startPoint x: 735, startPoint y: 361, endPoint x: 708, endPoint y: 422, distance: 67.1
click at [742, 429] on div "Janela de atendimento Grade de atendimento Capacidade Transportadoras Veículos …" at bounding box center [602, 288] width 1205 height 577
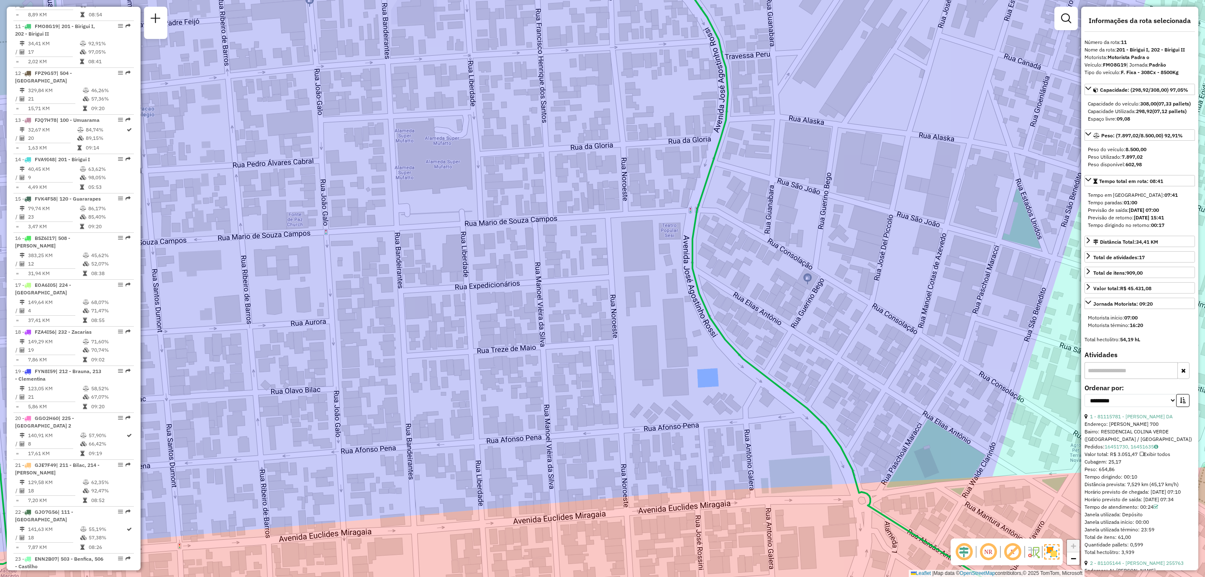
drag, startPoint x: 697, startPoint y: 384, endPoint x: 742, endPoint y: 412, distance: 53.0
click at [742, 412] on div "Janela de atendimento Grade de atendimento Capacidade Transportadoras Veículos …" at bounding box center [602, 288] width 1205 height 577
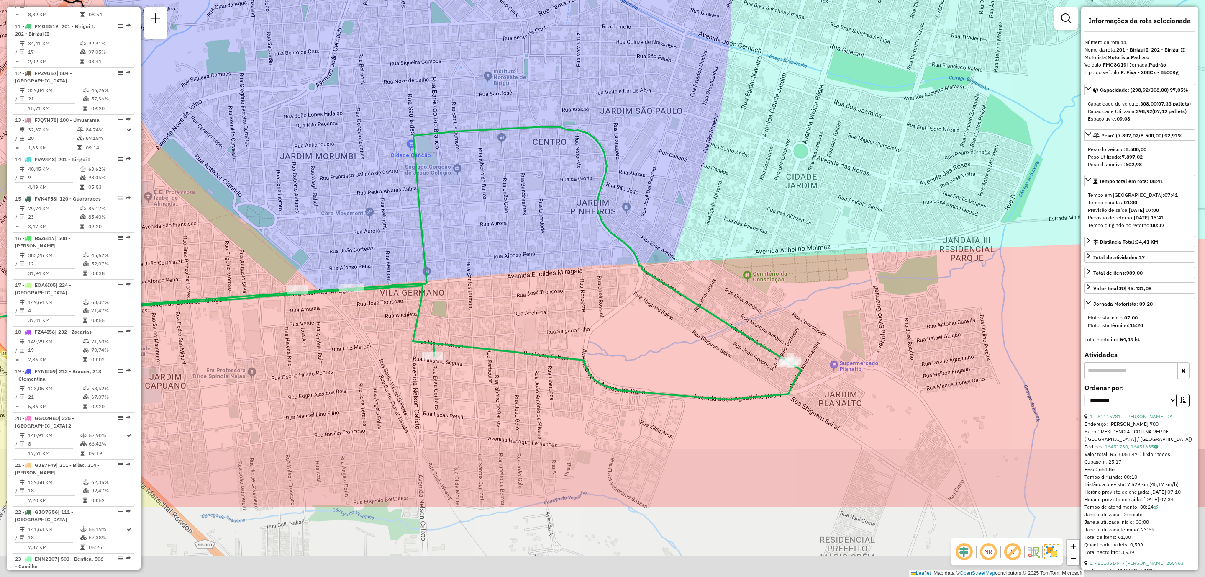
drag, startPoint x: 539, startPoint y: 338, endPoint x: 522, endPoint y: 316, distance: 26.9
click at [522, 316] on div "Janela de atendimento Grade de atendimento Capacidade Transportadoras Veículos …" at bounding box center [602, 288] width 1205 height 577
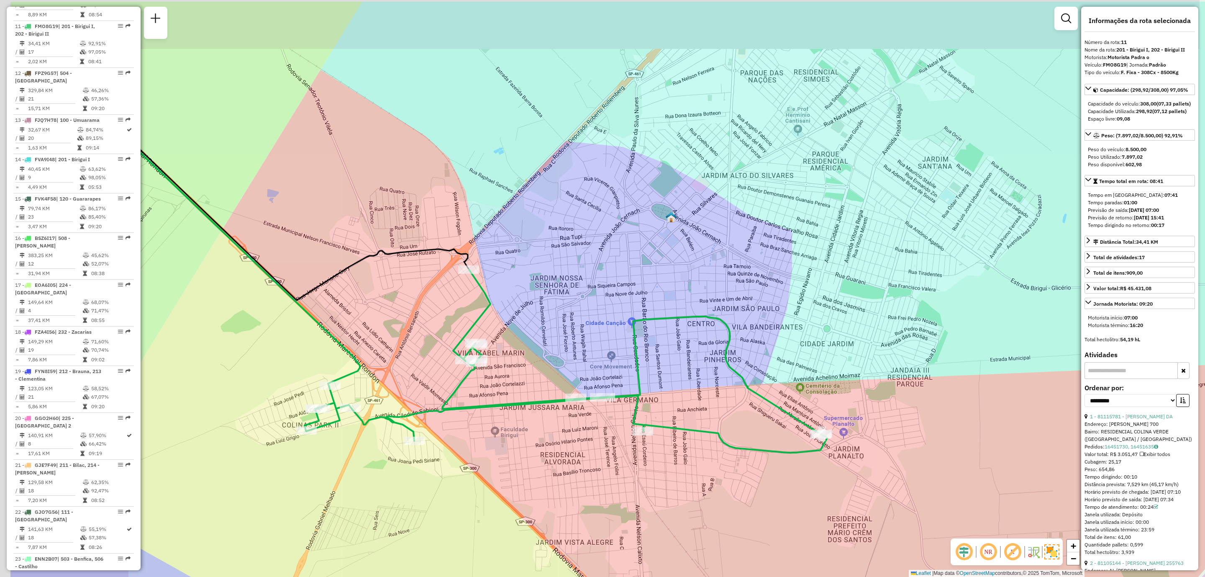
drag, startPoint x: 553, startPoint y: 357, endPoint x: 683, endPoint y: 416, distance: 143.5
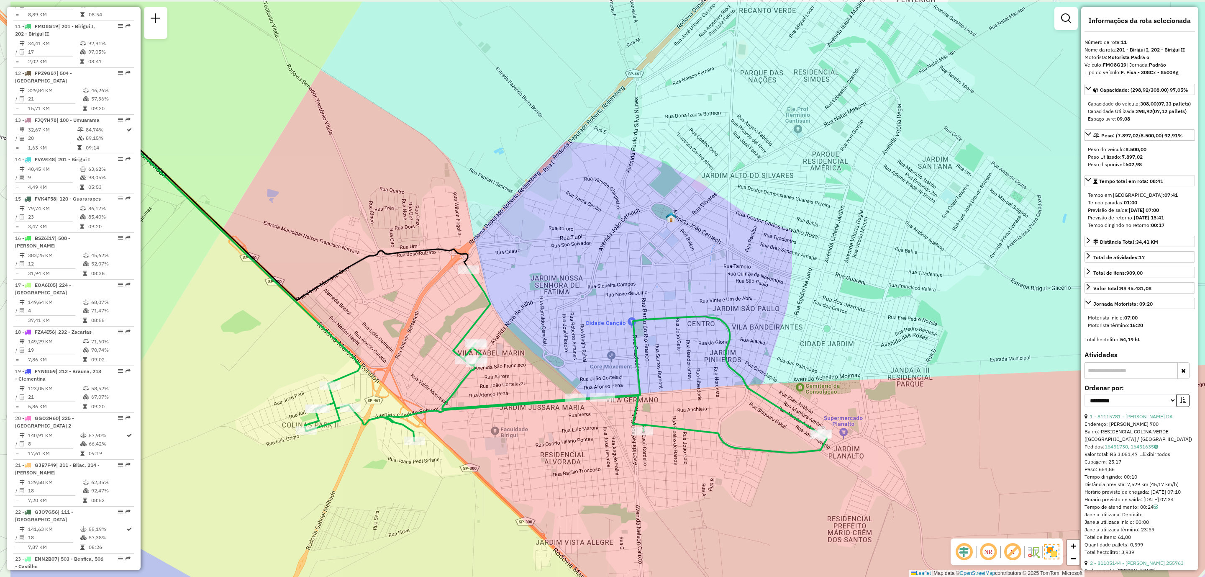
click at [683, 416] on div "Janela de atendimento Grade de atendimento Capacidade Transportadoras Veículos …" at bounding box center [602, 288] width 1205 height 577
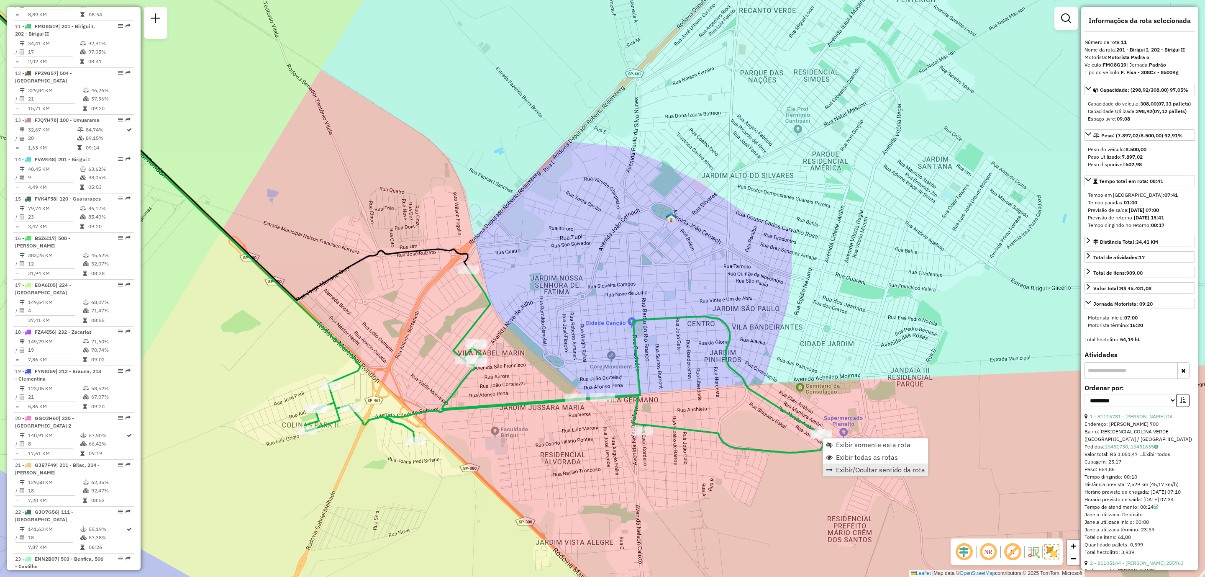
click at [854, 463] on link "Exibir/Ocultar sentido da rota" at bounding box center [875, 469] width 105 height 13
click at [859, 449] on span "Exibir somente esta rota" at bounding box center [877, 447] width 75 height 7
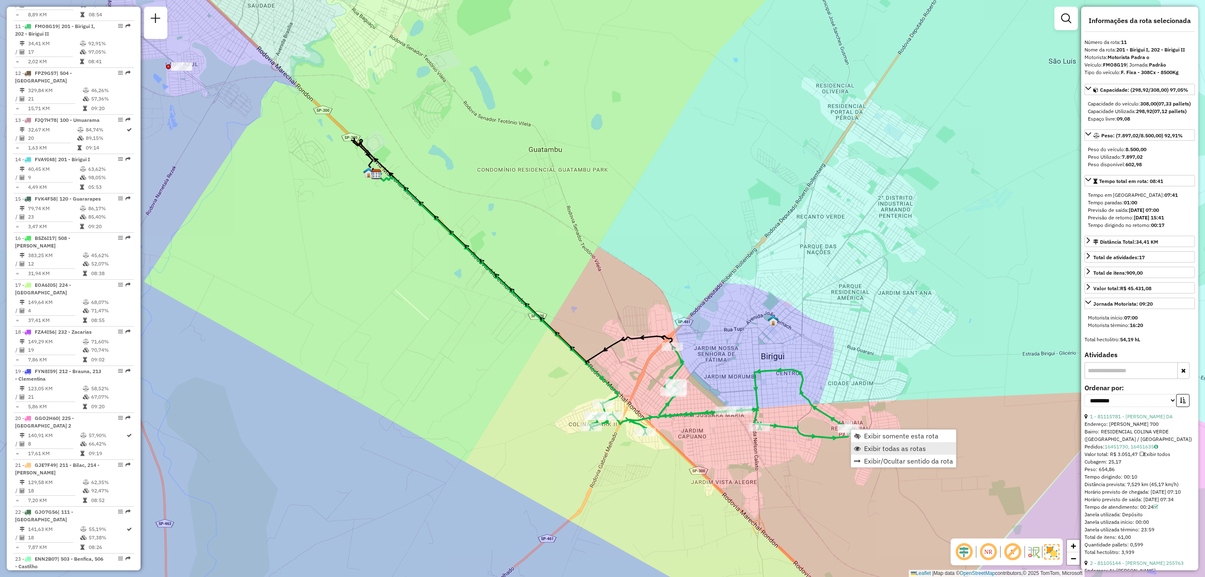
click at [882, 446] on span "Exibir todas as rotas" at bounding box center [895, 448] width 62 height 7
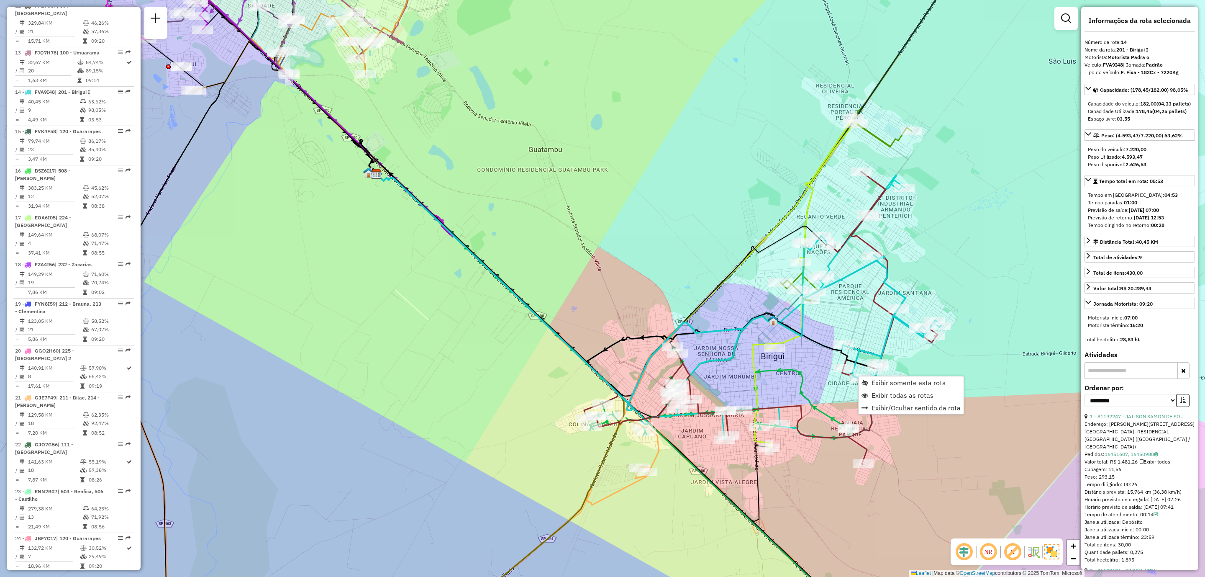
scroll to position [901, 0]
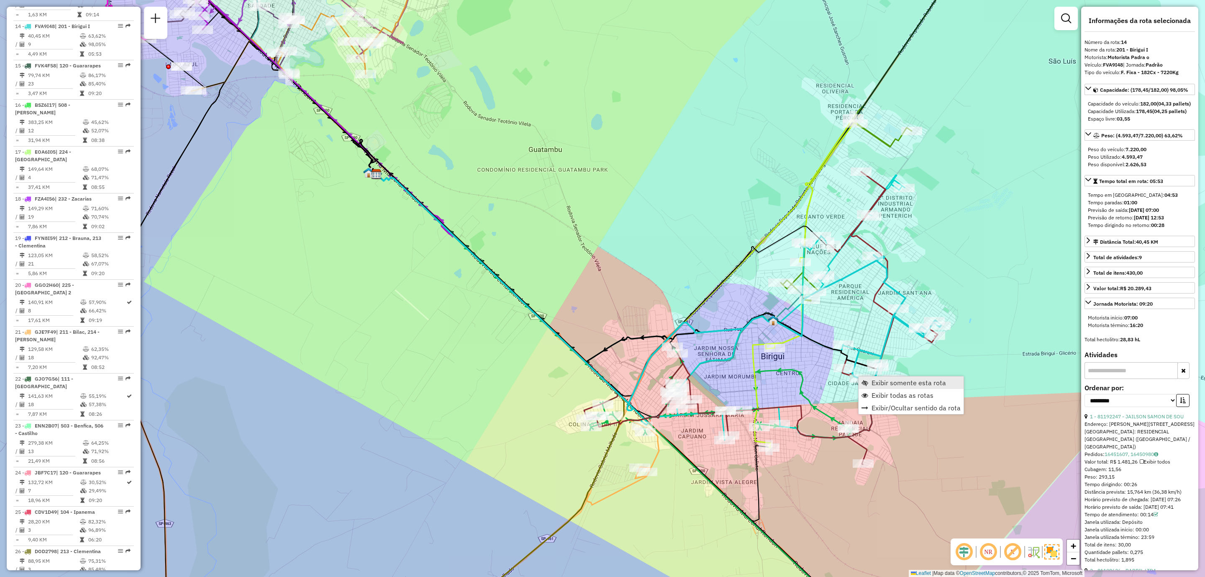
click at [895, 381] on span "Exibir somente esta rota" at bounding box center [909, 382] width 75 height 7
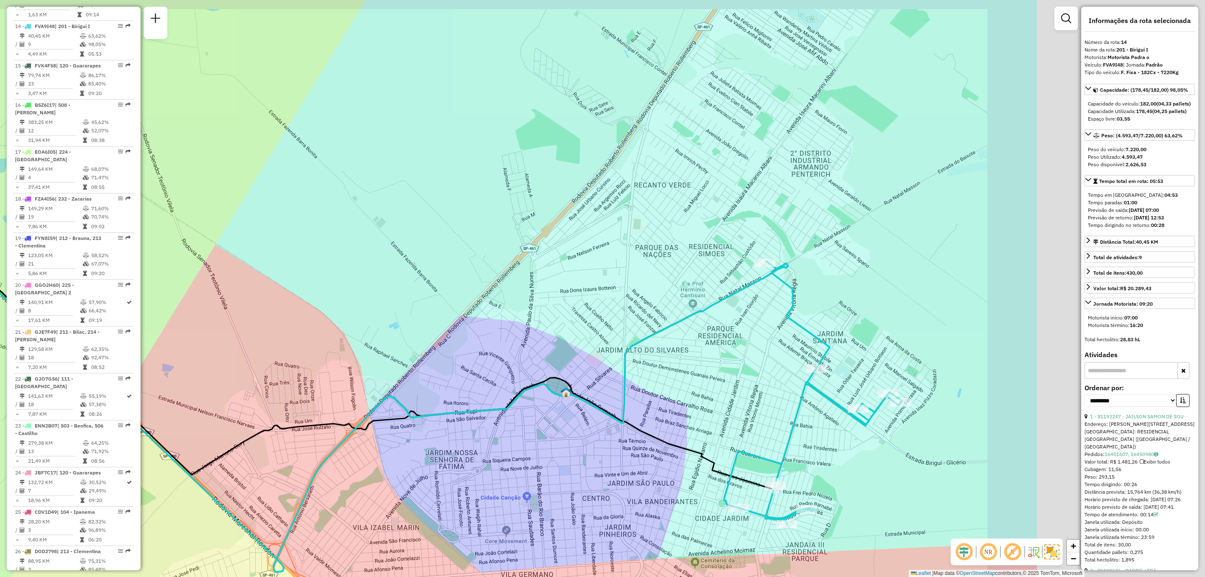
drag, startPoint x: 902, startPoint y: 353, endPoint x: 502, endPoint y: 361, distance: 399.8
click at [502, 361] on div "Janela de atendimento Grade de atendimento Capacidade Transportadoras Veículos …" at bounding box center [602, 288] width 1205 height 577
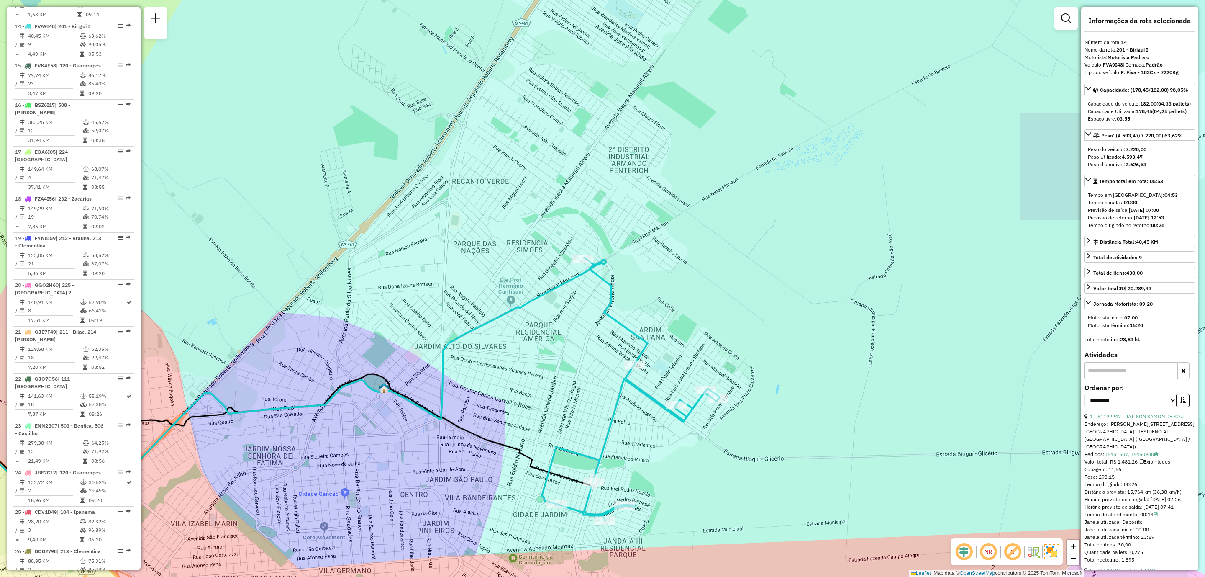
drag, startPoint x: 694, startPoint y: 363, endPoint x: 623, endPoint y: 364, distance: 71.6
click at [623, 364] on div "Janela de atendimento Grade de atendimento Capacidade Transportadoras Veículos …" at bounding box center [602, 288] width 1205 height 577
click at [735, 424] on span "Exibir todas as rotas" at bounding box center [723, 420] width 62 height 7
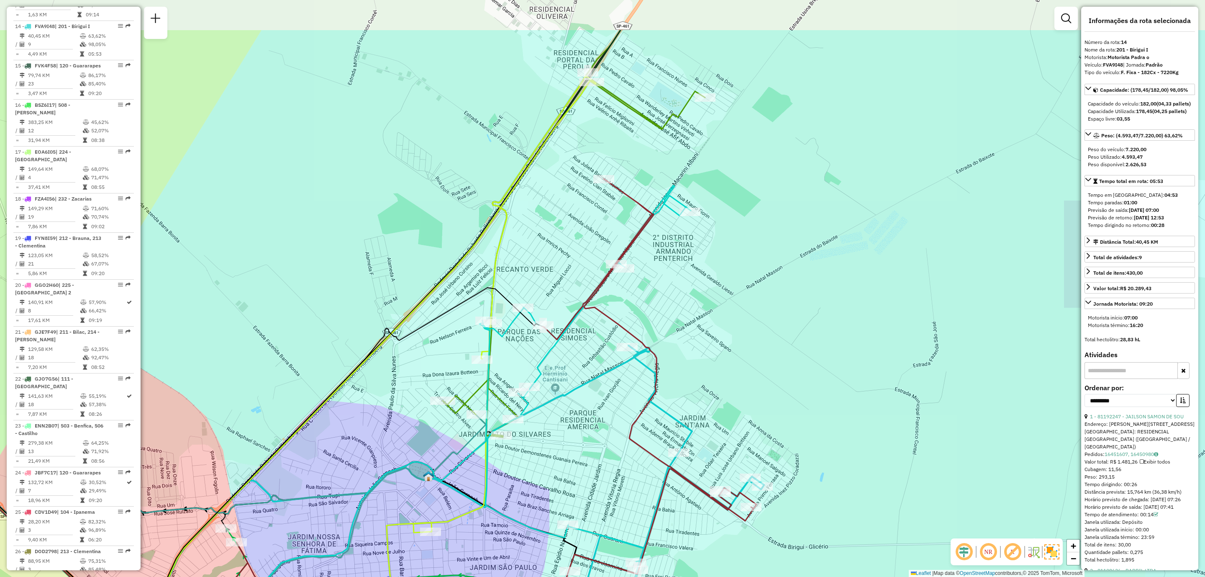
drag, startPoint x: 543, startPoint y: 268, endPoint x: 565, endPoint y: 348, distance: 83.5
click at [574, 341] on div "Janela de atendimento Grade de atendimento Capacidade Transportadoras Veículos …" at bounding box center [602, 288] width 1205 height 577
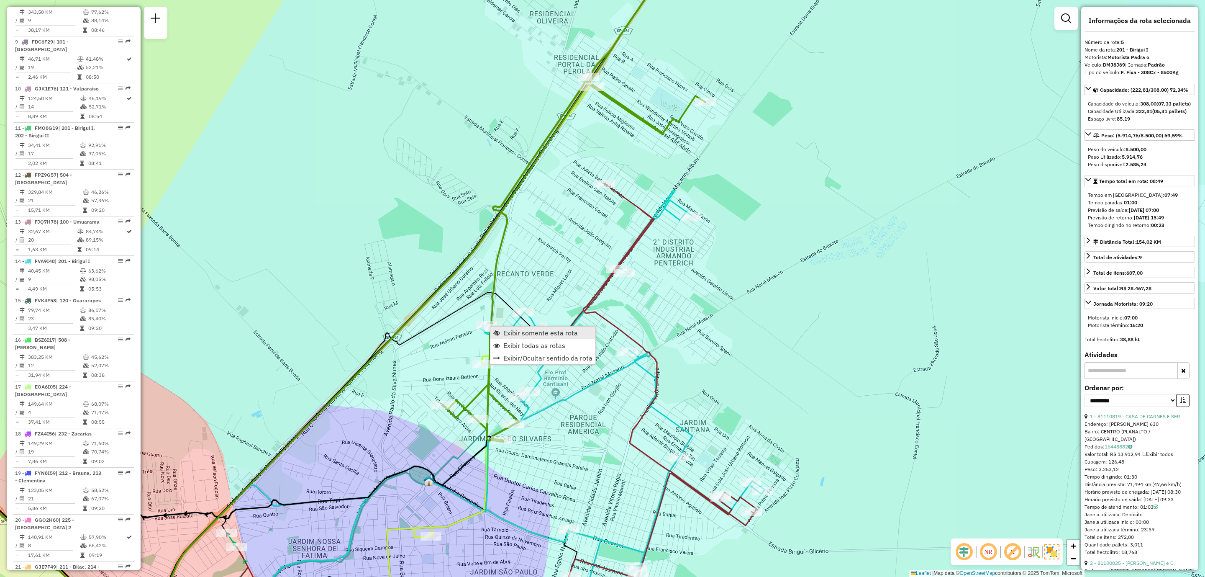
scroll to position [508, 0]
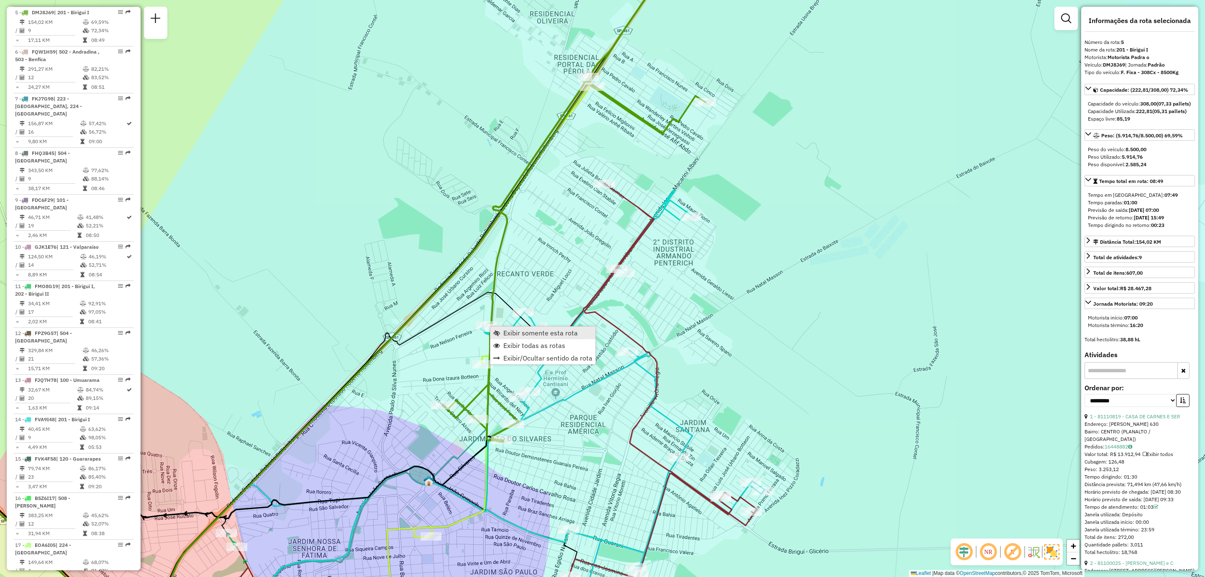
click at [544, 333] on span "Exibir somente esta rota" at bounding box center [541, 332] width 75 height 7
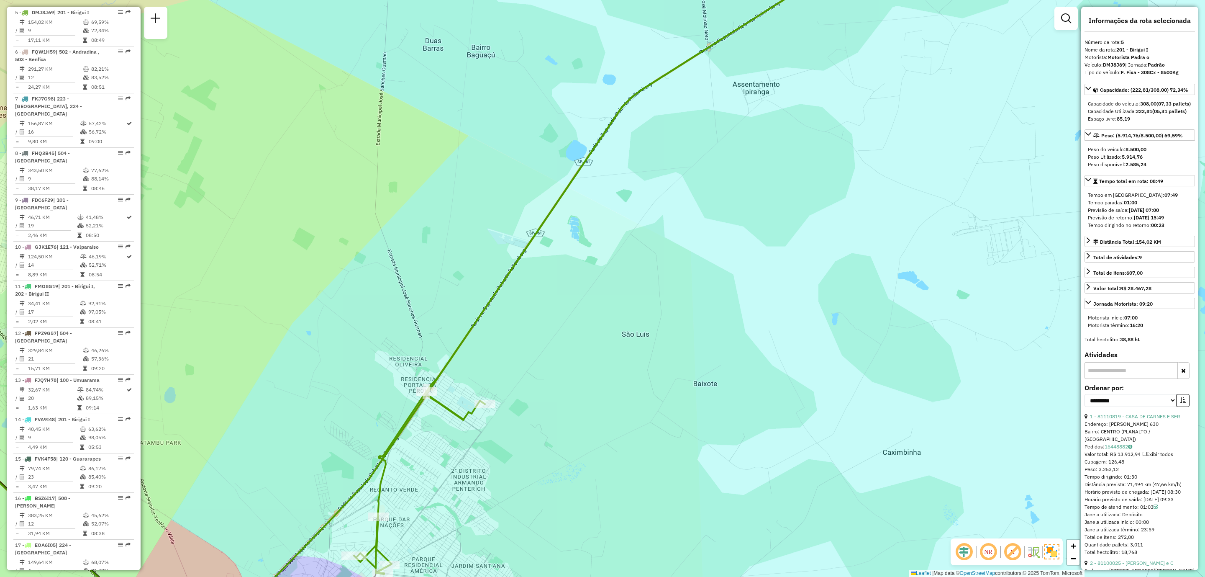
drag, startPoint x: 408, startPoint y: 421, endPoint x: 413, endPoint y: 472, distance: 51.3
click at [413, 472] on div "Janela de atendimento Grade de atendimento Capacidade Transportadoras Veículos …" at bounding box center [602, 288] width 1205 height 577
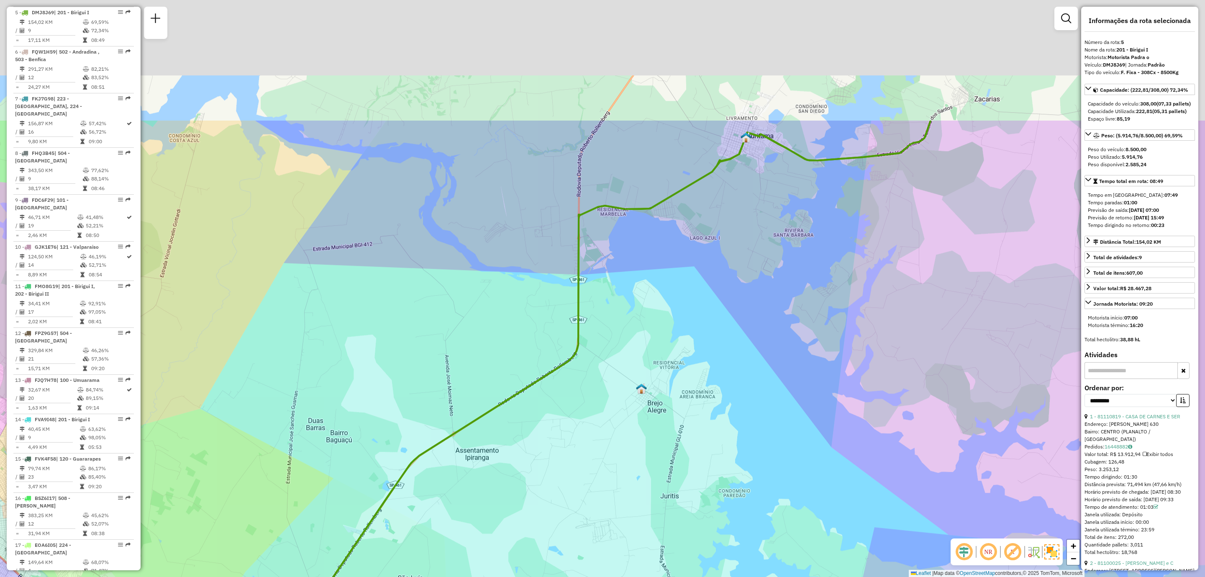
drag, startPoint x: 651, startPoint y: 270, endPoint x: 538, endPoint y: 437, distance: 202.0
click at [545, 451] on div "Janela de atendimento Grade de atendimento Capacidade Transportadoras Veículos …" at bounding box center [602, 288] width 1205 height 577
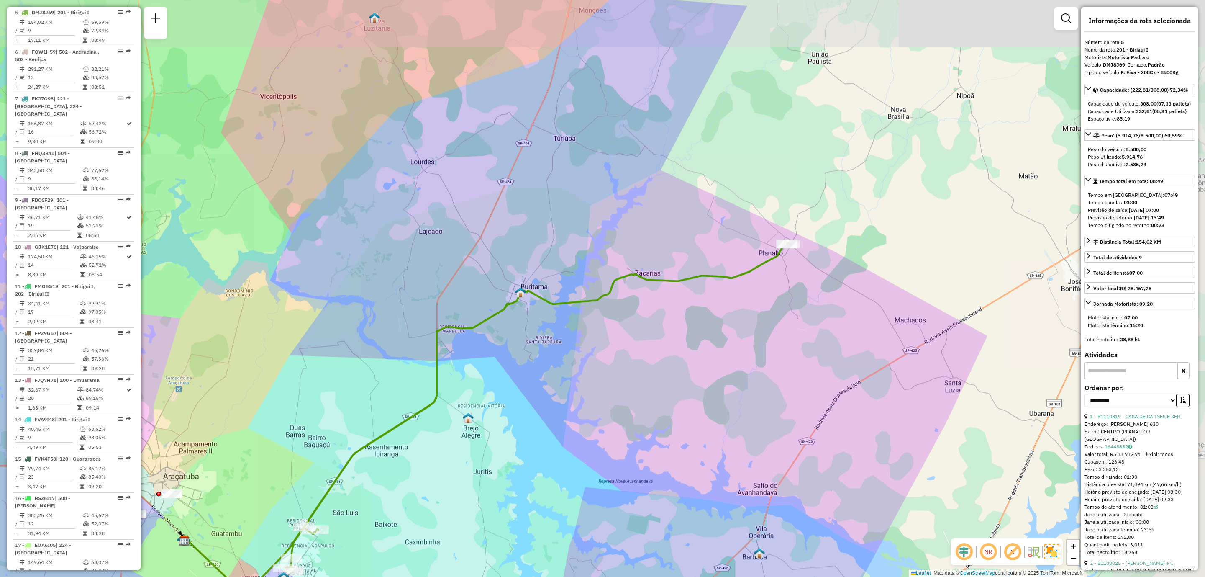
drag, startPoint x: 702, startPoint y: 247, endPoint x: 539, endPoint y: 321, distance: 179.6
click at [539, 321] on icon at bounding box center [537, 406] width 505 height 330
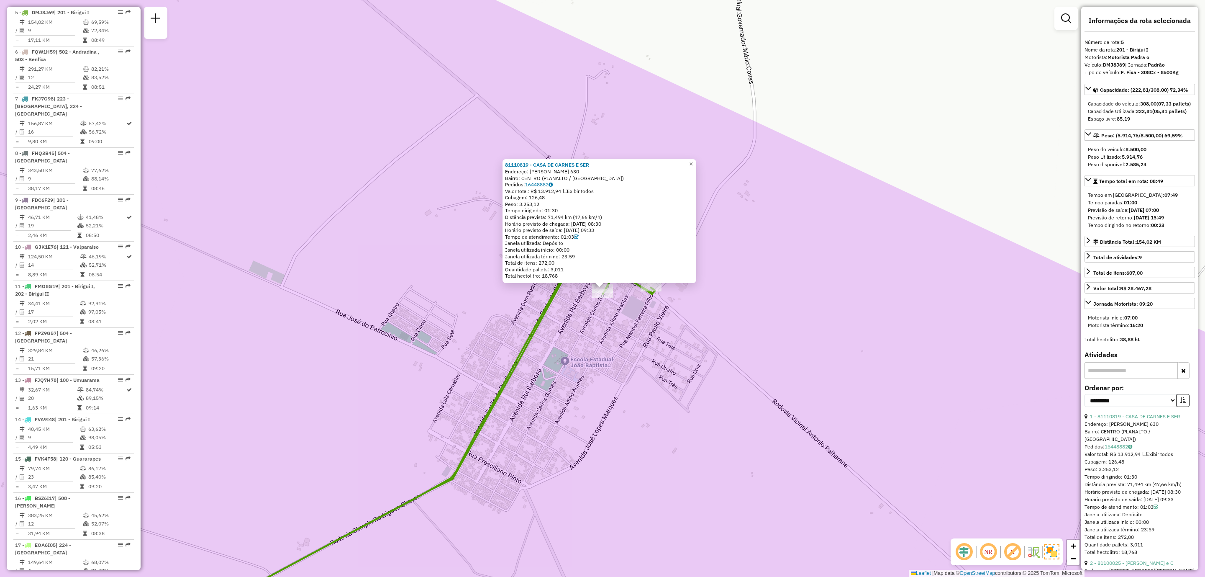
click at [654, 323] on div "81110819 - CASA DE CARNES E SER Endereço: [PERSON_NAME] 630 Bairro: [GEOGRAPHIC…" at bounding box center [602, 288] width 1205 height 577
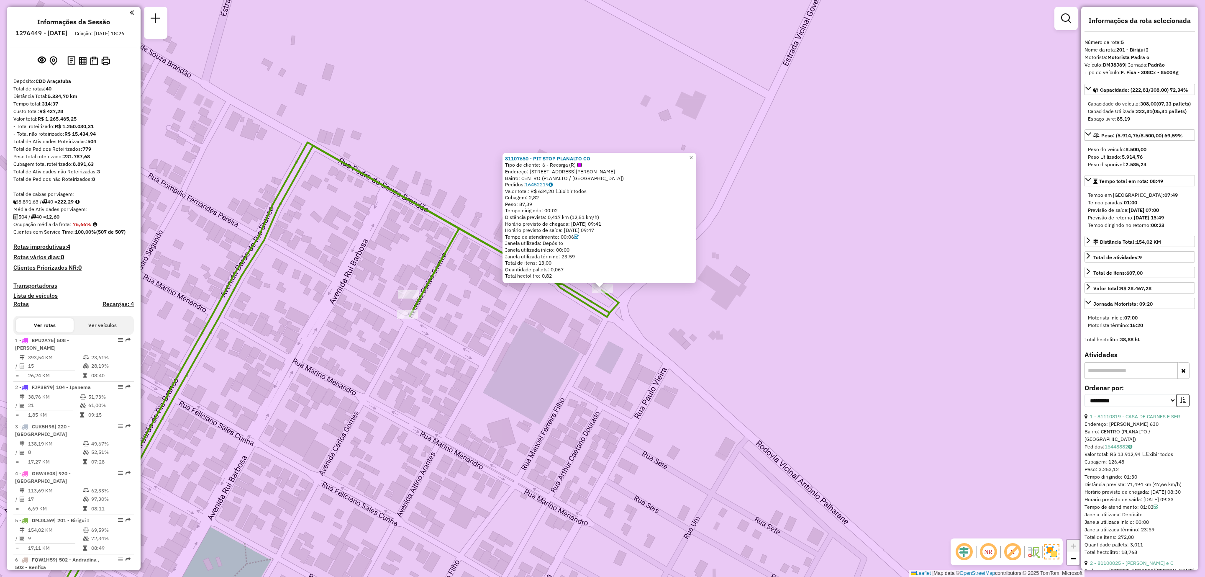
select select "**********"
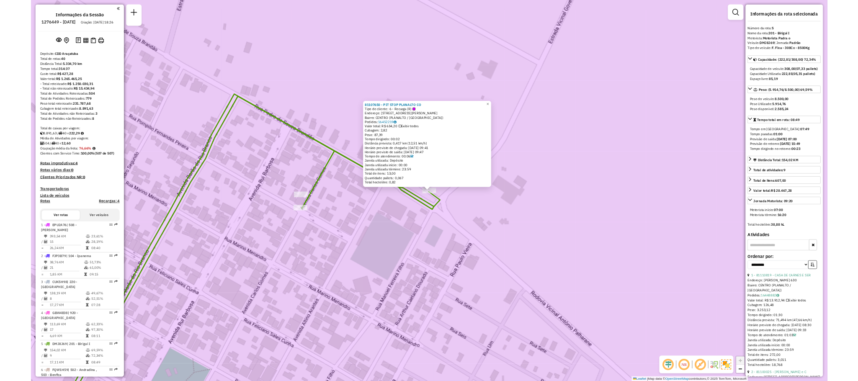
scroll to position [508, 0]
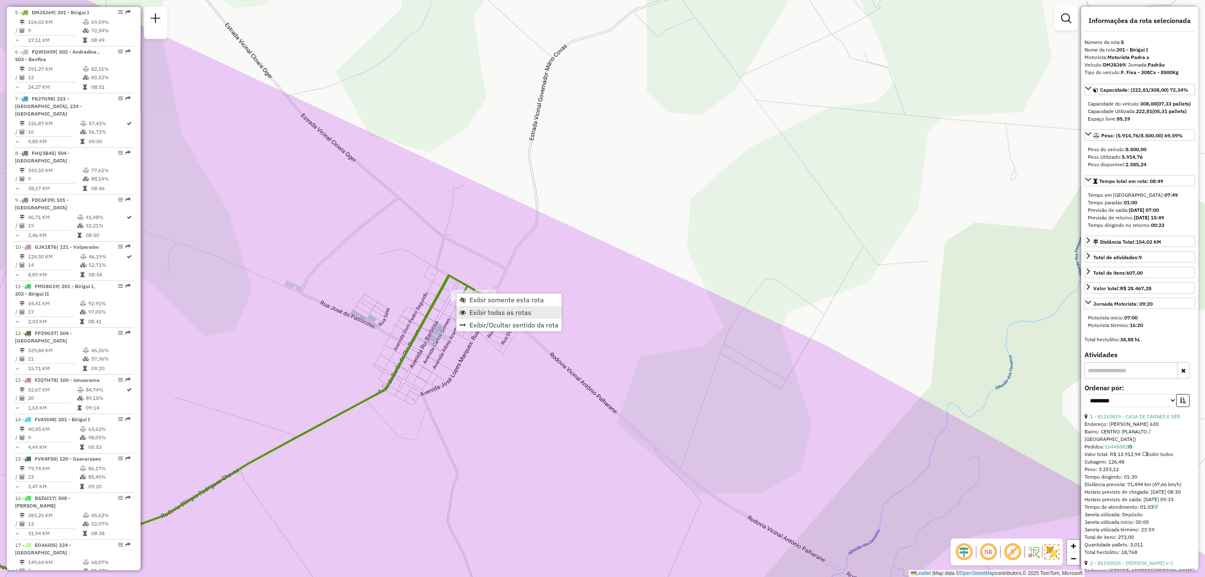
click at [516, 313] on span "Exibir todas as rotas" at bounding box center [501, 312] width 62 height 7
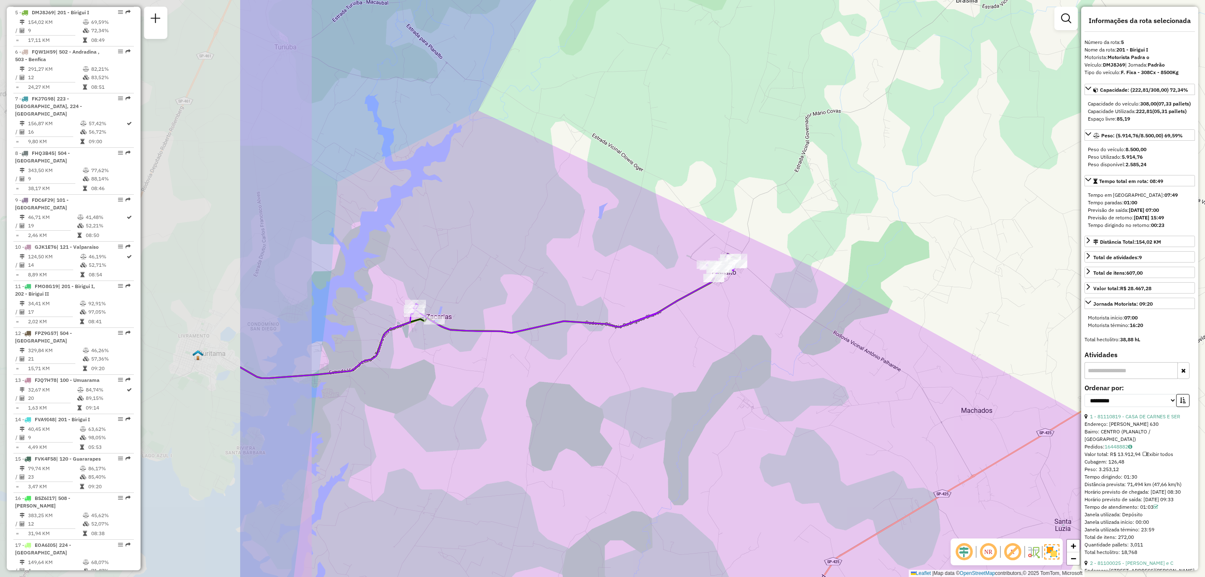
drag, startPoint x: 317, startPoint y: 257, endPoint x: 665, endPoint y: 255, distance: 347.8
click at [665, 255] on div "Janela de atendimento Grade de atendimento Capacidade Transportadoras Veículos …" at bounding box center [602, 288] width 1205 height 577
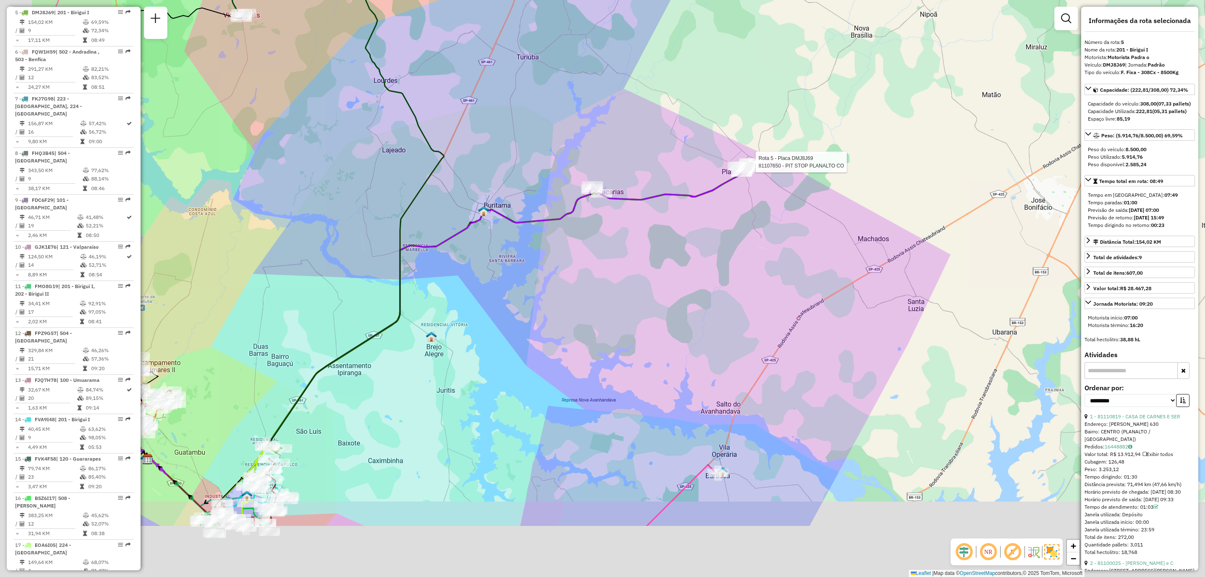
drag, startPoint x: 606, startPoint y: 288, endPoint x: 755, endPoint y: 188, distance: 179.7
click at [755, 188] on div "Rota 5 - Placa DMJ8J69 81107650 - PIT STOP PLANALTO CO Janela de atendimento Gr…" at bounding box center [602, 288] width 1205 height 577
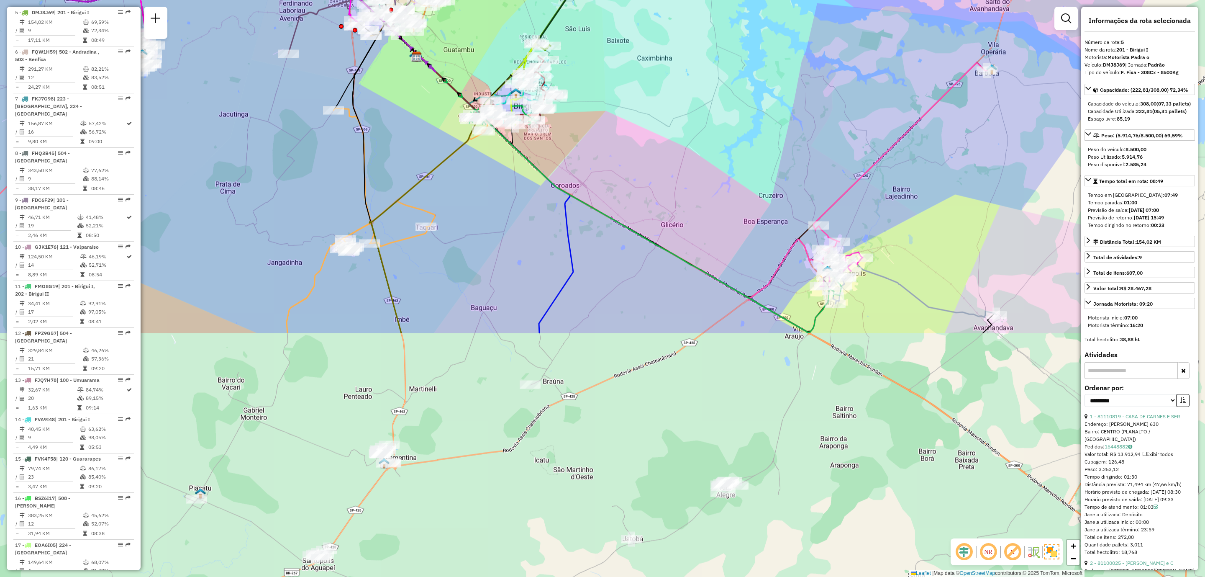
drag, startPoint x: 540, startPoint y: 399, endPoint x: 660, endPoint y: 212, distance: 222.3
click at [660, 212] on div "Rota 5 - Placa DMJ8J69 81107650 - PIT STOP PLANALTO CO Janela de atendimento Gr…" at bounding box center [602, 288] width 1205 height 577
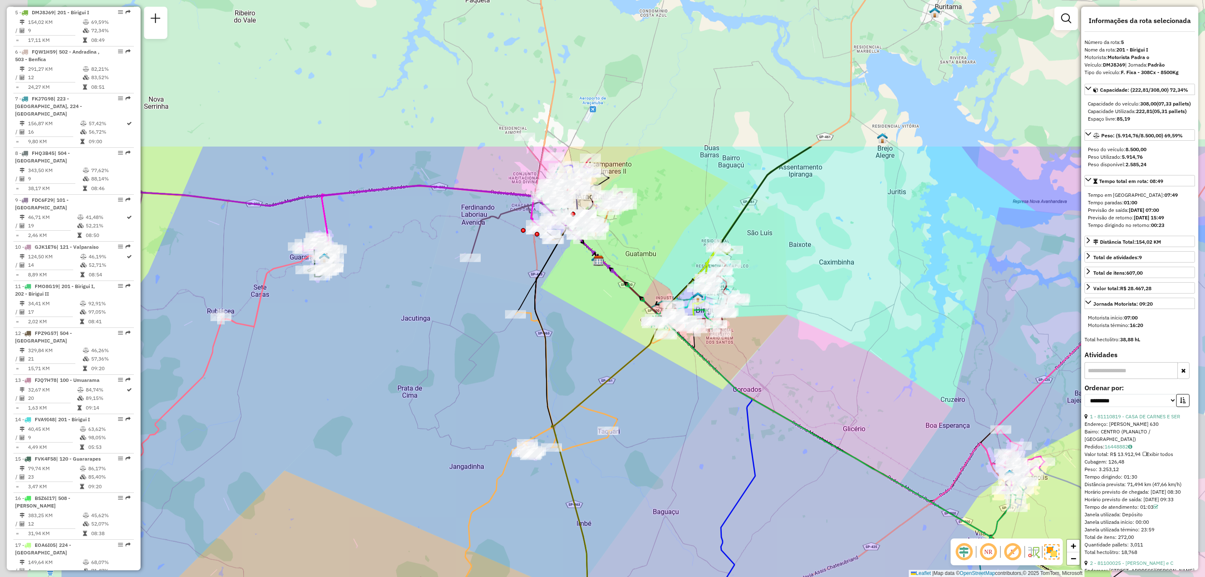
drag, startPoint x: 514, startPoint y: 255, endPoint x: 698, endPoint y: 468, distance: 281.6
click at [698, 468] on div "Rota 5 - Placa DMJ8J69 81107650 - PIT STOP PLANALTO CO Janela de atendimento Gr…" at bounding box center [602, 288] width 1205 height 577
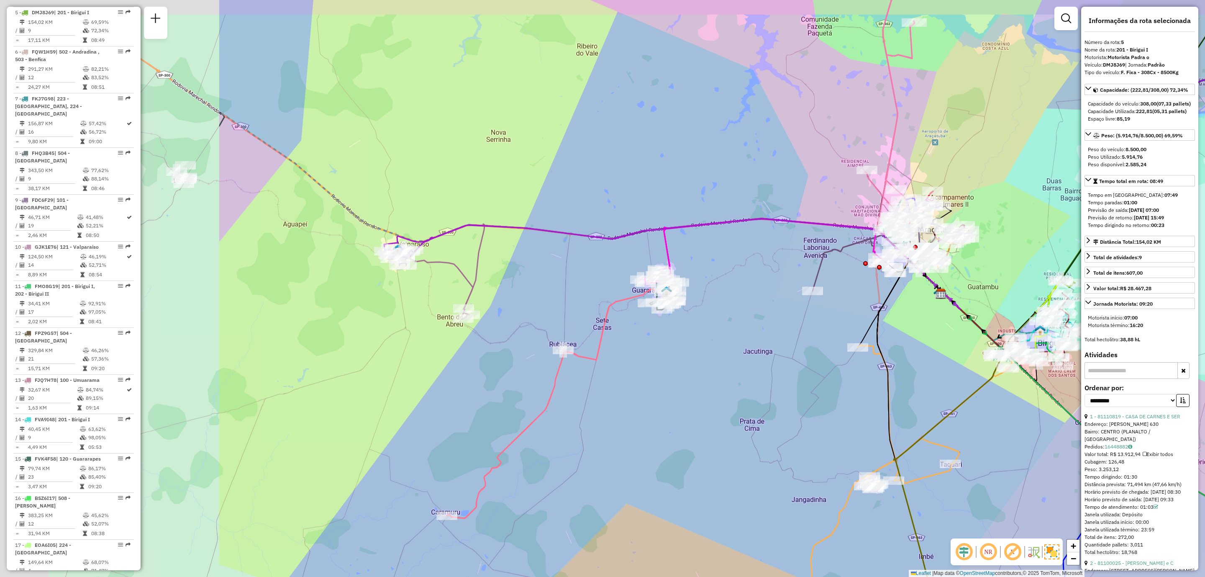
drag, startPoint x: 274, startPoint y: 327, endPoint x: 632, endPoint y: 353, distance: 359.2
click at [629, 354] on div "Rota 5 - Placa DMJ8J69 81107650 - PIT STOP PLANALTO CO Janela de atendimento Gr…" at bounding box center [602, 288] width 1205 height 577
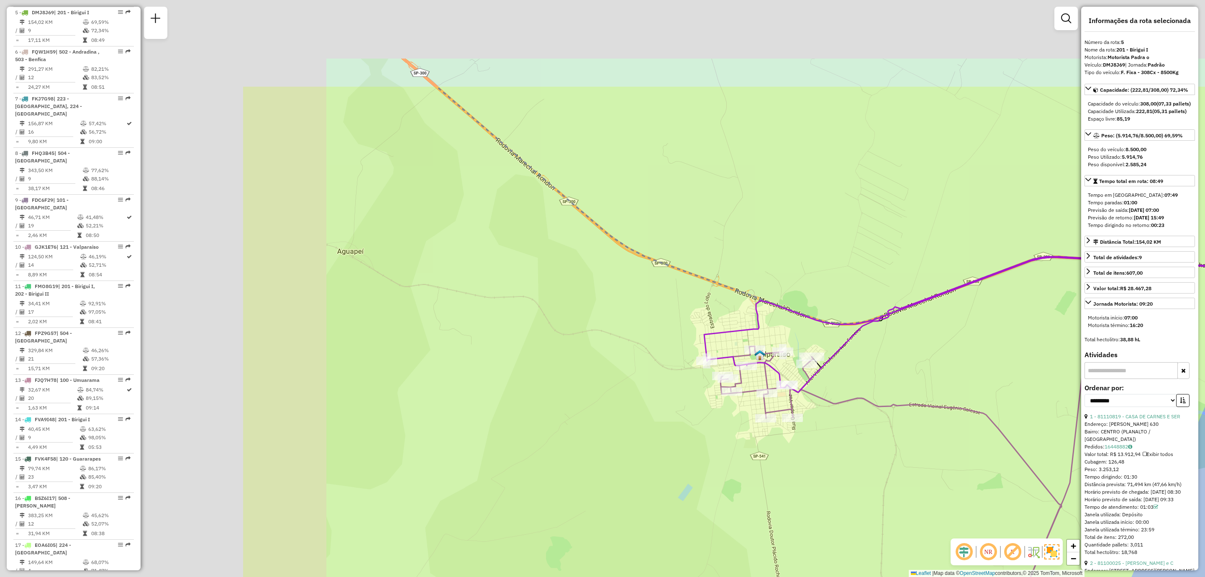
drag, startPoint x: 450, startPoint y: 298, endPoint x: 760, endPoint y: 388, distance: 322.6
click at [745, 394] on div "Rota 5 - Placa DMJ8J69 81107650 - PIT STOP PLANALTO CO Janela de atendimento Gr…" at bounding box center [602, 288] width 1205 height 577
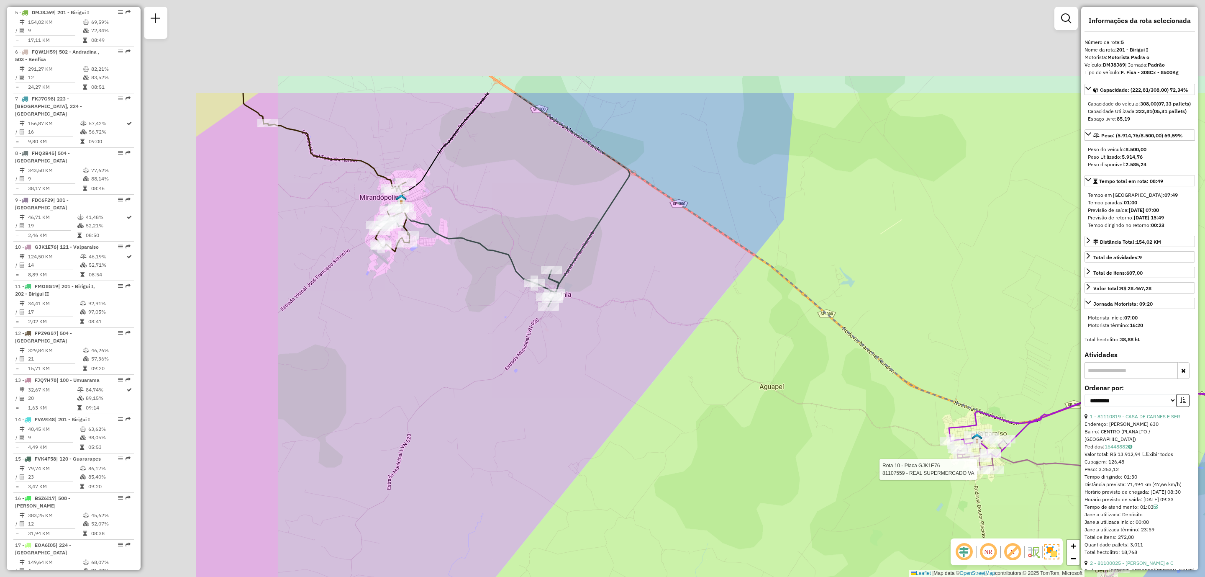
drag, startPoint x: 397, startPoint y: 184, endPoint x: 702, endPoint y: 328, distance: 337.9
click at [702, 328] on div "Rota 5 - Placa DMJ8J69 81107650 - PIT STOP PLANALTO CO Rota 10 - Placa GJK1E76 …" at bounding box center [602, 288] width 1205 height 577
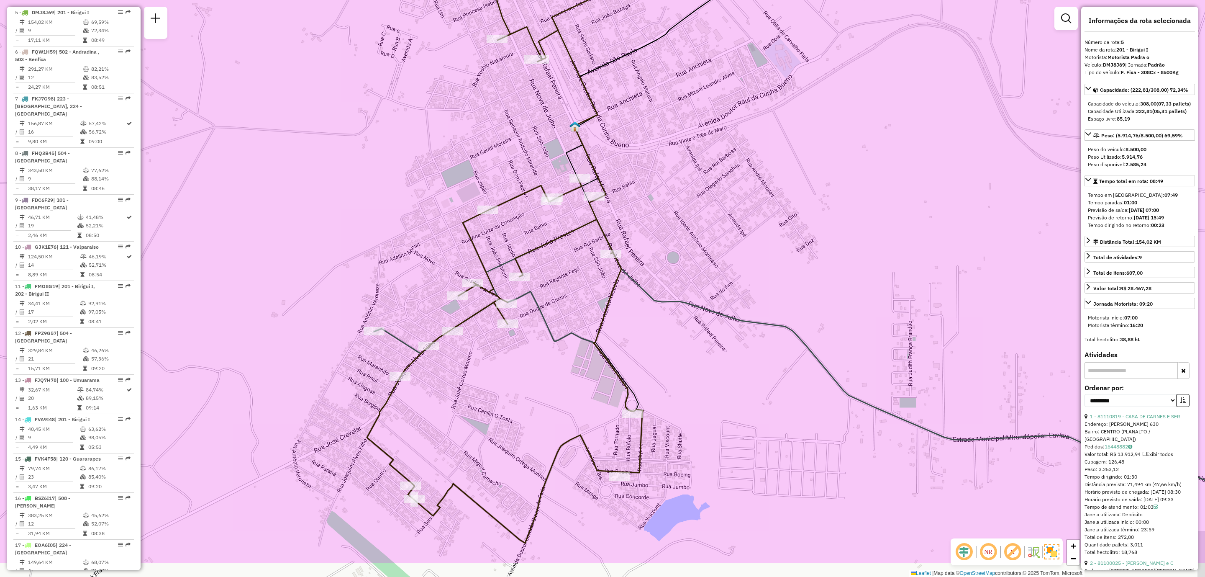
drag, startPoint x: 495, startPoint y: 360, endPoint x: 509, endPoint y: 388, distance: 32.0
click at [511, 388] on div "Rota 5 - Placa DMJ8J69 81107650 - PIT STOP PLANALTO CO Rota 10 - Placa GJK1E76 …" at bounding box center [602, 288] width 1205 height 577
